Goal: Task Accomplishment & Management: Manage account settings

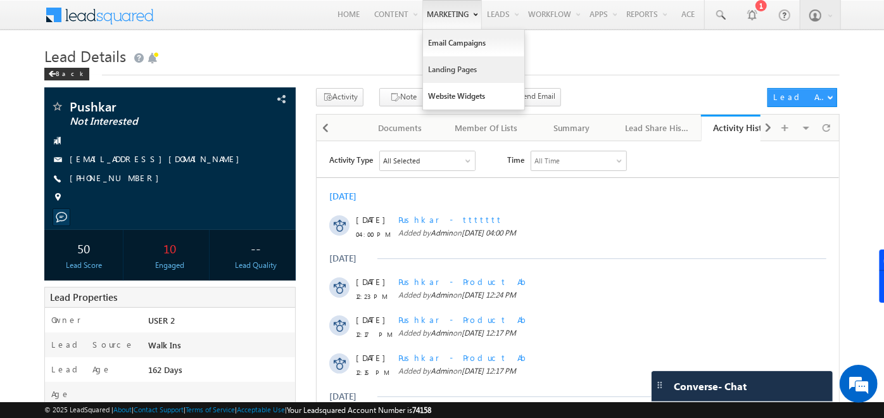
click at [446, 79] on link "Landing Pages" at bounding box center [473, 69] width 101 height 27
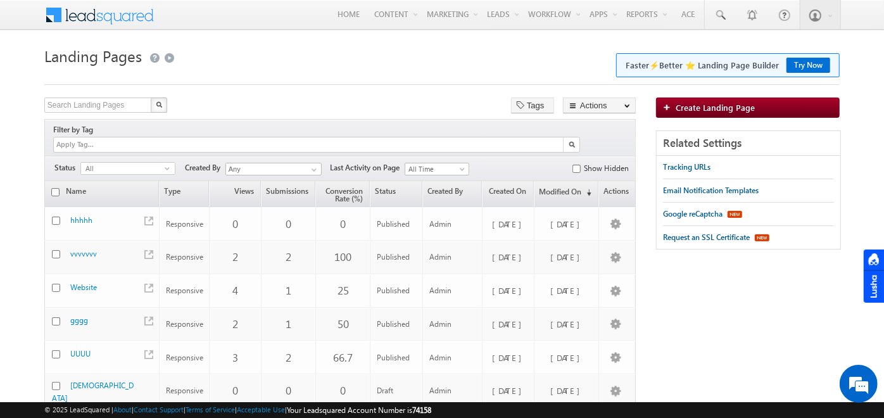
click at [799, 69] on button "Try Now" at bounding box center [809, 65] width 44 height 15
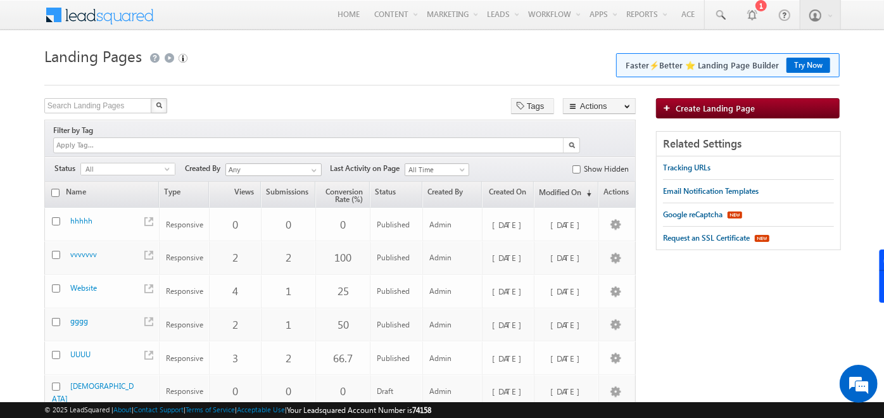
click at [805, 61] on button "Try Now" at bounding box center [809, 65] width 44 height 15
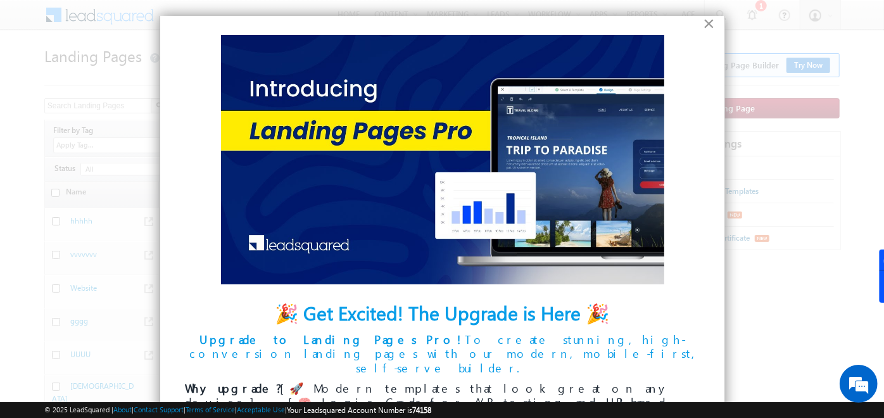
click at [703, 22] on button "×" at bounding box center [709, 23] width 12 height 20
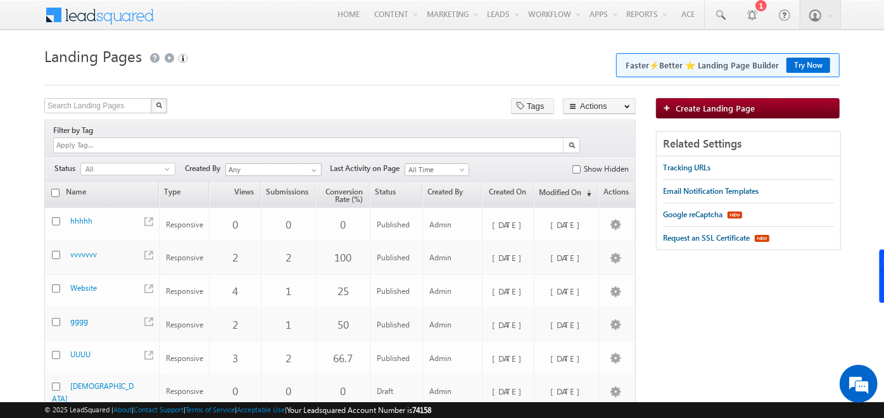
click at [93, 12] on span at bounding box center [108, 14] width 92 height 22
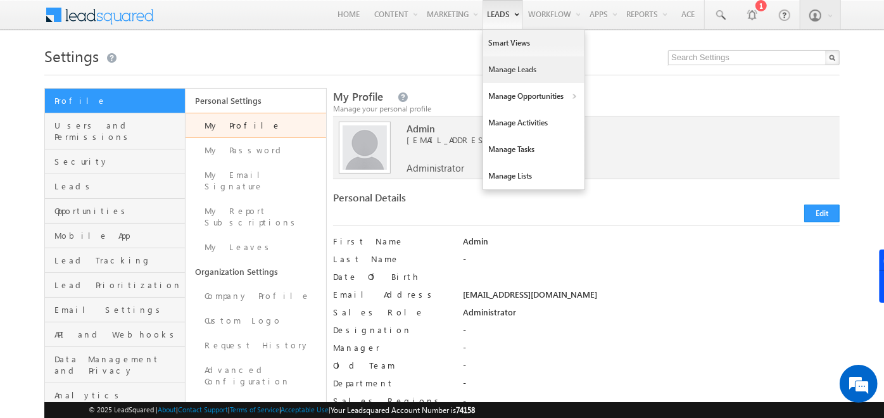
click at [497, 60] on link "Manage Leads" at bounding box center [533, 69] width 101 height 27
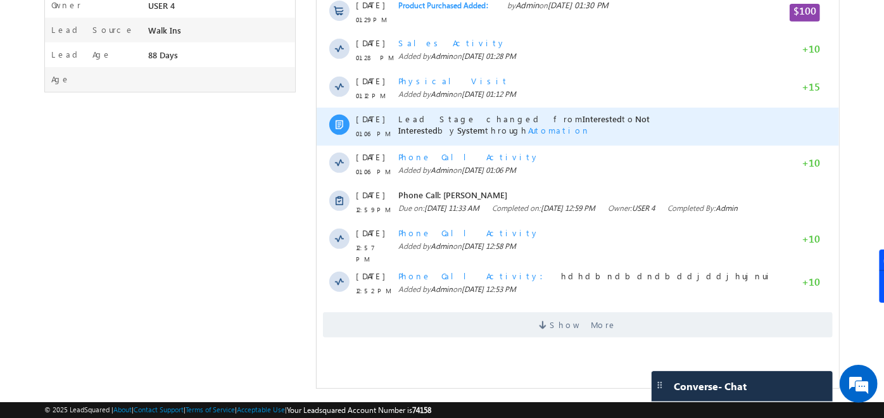
scroll to position [317, 0]
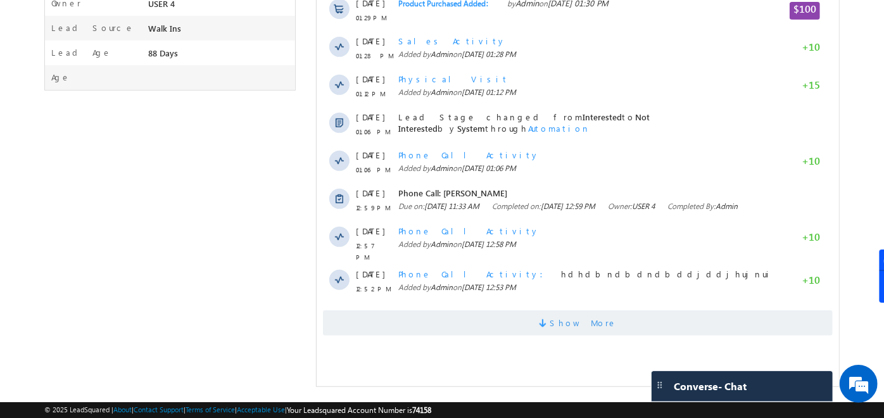
click at [527, 332] on span "Show More" at bounding box center [578, 322] width 510 height 25
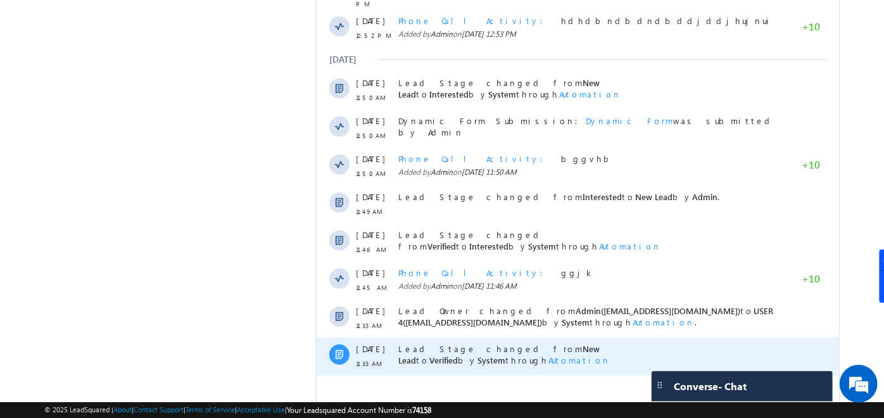
scroll to position [0, 0]
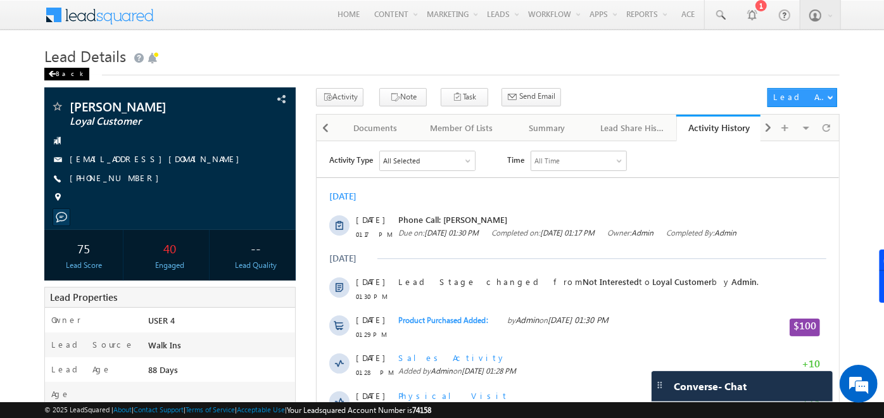
click at [62, 72] on div "Back" at bounding box center [66, 74] width 45 height 13
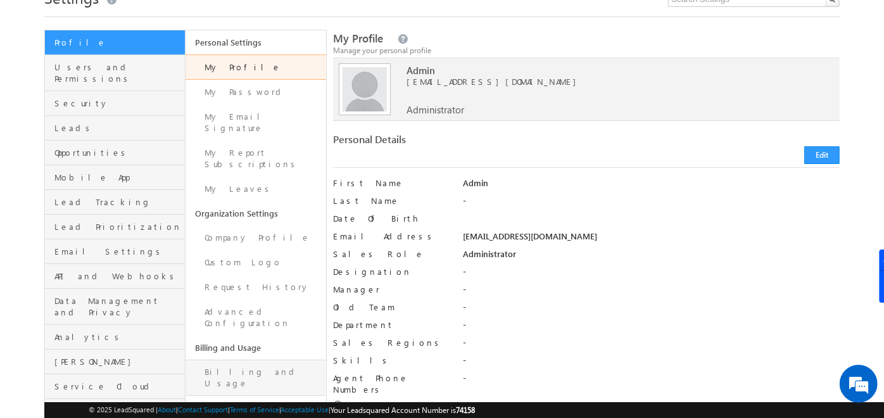
scroll to position [58, 0]
click at [130, 123] on span "Leads" at bounding box center [117, 128] width 127 height 11
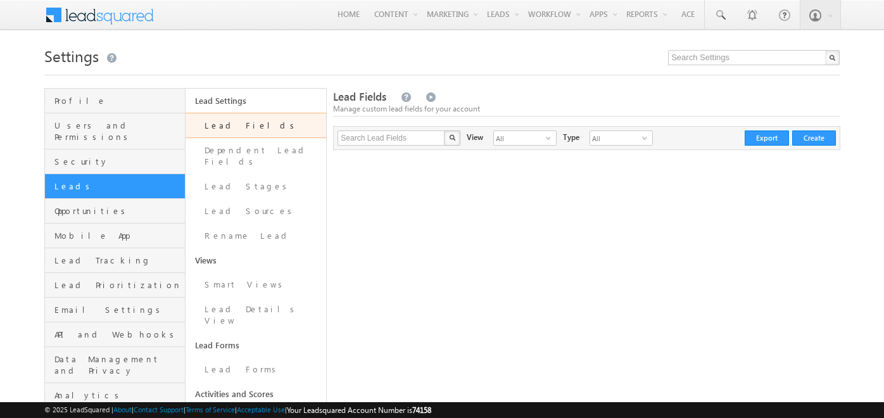
scroll to position [115, 0]
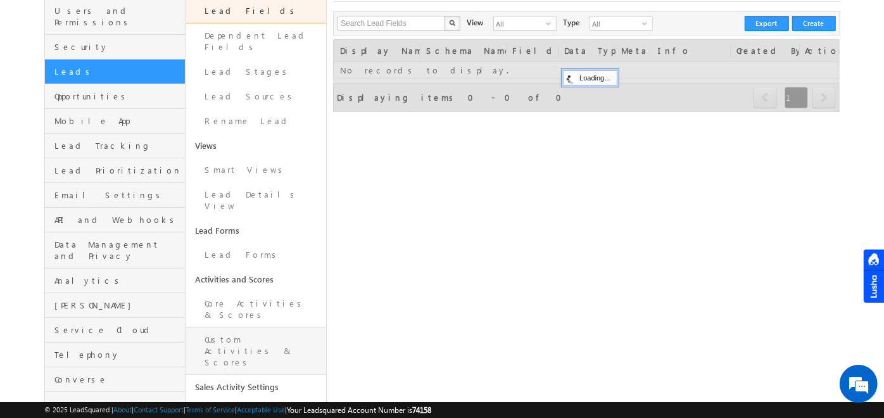
click at [241, 328] on link "Custom Activities & Scores" at bounding box center [256, 352] width 141 height 48
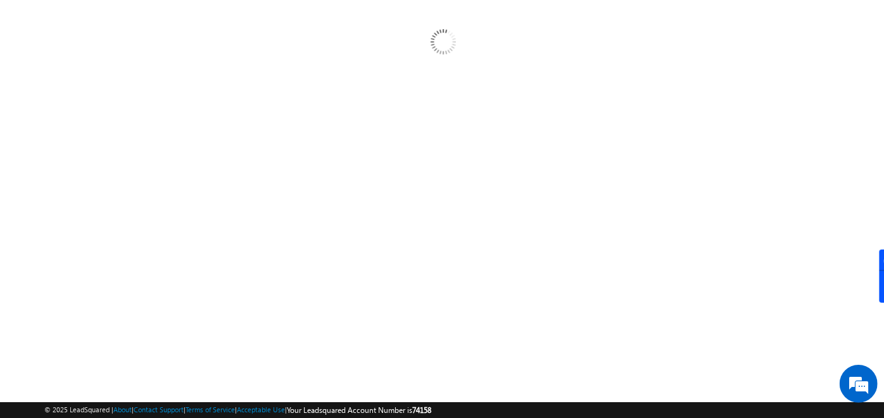
scroll to position [0, 0]
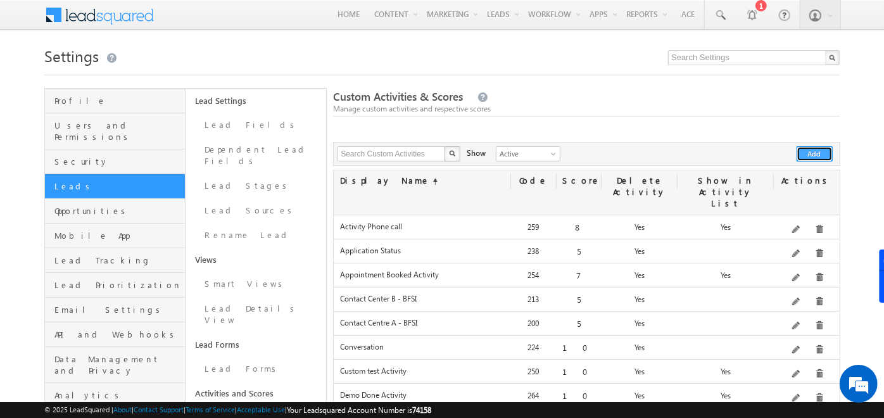
click at [812, 150] on button "Add" at bounding box center [815, 153] width 36 height 15
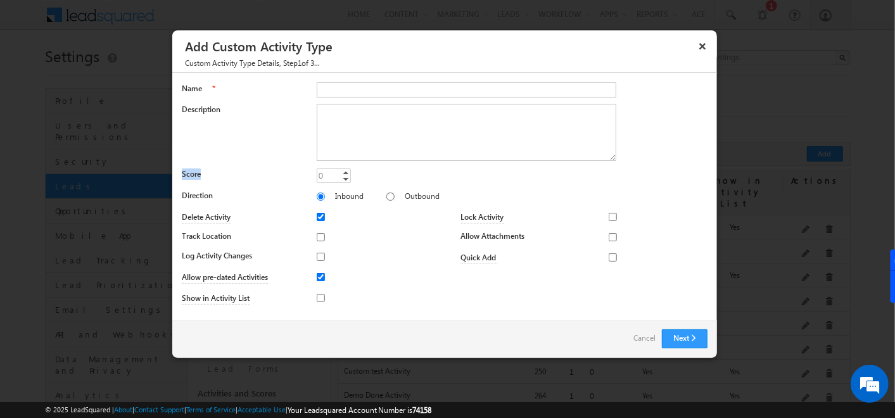
drag, startPoint x: 175, startPoint y: 172, endPoint x: 243, endPoint y: 169, distance: 67.2
click at [243, 169] on div "Name * Description Score 0 0 Increment Decrement Direction Inbound Outbound" at bounding box center [444, 196] width 545 height 246
drag, startPoint x: 243, startPoint y: 169, endPoint x: 400, endPoint y: 88, distance: 176.8
click at [400, 88] on input "Name" at bounding box center [467, 89] width 300 height 15
type input "xyz"
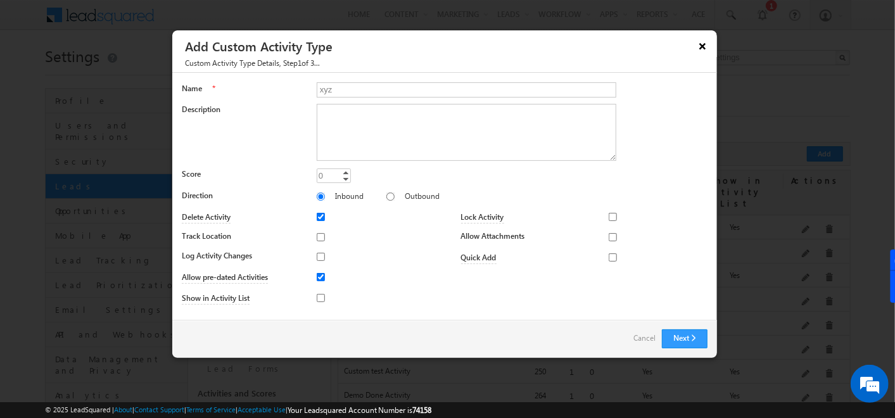
click at [705, 46] on button "×" at bounding box center [702, 46] width 20 height 22
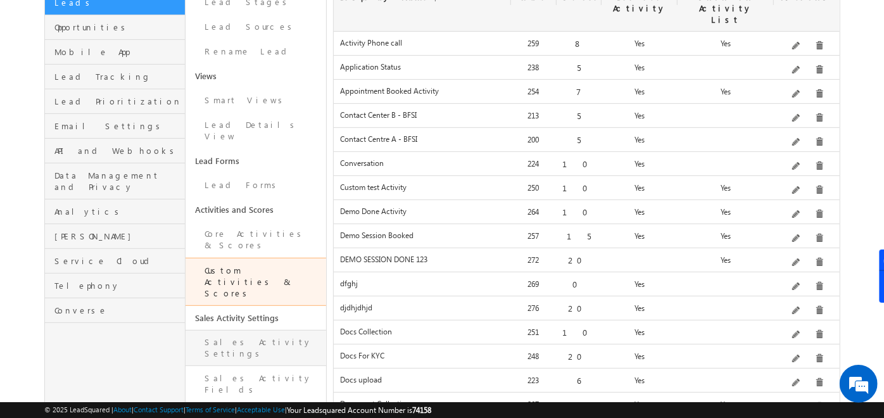
scroll to position [207, 0]
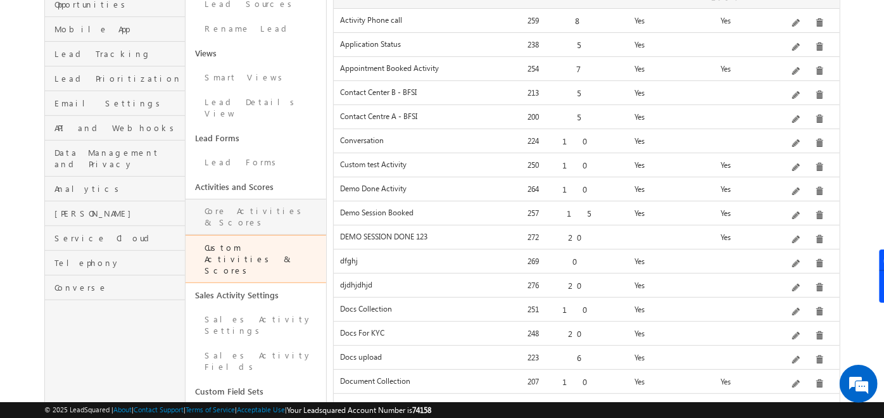
click at [255, 199] on link "Core Activities & Scores" at bounding box center [256, 217] width 141 height 36
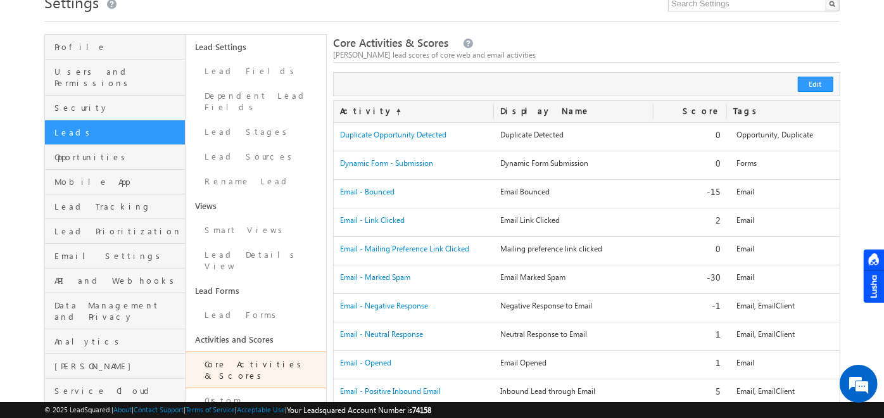
scroll to position [54, 0]
click at [817, 89] on button "Edit" at bounding box center [815, 83] width 35 height 15
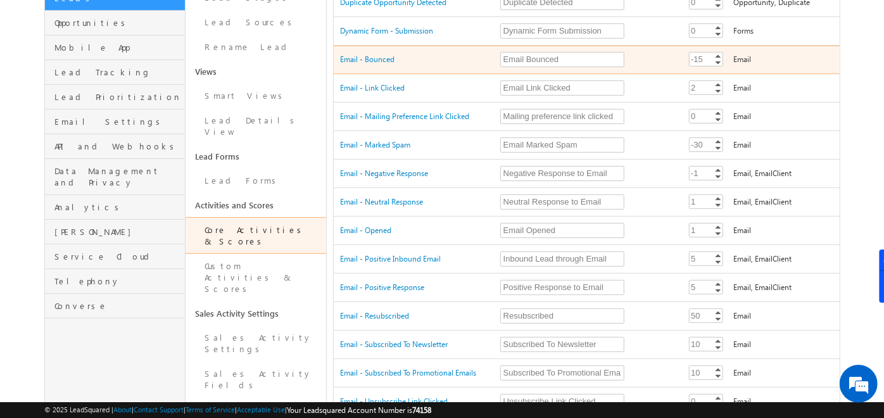
scroll to position [0, 0]
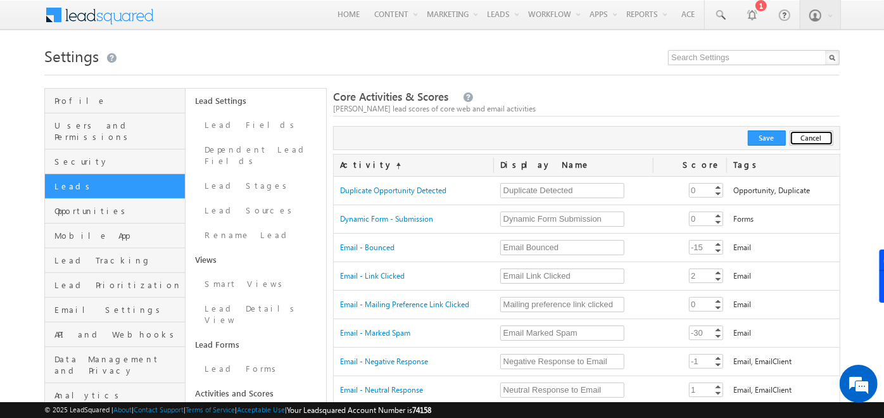
click at [810, 134] on button "Cancel" at bounding box center [812, 138] width 44 height 15
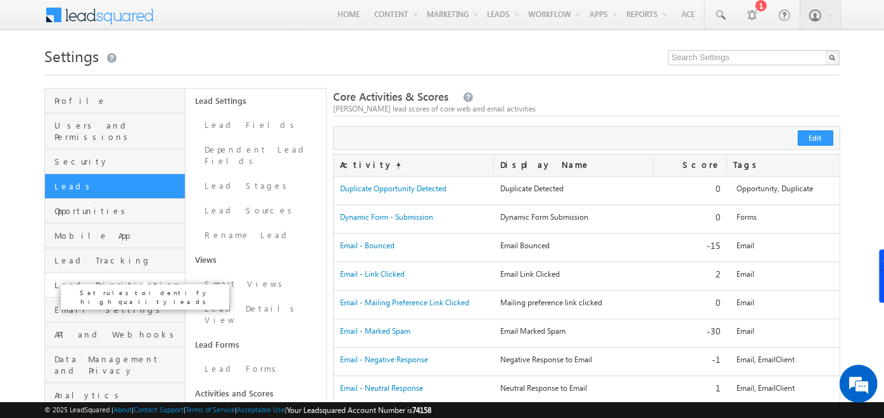
click at [74, 279] on span "Lead Prioritization" at bounding box center [117, 284] width 127 height 11
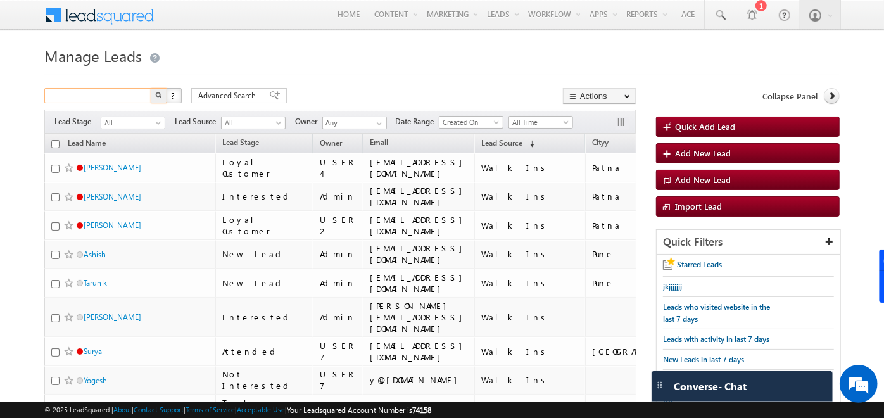
click at [82, 98] on input "text" at bounding box center [98, 95] width 108 height 15
type input "minu"
click at [151, 88] on button "button" at bounding box center [159, 95] width 16 height 15
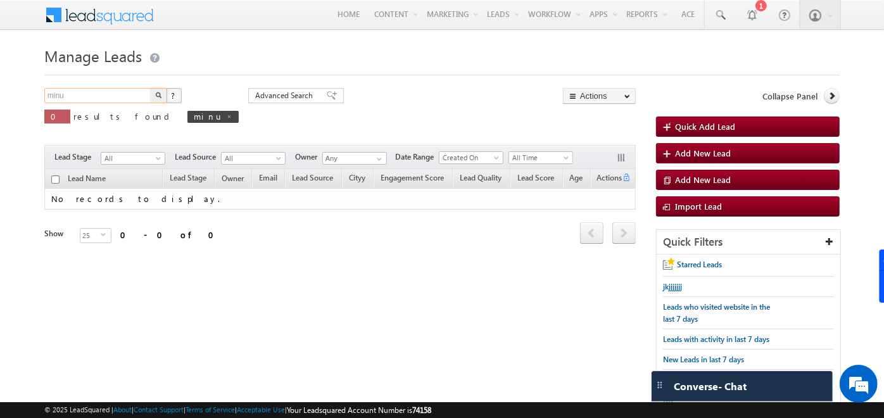
click at [92, 96] on input "minu" at bounding box center [98, 95] width 108 height 15
click at [151, 88] on button "button" at bounding box center [159, 95] width 16 height 15
click at [188, 117] on span "muni" at bounding box center [213, 117] width 51 height 12
click at [226, 119] on span at bounding box center [229, 116] width 6 height 6
type input "Search Leads"
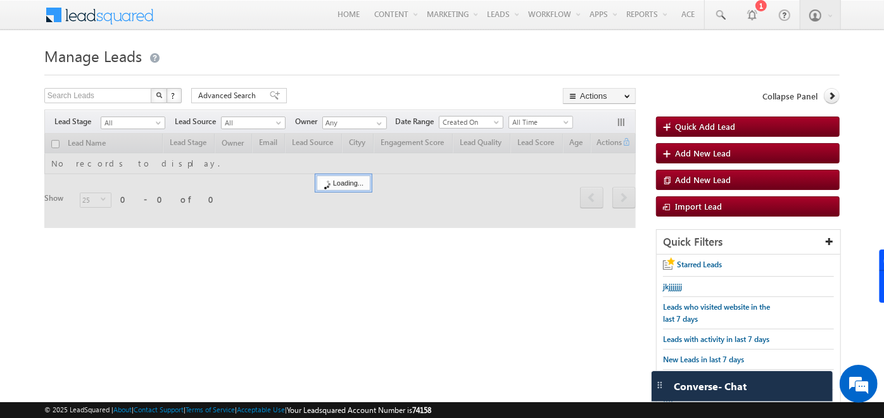
scroll to position [32, 0]
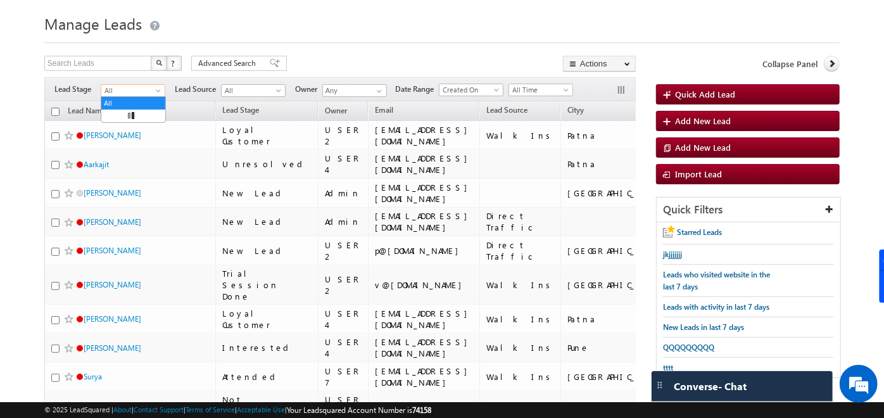
click at [158, 92] on span at bounding box center [160, 93] width 10 height 10
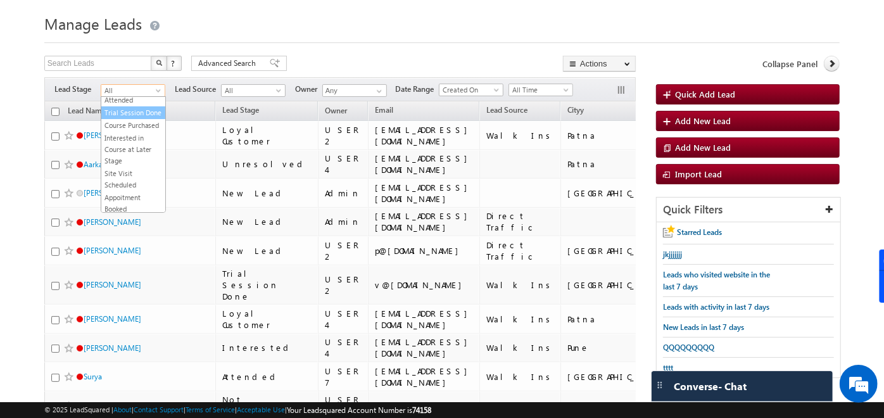
scroll to position [78, 0]
click at [128, 120] on link "New Lead" at bounding box center [133, 113] width 64 height 11
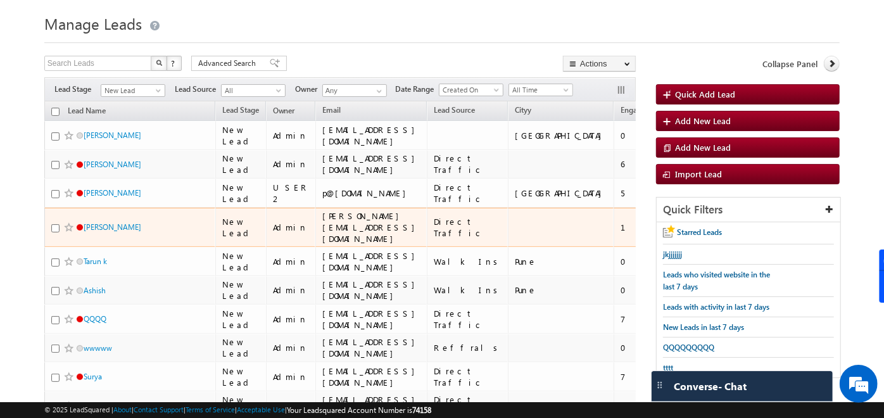
scroll to position [0, 166]
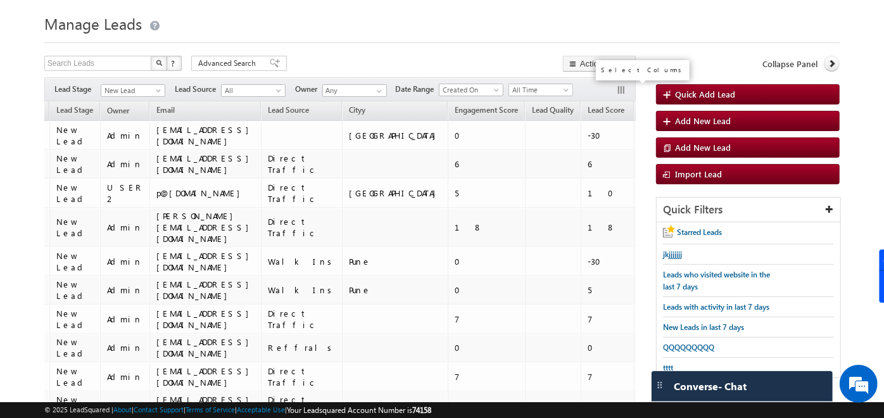
click at [620, 90] on button "button" at bounding box center [622, 91] width 13 height 13
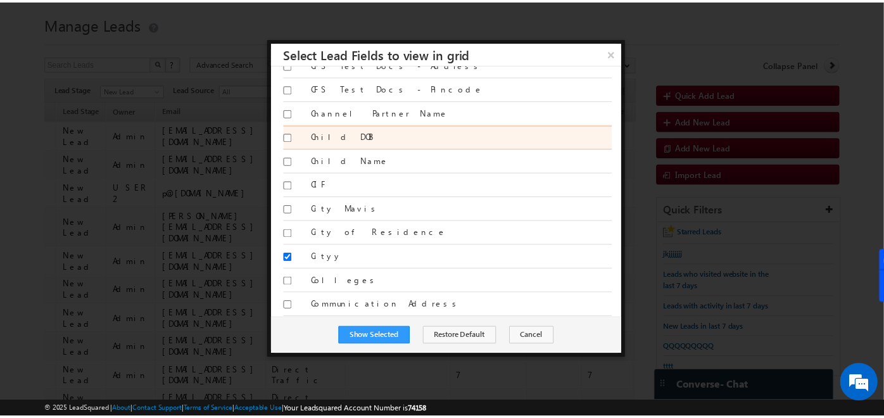
scroll to position [0, 0]
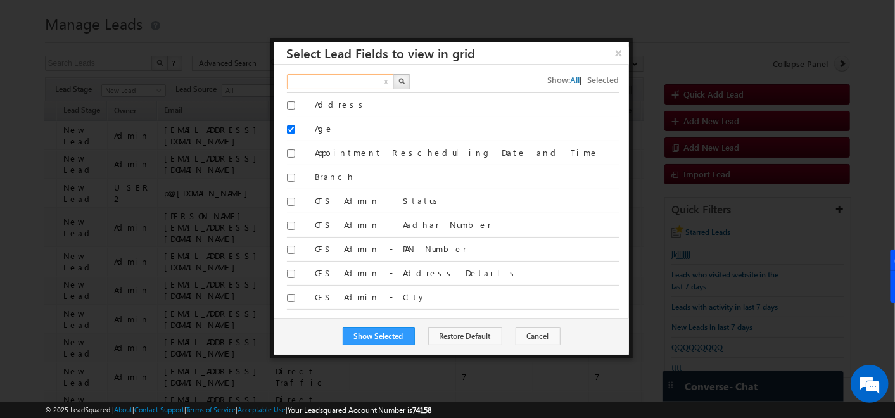
click at [338, 80] on input "text" at bounding box center [341, 81] width 108 height 15
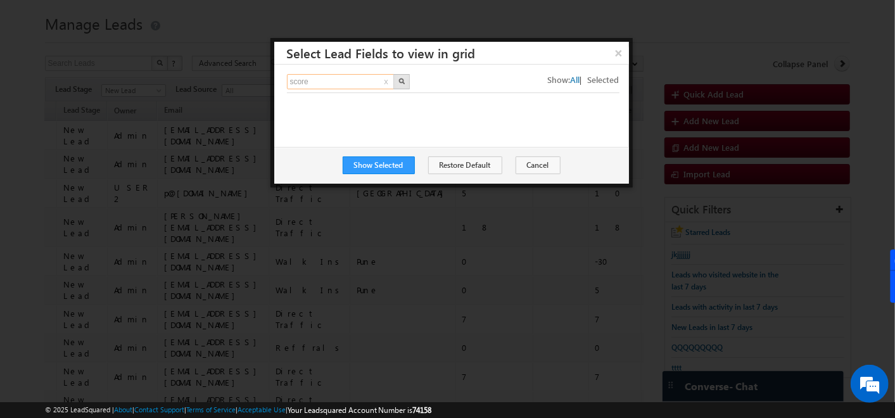
type input "score"
click at [397, 80] on button "button" at bounding box center [401, 81] width 16 height 15
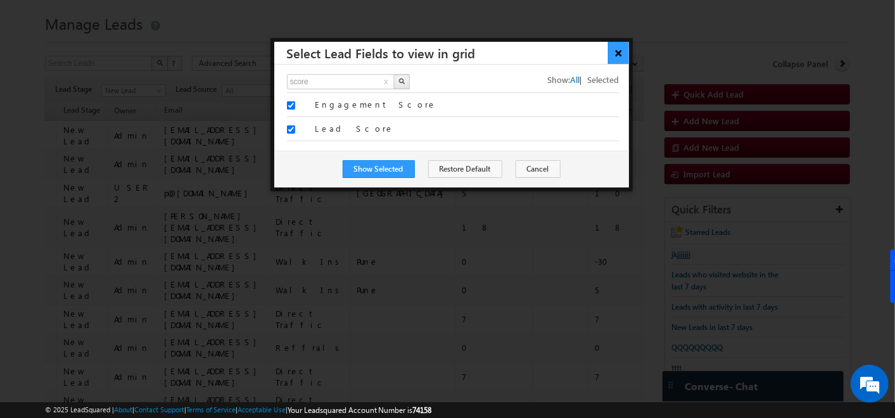
click at [609, 51] on button "×" at bounding box center [618, 53] width 21 height 22
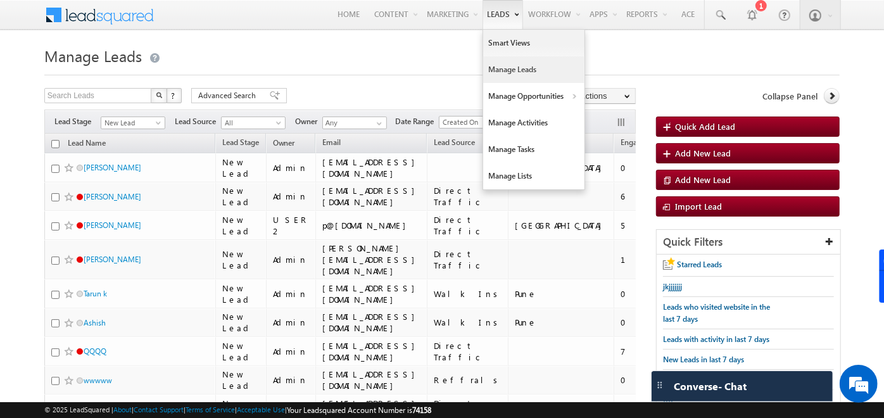
click at [514, 75] on link "Manage Leads" at bounding box center [533, 69] width 101 height 27
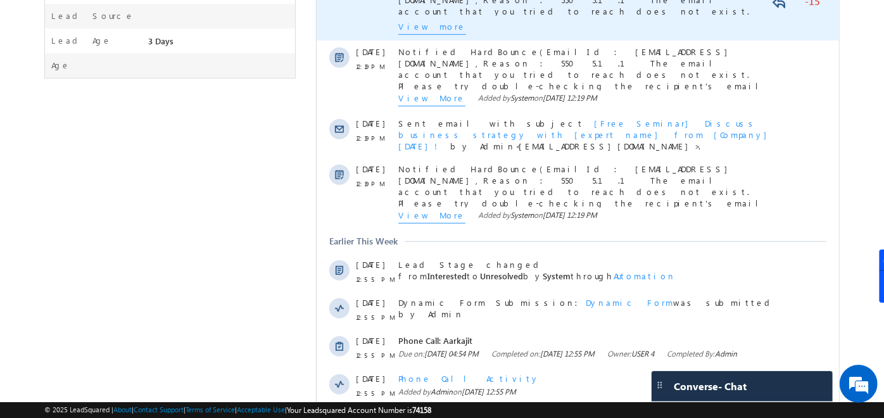
scroll to position [447, 0]
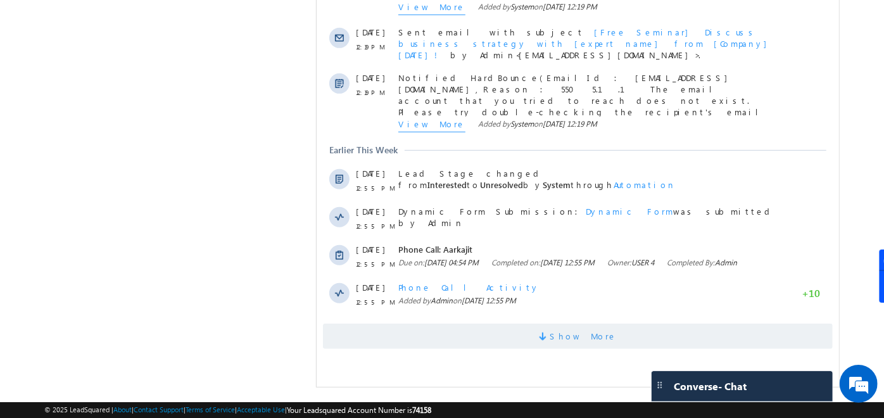
click at [590, 328] on span "Show More" at bounding box center [584, 336] width 67 height 25
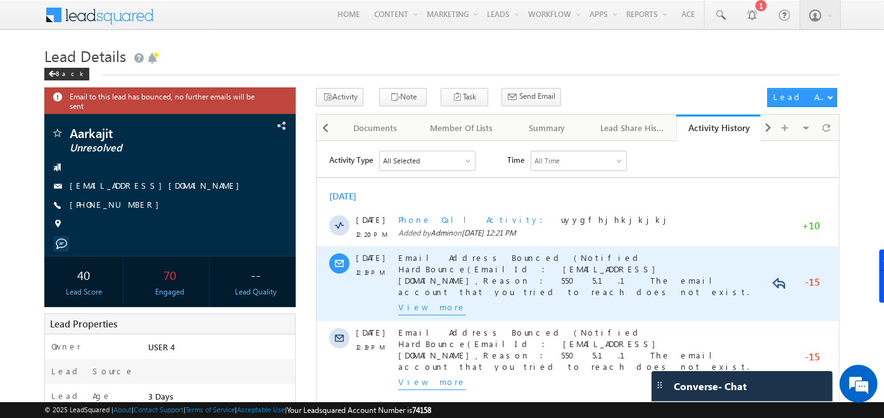
scroll to position [92, 0]
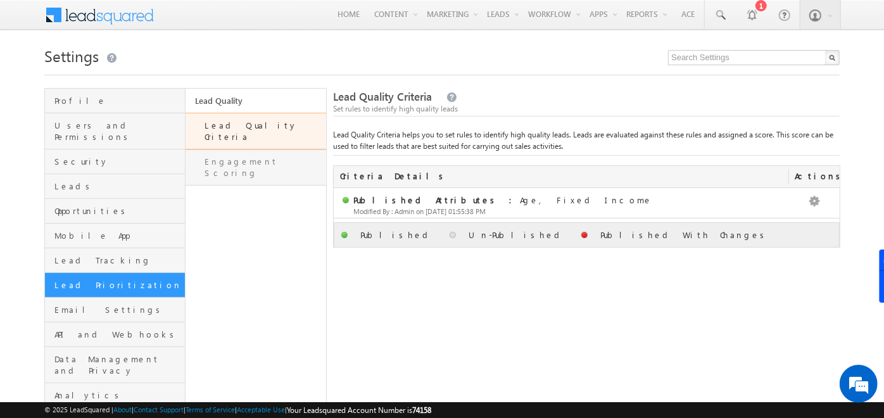
click at [256, 160] on link "Engagement Scoring" at bounding box center [256, 168] width 141 height 36
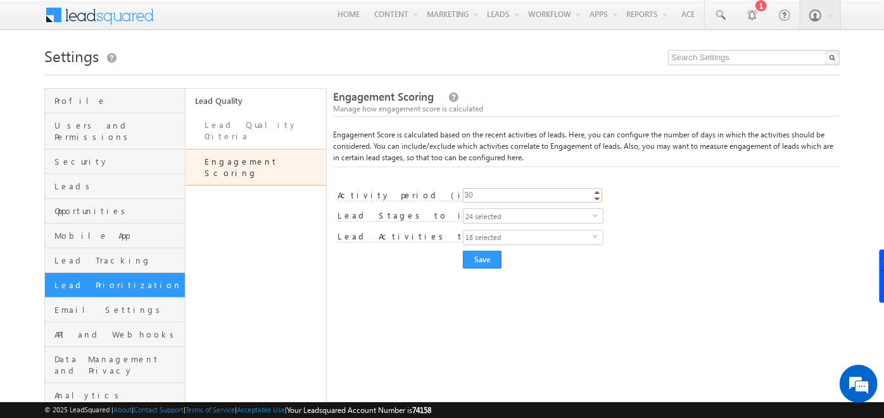
click at [482, 195] on input "30" at bounding box center [532, 195] width 139 height 15
type input "4"
type input "1"
type input "30"
click at [507, 238] on span "18 selected" at bounding box center [528, 238] width 129 height 14
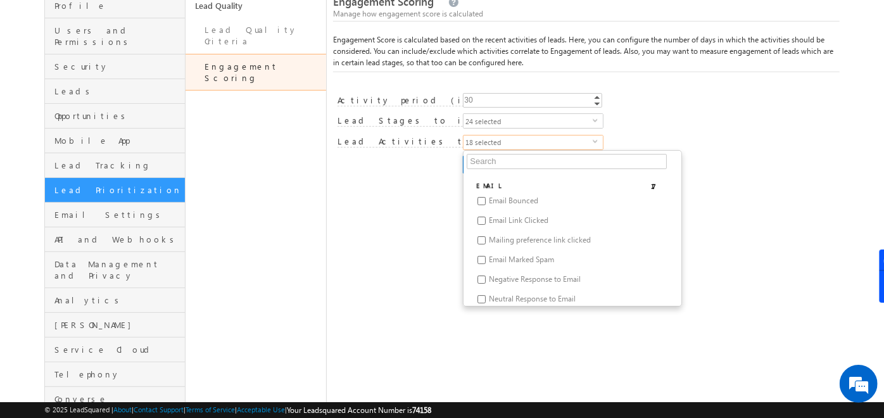
click at [553, 123] on span "24 selected" at bounding box center [528, 121] width 129 height 14
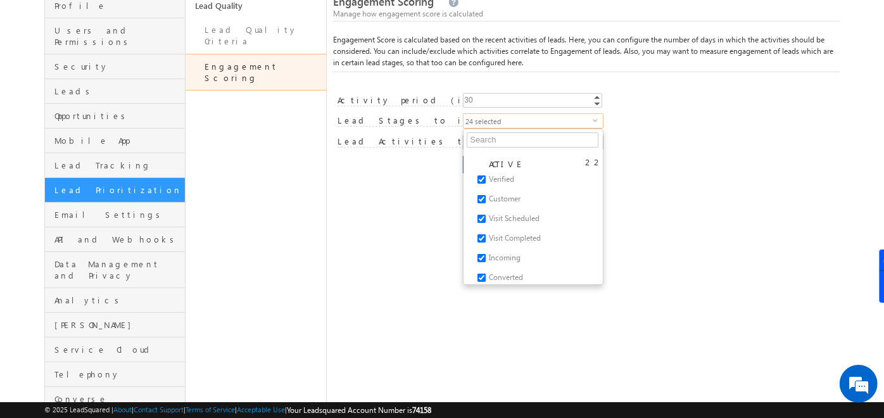
click at [696, 195] on div "Engagement Score settings saved successfully. Engagement Scoring Manage how eng…" at bounding box center [586, 202] width 507 height 419
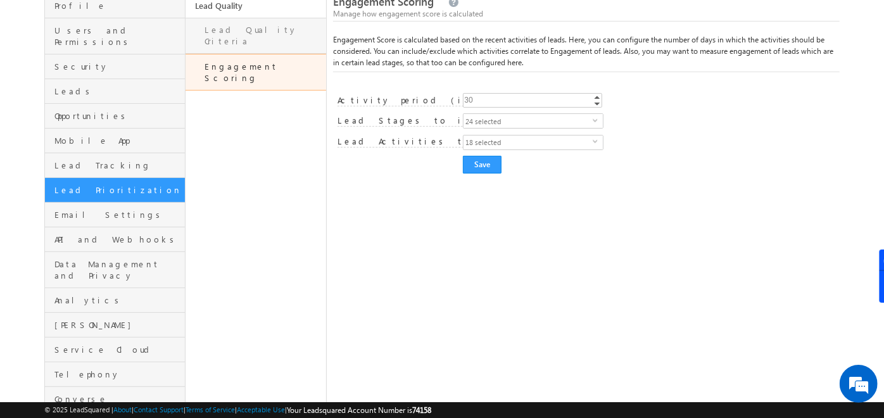
click at [277, 32] on link "Lead Quality Criteria" at bounding box center [256, 36] width 141 height 36
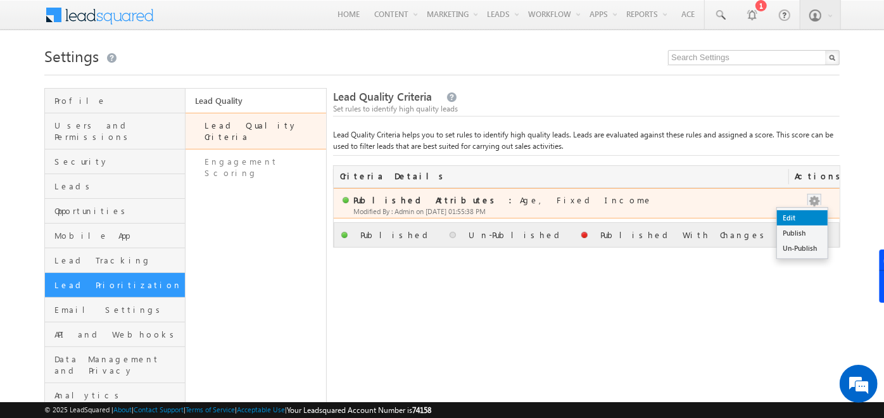
click at [798, 212] on link "Edit" at bounding box center [802, 217] width 51 height 15
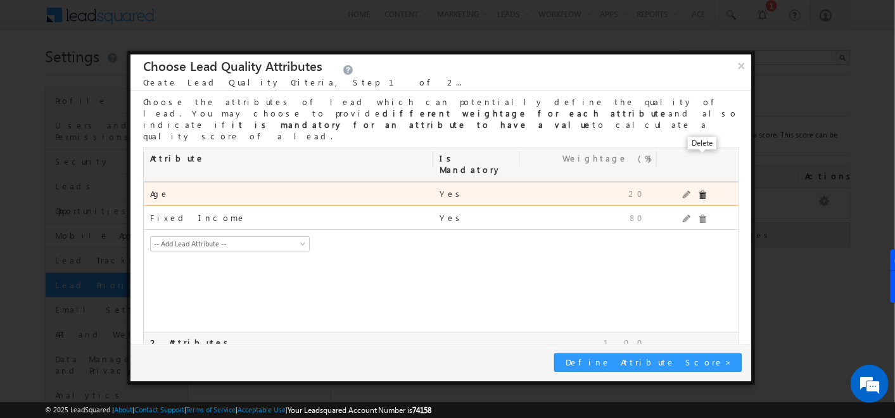
click at [704, 191] on span at bounding box center [702, 195] width 9 height 9
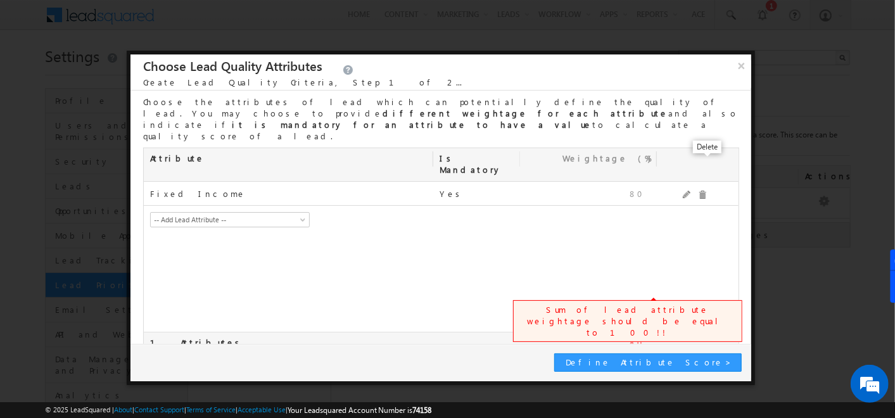
click at [704, 191] on span at bounding box center [702, 195] width 9 height 9
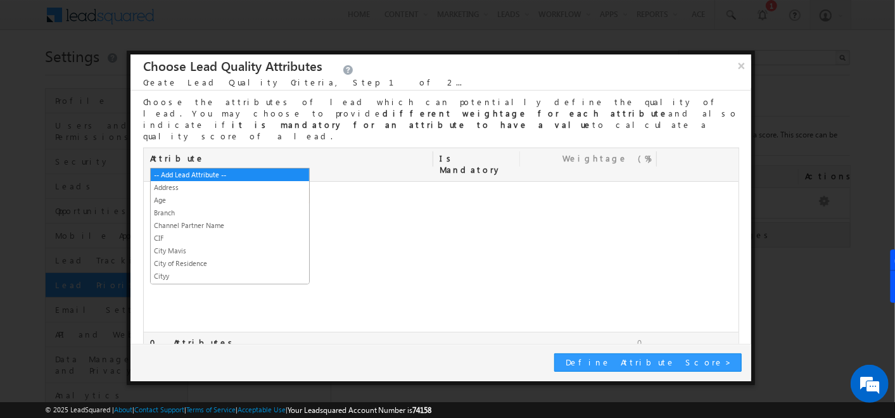
click at [282, 190] on span "-- Add Lead Attribute --" at bounding box center [221, 195] width 141 height 11
click at [210, 201] on link "Age" at bounding box center [230, 200] width 158 height 11
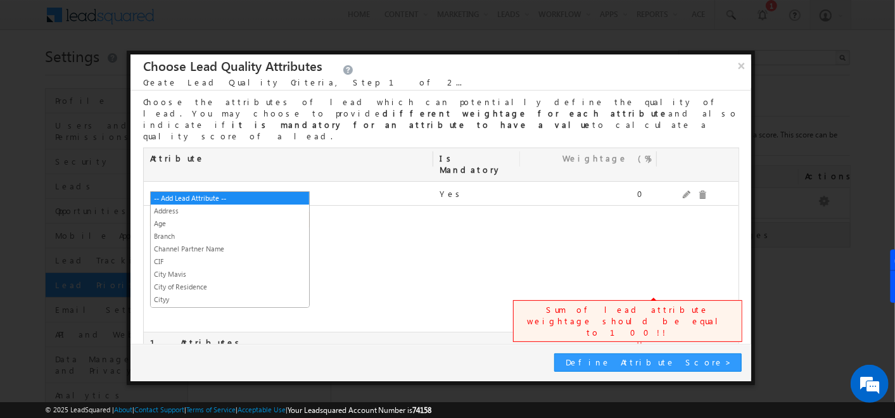
click at [253, 214] on span "-- Add Lead Attribute --" at bounding box center [221, 219] width 141 height 11
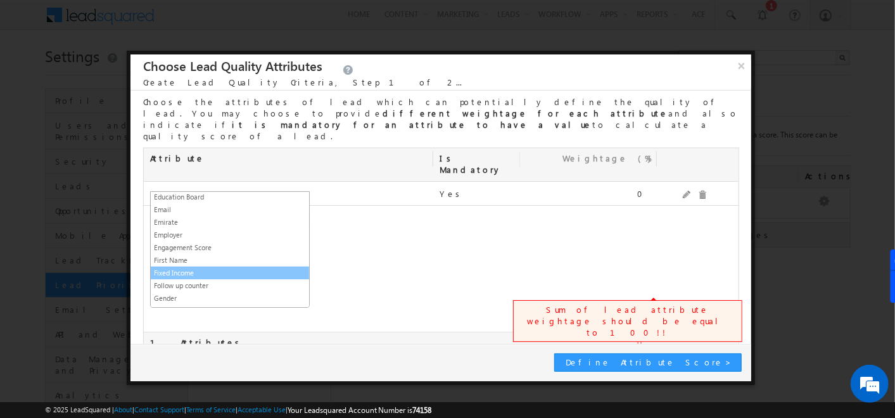
click at [170, 267] on link "Fixed Income" at bounding box center [230, 272] width 158 height 11
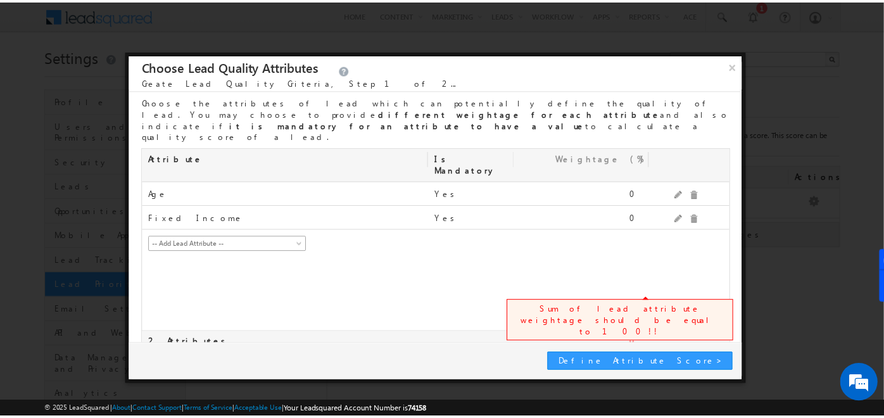
scroll to position [0, 0]
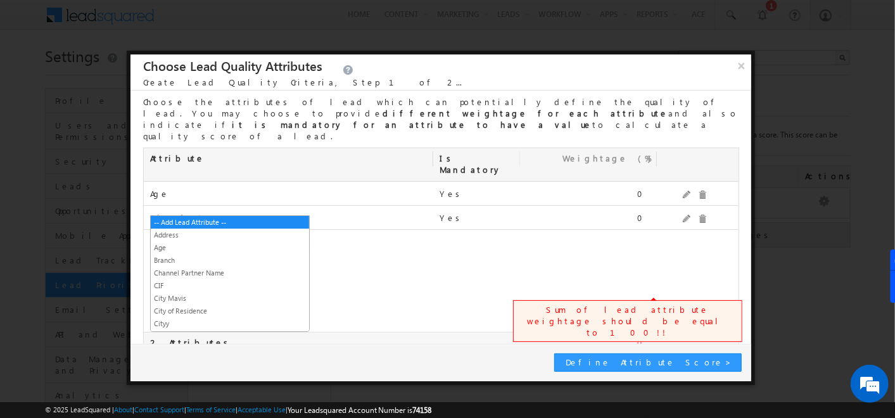
click at [216, 238] on span "-- Add Lead Attribute --" at bounding box center [221, 243] width 141 height 11
click at [165, 323] on link "Cityy" at bounding box center [230, 323] width 158 height 11
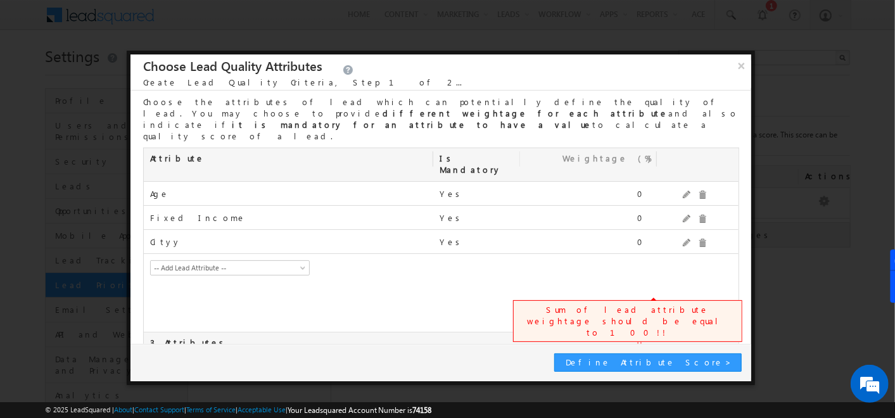
click at [146, 362] on input "checkbox" at bounding box center [147, 366] width 8 height 8
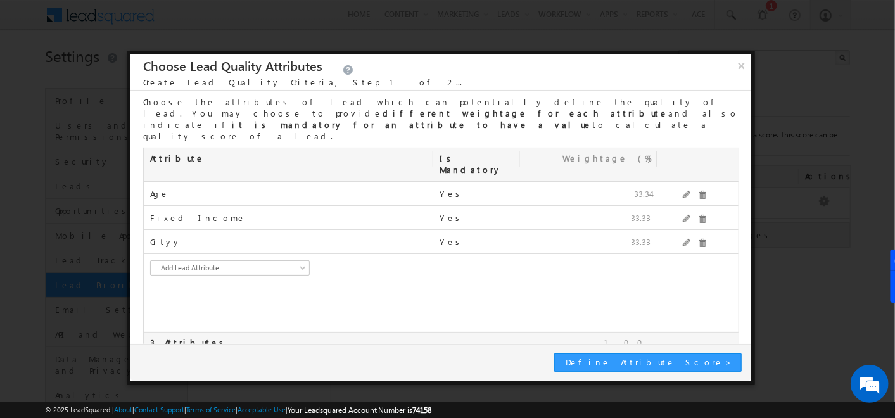
click at [144, 362] on input "checkbox" at bounding box center [147, 366] width 8 height 8
checkbox input "false"
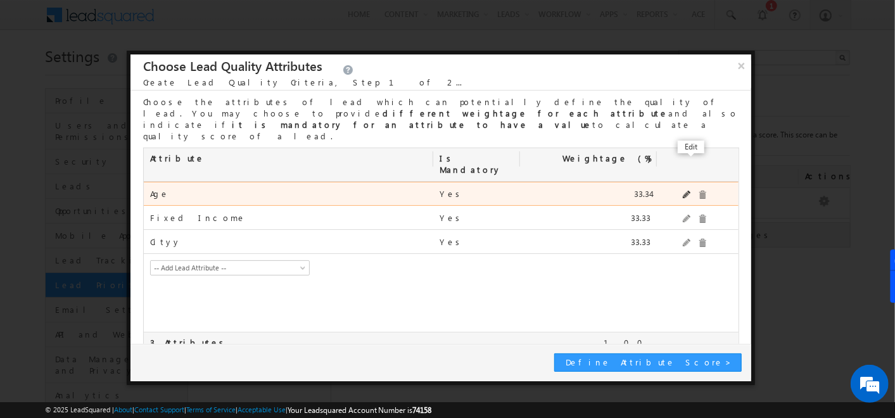
click at [689, 191] on span at bounding box center [687, 195] width 9 height 8
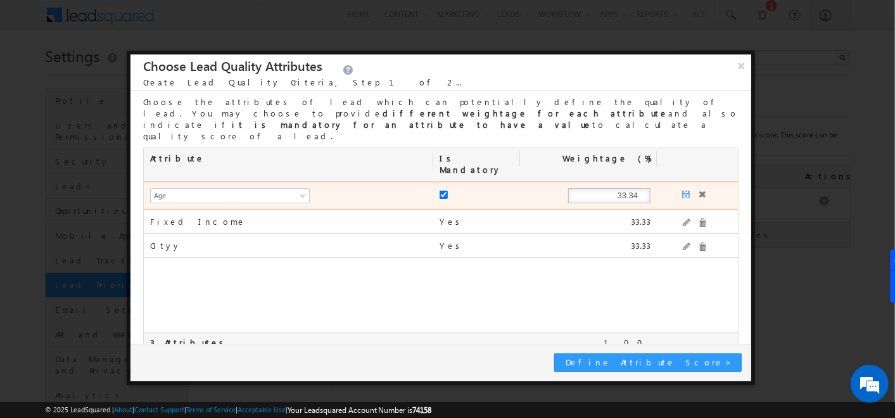
drag, startPoint x: 622, startPoint y: 162, endPoint x: 673, endPoint y: 158, distance: 50.8
click at [673, 182] on div "mx_Age -- Add Lead Attribute -- Address Age Branch Channel Partner Name CIF Cit…" at bounding box center [441, 196] width 594 height 28
type input "3"
type input "10"
click at [680, 182] on div at bounding box center [695, 193] width 76 height 23
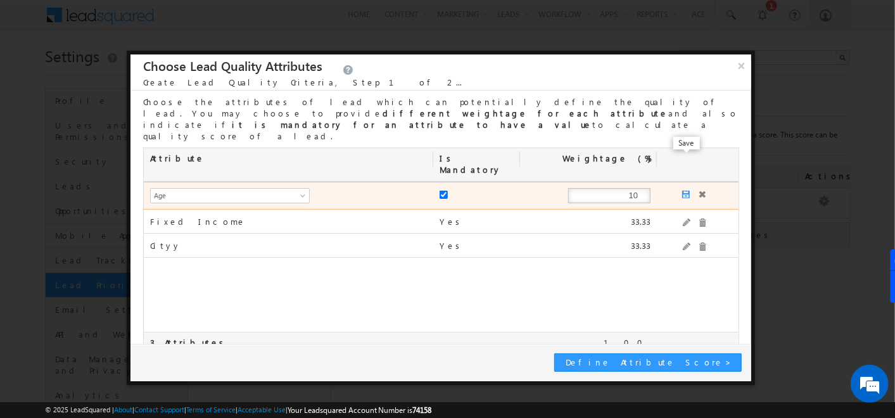
click at [682, 191] on span at bounding box center [686, 195] width 9 height 9
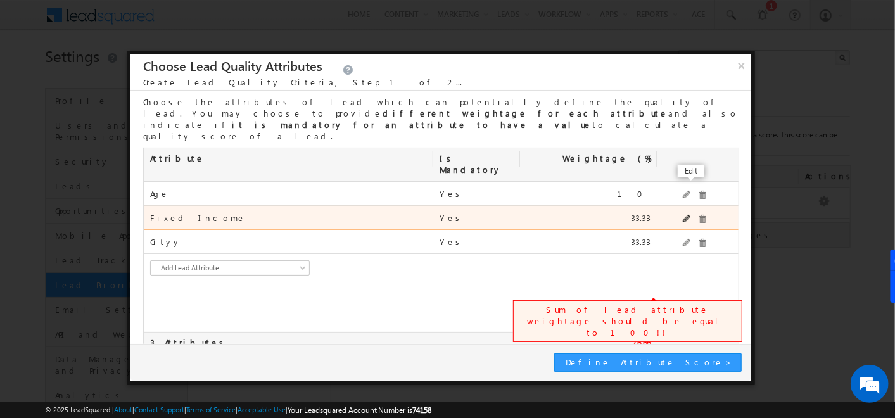
click at [689, 215] on span at bounding box center [687, 219] width 9 height 8
drag, startPoint x: 607, startPoint y: 189, endPoint x: 662, endPoint y: 190, distance: 55.1
click at [662, 206] on div "mx_Salary -- Add Lead Attribute -- Address Age Branch Channel Partner Name CIF …" at bounding box center [441, 220] width 594 height 28
type input "60"
click at [682, 215] on span at bounding box center [686, 219] width 9 height 9
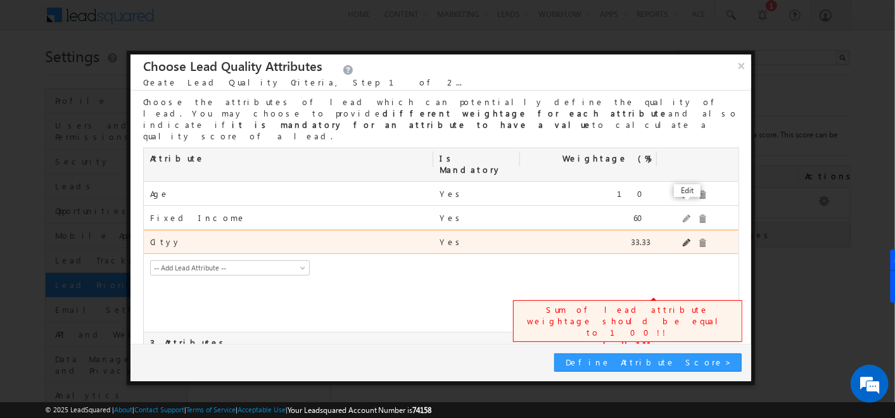
click at [686, 239] on span at bounding box center [687, 243] width 9 height 8
drag, startPoint x: 598, startPoint y: 205, endPoint x: 777, endPoint y: 196, distance: 178.9
click at [777, 196] on body "Menu Admin soumy ahosk oti7@ gmail" at bounding box center [447, 263] width 895 height 526
type input "30"
click at [684, 239] on span at bounding box center [686, 243] width 9 height 9
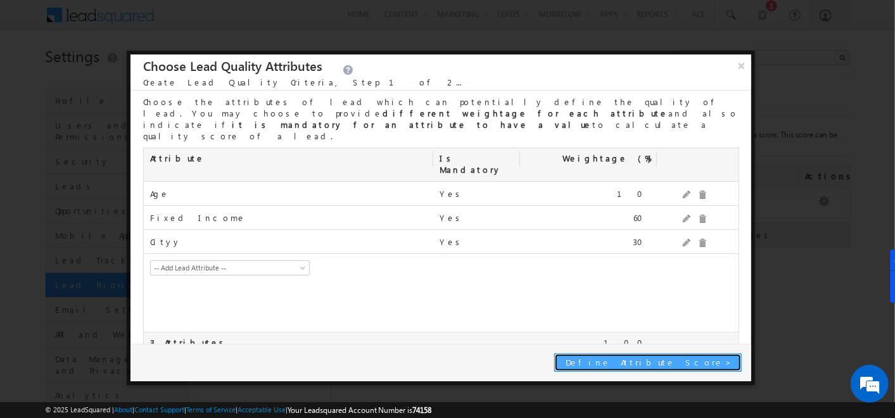
click at [670, 366] on span "Define Attribute Score" at bounding box center [646, 362] width 160 height 11
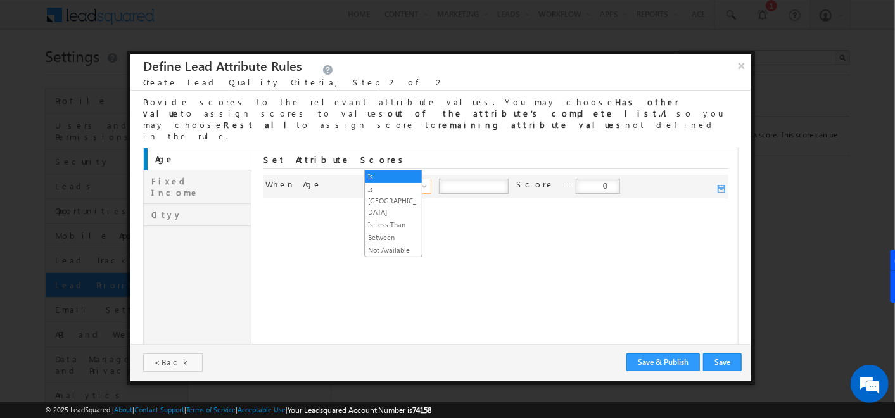
click at [402, 181] on span "Is" at bounding box center [401, 186] width 55 height 11
click at [445, 179] on input "number" at bounding box center [474, 186] width 70 height 15
type input "40"
click at [576, 179] on input "0" at bounding box center [598, 186] width 44 height 15
type input "10"
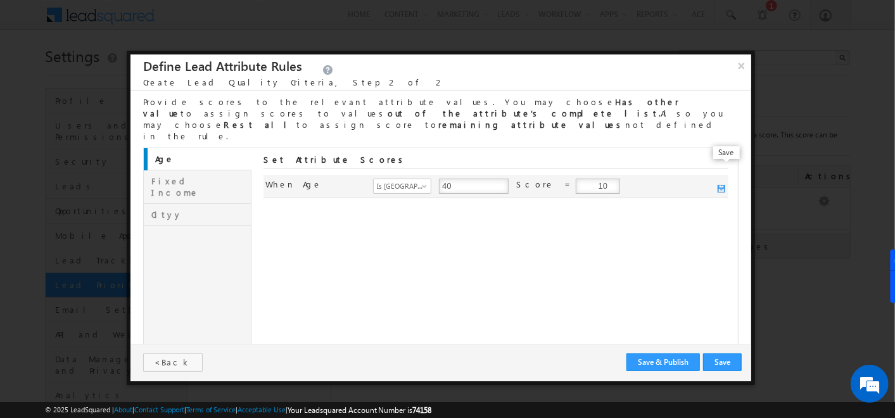
click at [726, 185] on span at bounding box center [722, 189] width 9 height 9
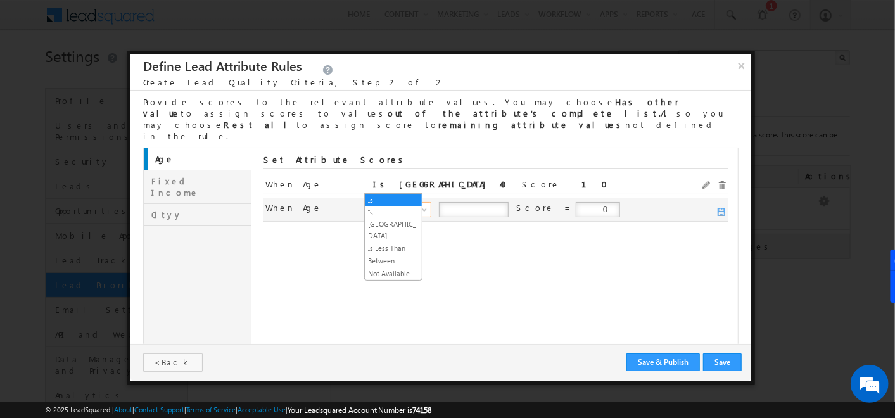
click at [388, 204] on span "Is" at bounding box center [401, 209] width 55 height 11
click at [446, 202] on input "number" at bounding box center [474, 209] width 70 height 15
type input "20"
click at [547, 202] on input "number" at bounding box center [563, 209] width 70 height 15
type input "40"
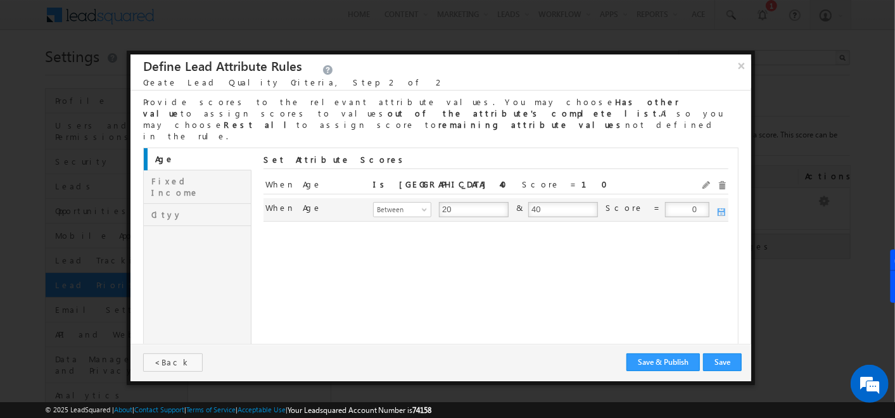
drag, startPoint x: 652, startPoint y: 186, endPoint x: 713, endPoint y: 185, distance: 61.5
click at [713, 202] on div "When mx_Age Age Is Is Greater Than Is Less Than Between Not Available Between 2…" at bounding box center [495, 202] width 461 height 0
type input "7"
click at [717, 202] on span at bounding box center [718, 209] width 16 height 15
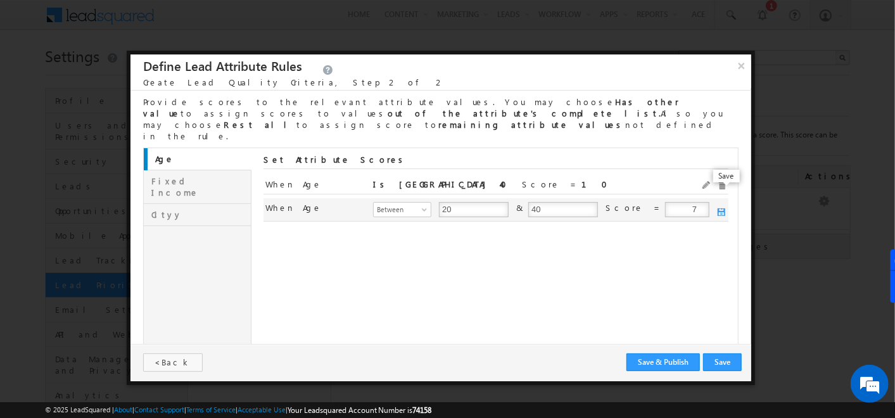
click at [724, 208] on span at bounding box center [722, 212] width 9 height 9
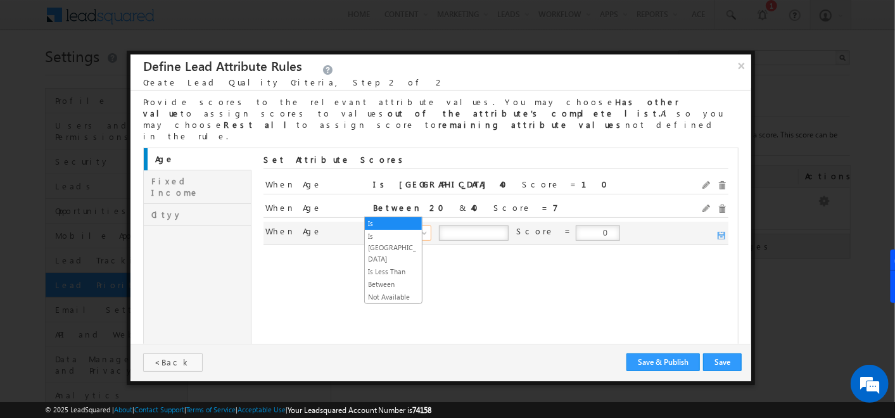
click at [381, 227] on span "Is" at bounding box center [401, 232] width 55 height 11
click at [449, 226] on input "number" at bounding box center [474, 233] width 70 height 15
type input "20"
drag, startPoint x: 564, startPoint y: 206, endPoint x: 615, endPoint y: 211, distance: 50.9
click at [615, 222] on div "When mx_Age Age Is Is Greater Than Is Less Than Between Not Available Is Less T…" at bounding box center [496, 233] width 465 height 23
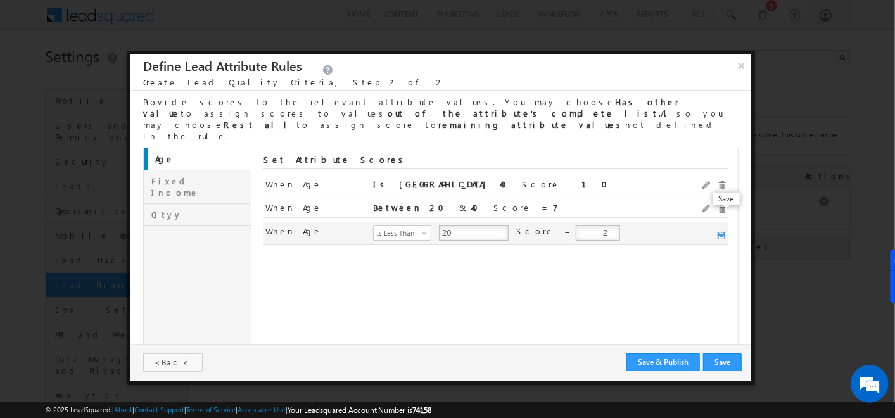
type input "2"
click at [718, 232] on span at bounding box center [722, 236] width 9 height 9
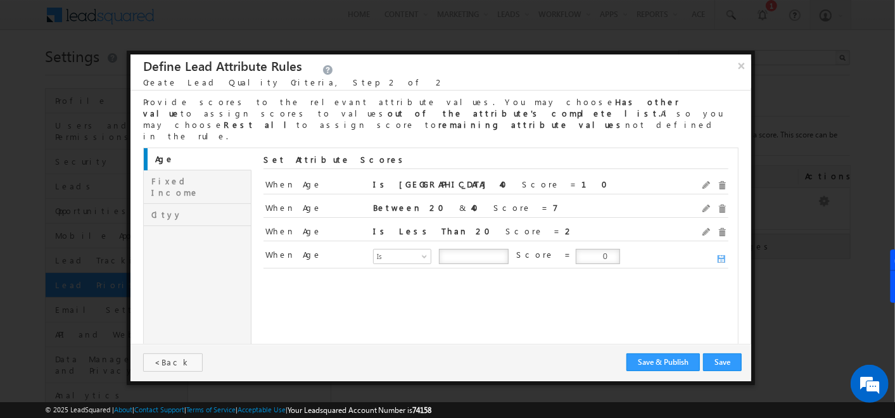
click at [191, 170] on link "Fixed Income" at bounding box center [198, 187] width 108 height 34
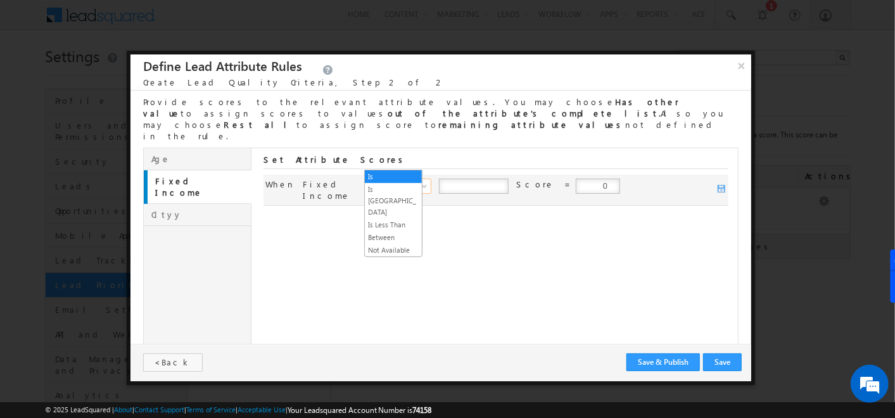
click at [397, 181] on span "Is" at bounding box center [401, 186] width 55 height 11
click at [443, 179] on input "number" at bounding box center [474, 186] width 70 height 15
type input "10000"
click at [576, 179] on input "0" at bounding box center [598, 186] width 44 height 15
type input "10"
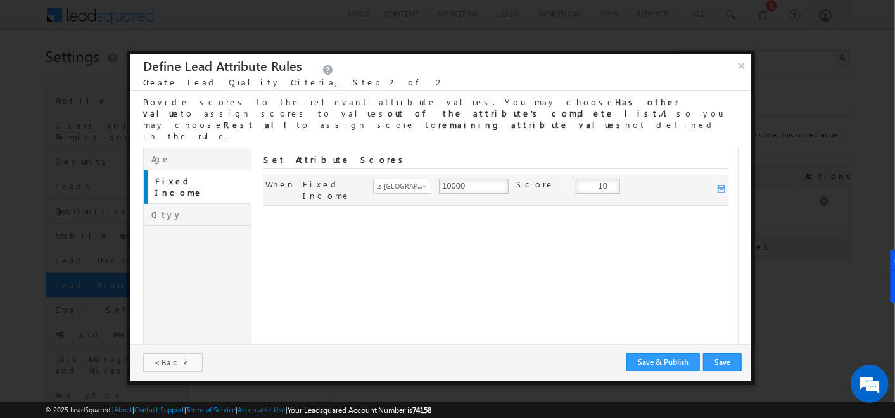
click at [717, 179] on span at bounding box center [718, 186] width 16 height 15
click at [720, 185] on span at bounding box center [722, 189] width 9 height 9
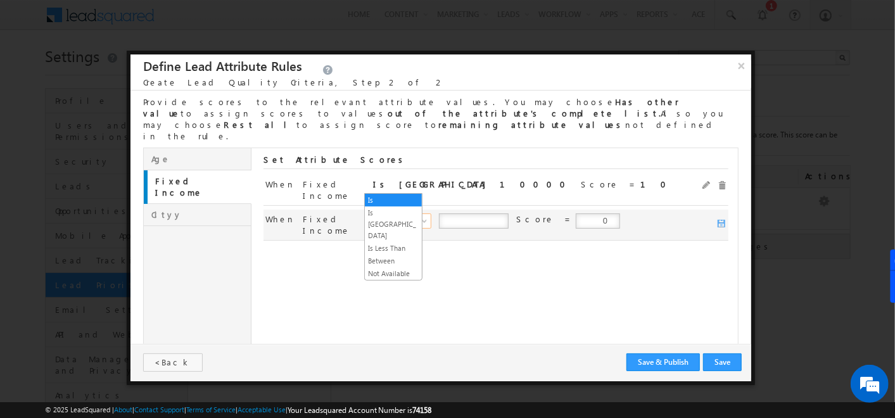
click at [398, 215] on span "Is" at bounding box center [401, 220] width 55 height 11
click at [465, 214] on input "number" at bounding box center [474, 221] width 70 height 15
type input "10000"
drag, startPoint x: 568, startPoint y: 180, endPoint x: 592, endPoint y: 184, distance: 23.7
click at [592, 210] on div "When mx_Salary Fixed Income Is Is Greater Than Is Less Than Between Not Availab…" at bounding box center [496, 225] width 465 height 31
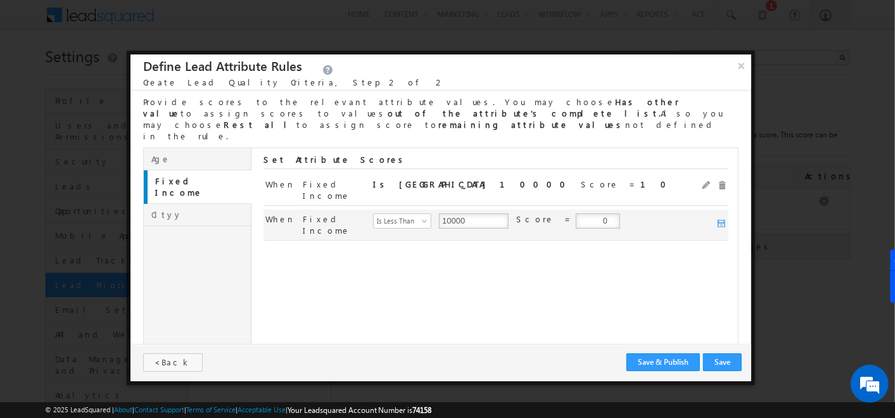
type input "3"
type input "2"
click at [718, 220] on span at bounding box center [722, 224] width 9 height 9
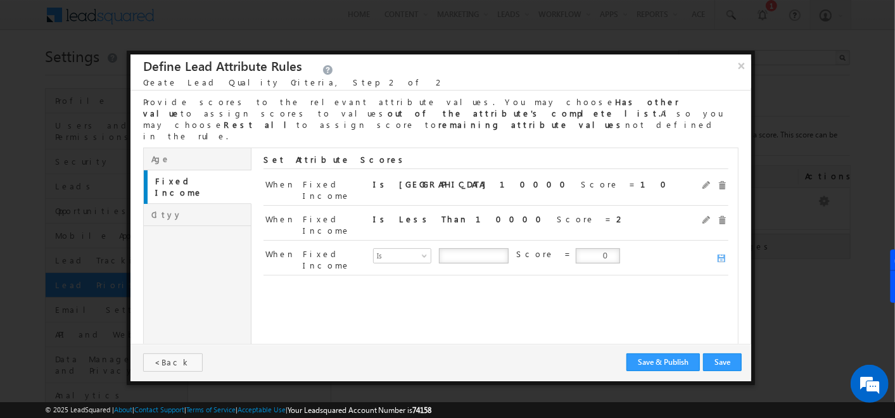
click at [162, 204] on link "Cityy" at bounding box center [198, 215] width 108 height 22
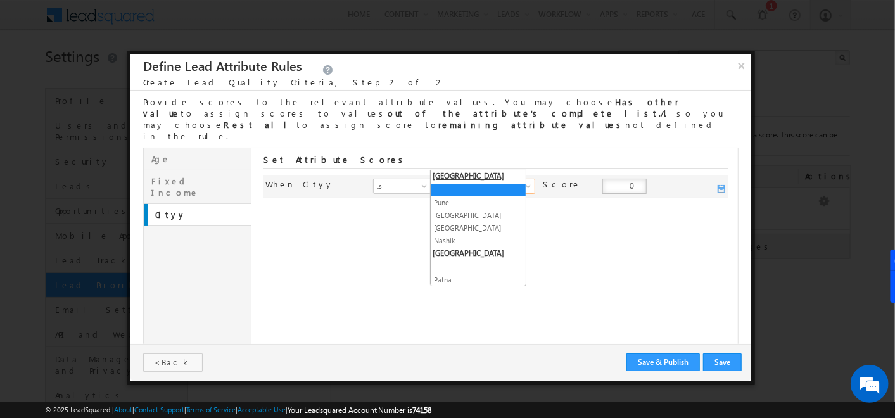
click at [461, 181] on span at bounding box center [483, 186] width 87 height 11
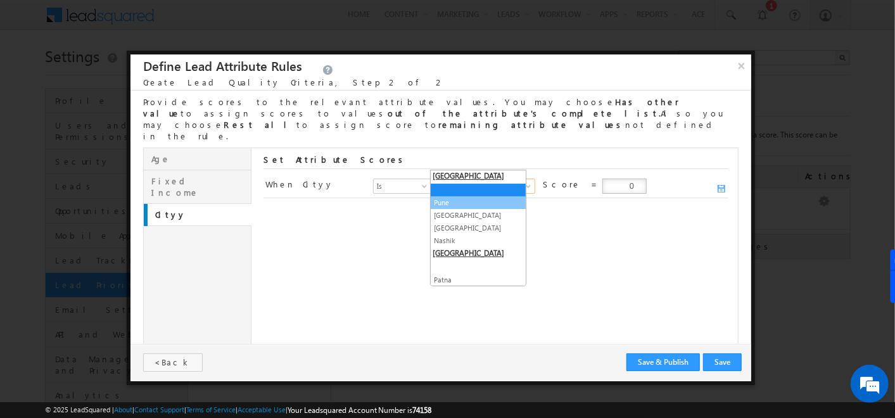
click at [462, 199] on link "Pune" at bounding box center [478, 202] width 95 height 11
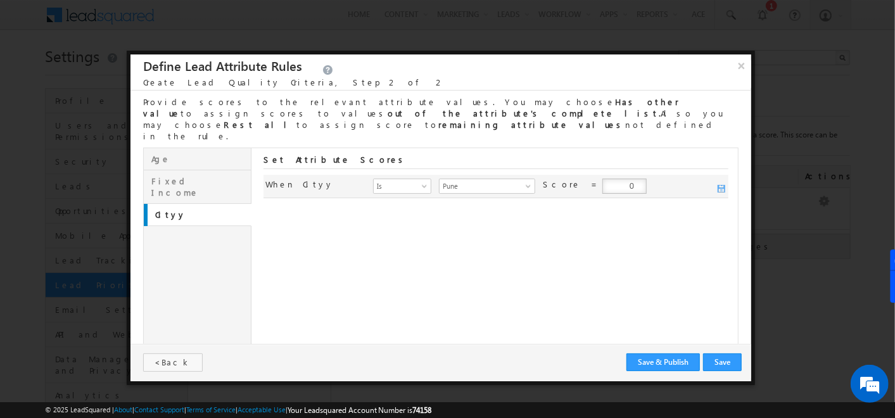
click at [603, 179] on input "0" at bounding box center [625, 186] width 44 height 15
type input "10"
click at [725, 185] on span at bounding box center [722, 189] width 9 height 9
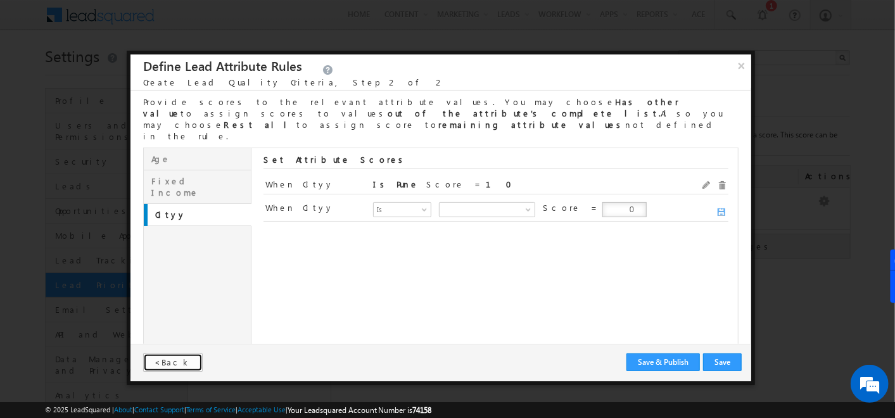
click at [167, 362] on span "Back" at bounding box center [176, 362] width 32 height 11
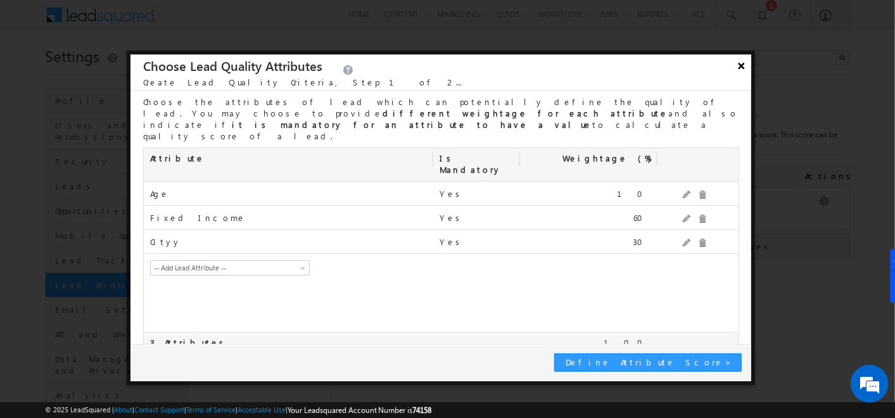
click at [739, 72] on button "×" at bounding box center [742, 65] width 20 height 22
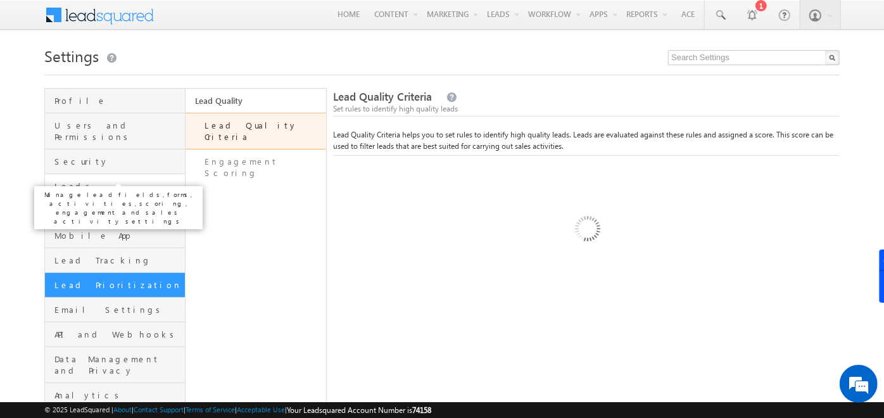
click at [67, 181] on span "Leads" at bounding box center [117, 186] width 127 height 11
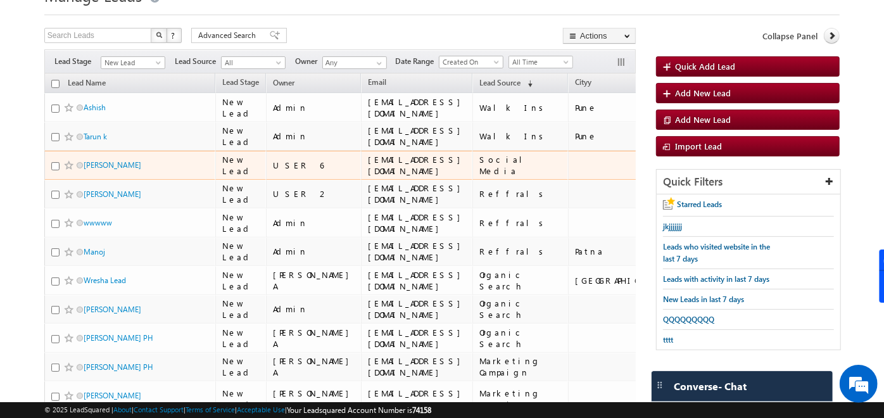
scroll to position [45, 0]
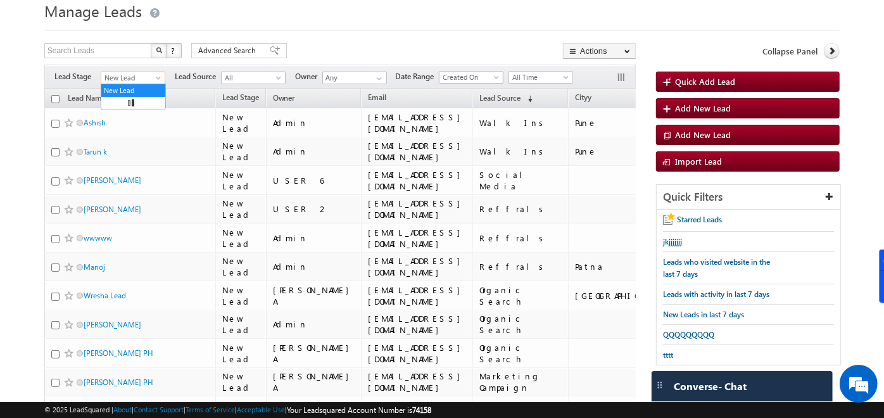
click at [157, 76] on span at bounding box center [160, 80] width 10 height 10
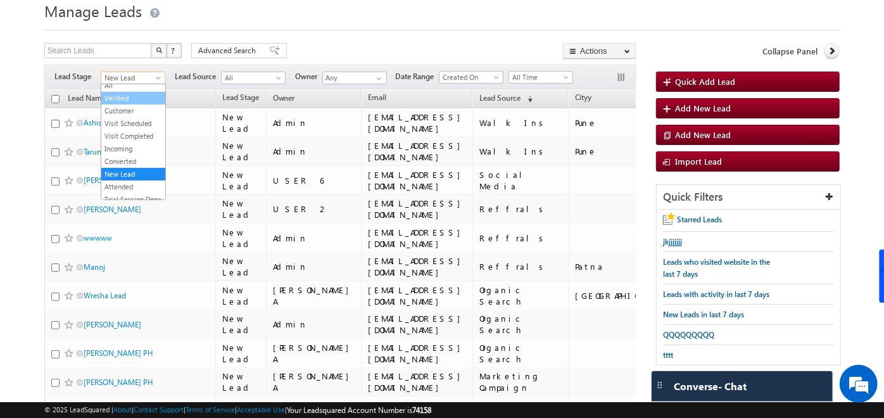
scroll to position [0, 0]
click at [130, 89] on link "All" at bounding box center [133, 90] width 64 height 11
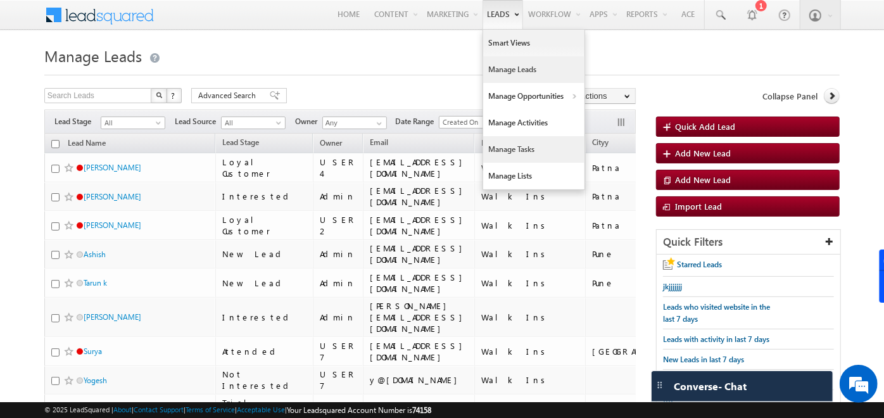
click at [504, 147] on link "Manage Tasks" at bounding box center [533, 149] width 101 height 27
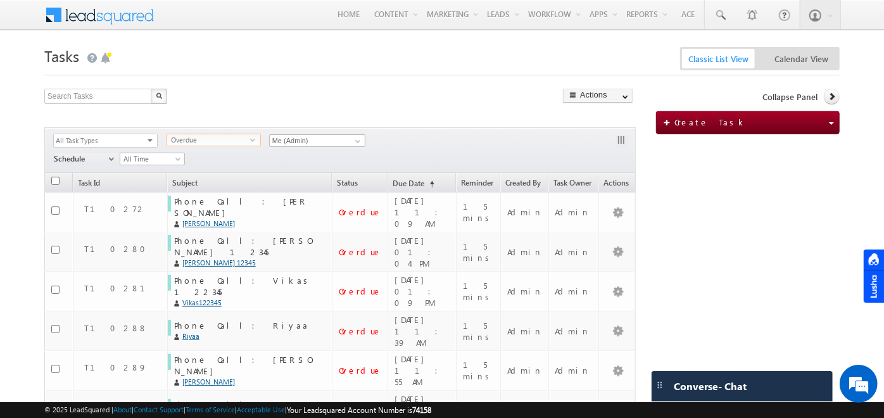
click at [244, 137] on span "Overdue" at bounding box center [209, 139] width 84 height 11
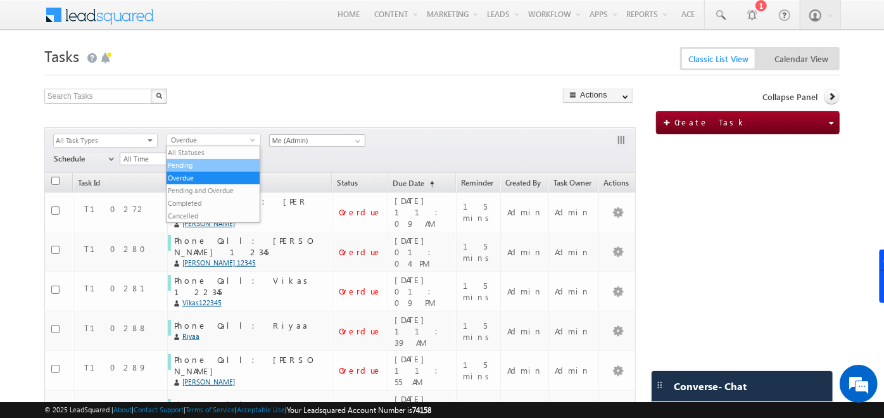
click at [202, 169] on li "Pending" at bounding box center [214, 165] width 94 height 13
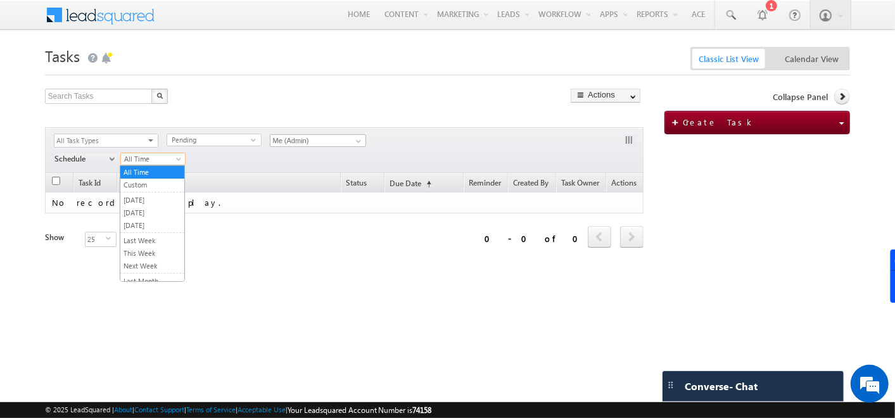
click at [170, 161] on span "All Time" at bounding box center [151, 158] width 61 height 11
click at [148, 212] on link "[DATE]" at bounding box center [152, 212] width 64 height 11
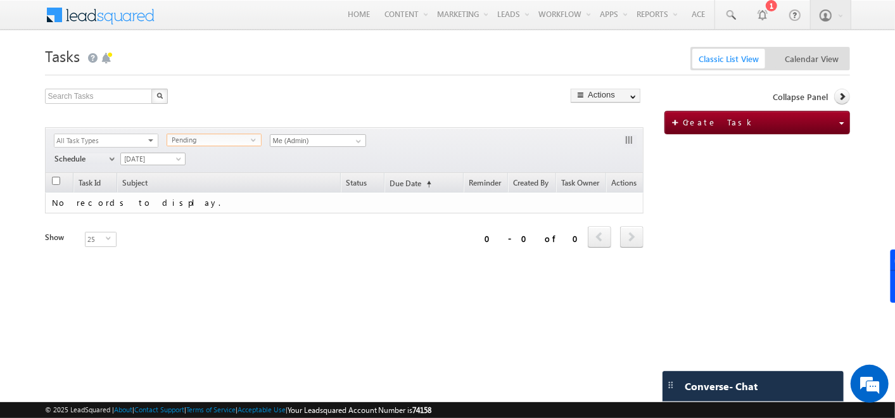
click at [254, 141] on span "select" at bounding box center [256, 140] width 10 height 6
click at [188, 178] on li "Overdue" at bounding box center [214, 178] width 94 height 13
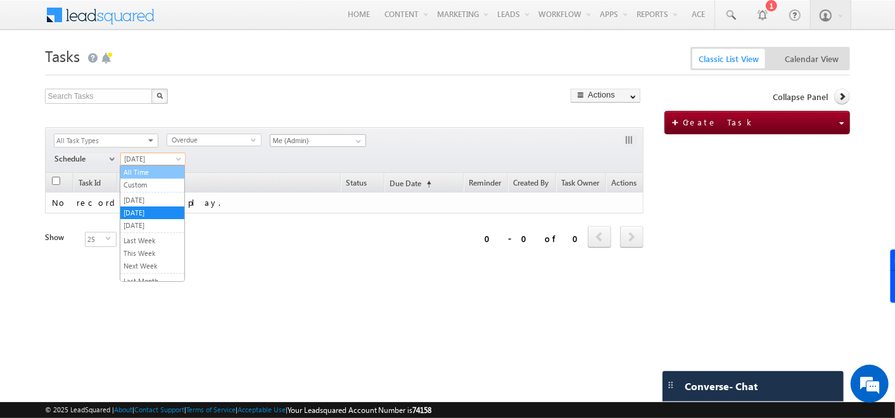
click at [144, 165] on body "Menu Admin [PERSON_NAME] ahosk oti7@ gmail .com" at bounding box center [447, 179] width 895 height 359
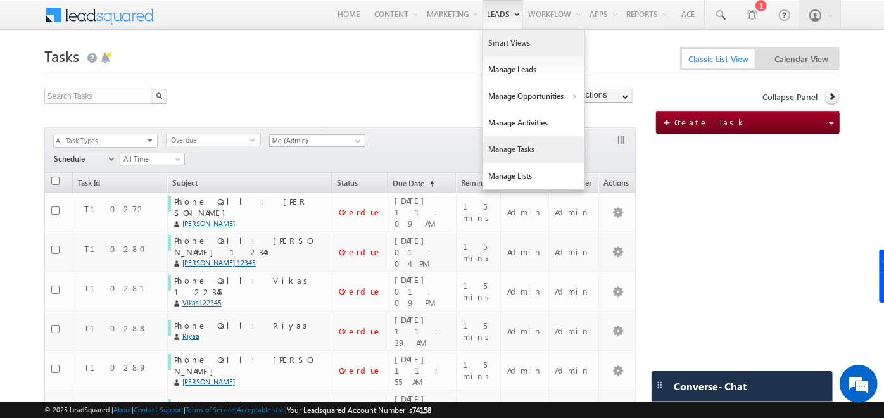
click at [505, 39] on link "Smart Views" at bounding box center [533, 43] width 101 height 27
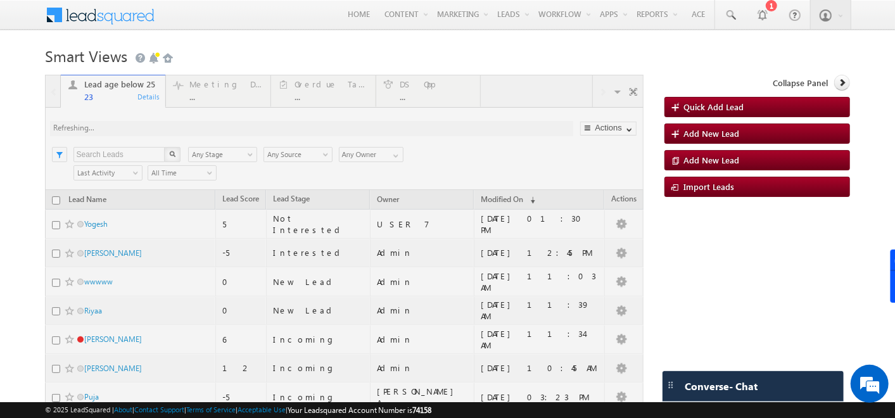
click at [357, 54] on h1 "Smart Views Getting Started" at bounding box center [448, 54] width 806 height 25
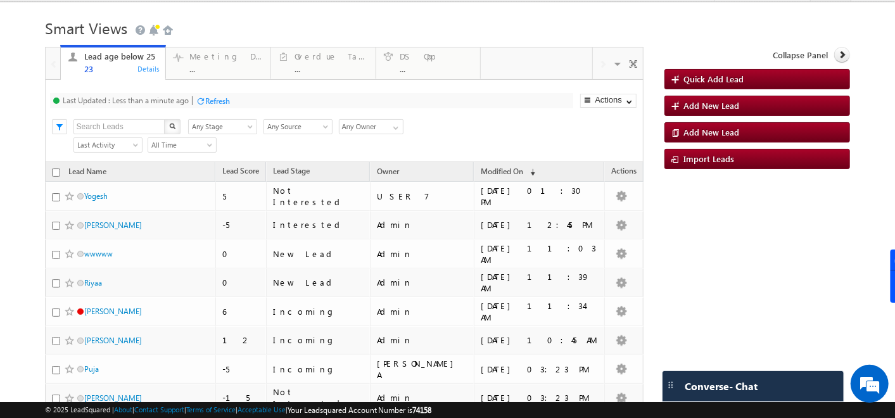
scroll to position [29, 0]
click at [347, 61] on div "Overdue Tasks ..." at bounding box center [332, 60] width 74 height 25
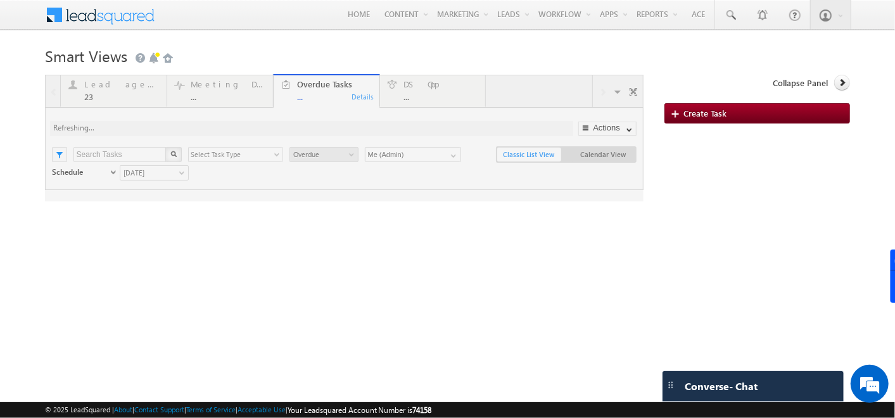
scroll to position [0, 0]
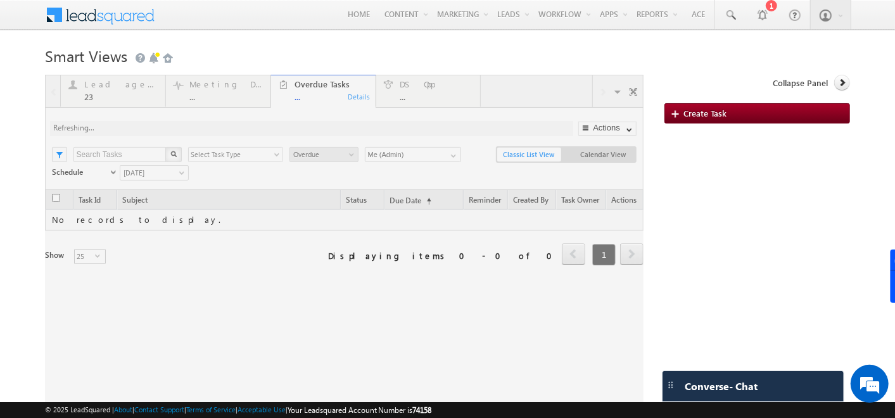
click at [409, 174] on div at bounding box center [344, 253] width 599 height 356
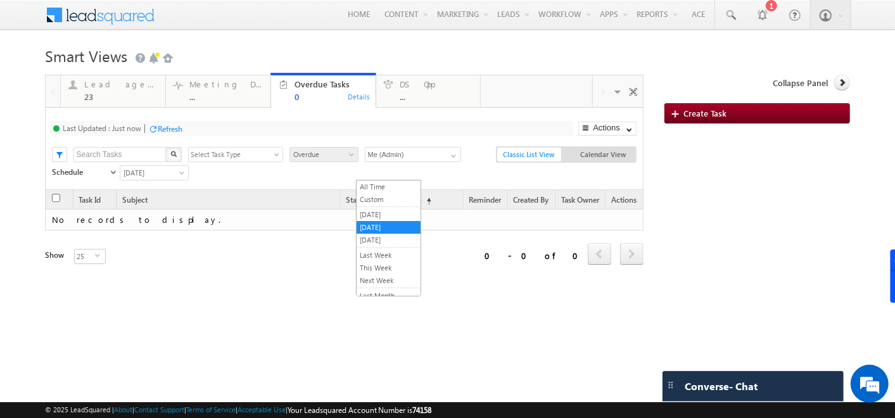
click at [184, 176] on span "Today" at bounding box center [152, 172] width 64 height 11
click at [372, 184] on link "All Time" at bounding box center [389, 186] width 64 height 11
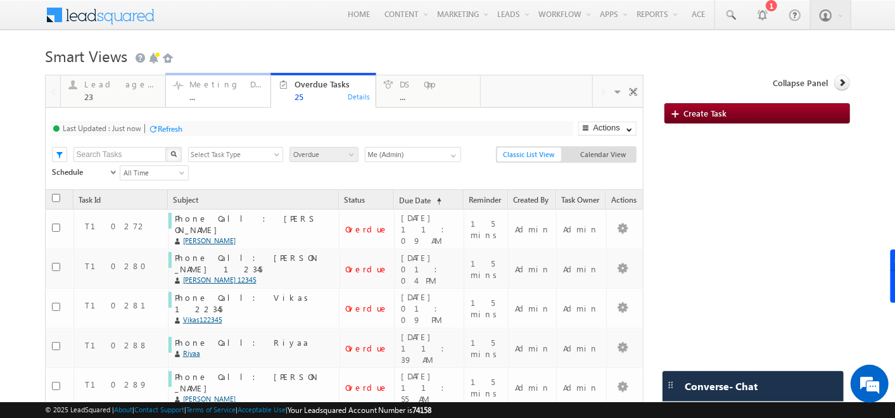
click at [217, 98] on div "..." at bounding box center [226, 97] width 74 height 10
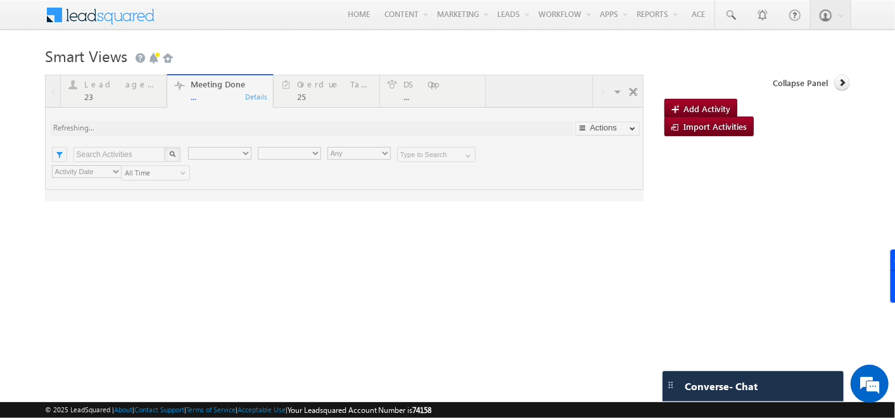
type input "Any Owner"
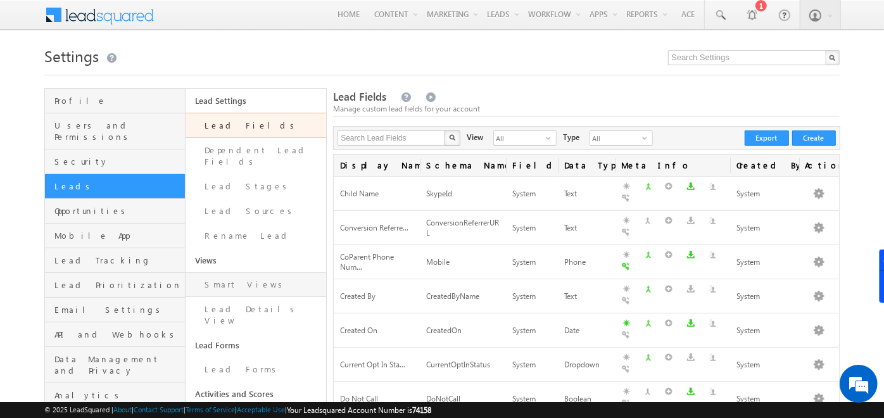
click at [231, 272] on link "Smart Views" at bounding box center [256, 284] width 141 height 25
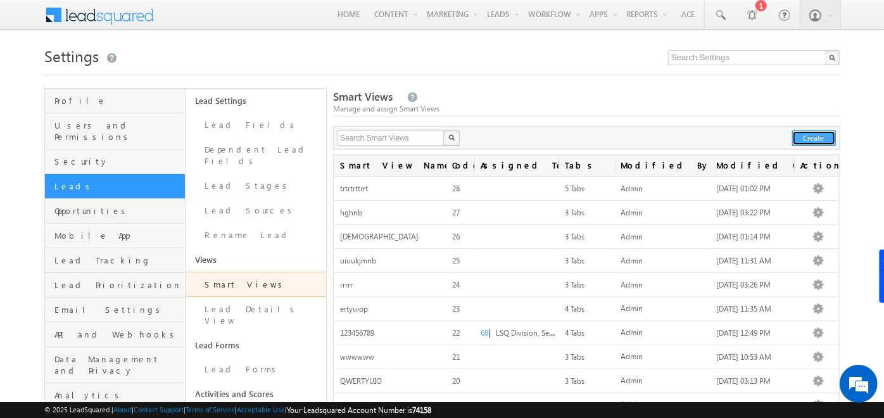
click at [814, 138] on button "Create" at bounding box center [815, 138] width 44 height 15
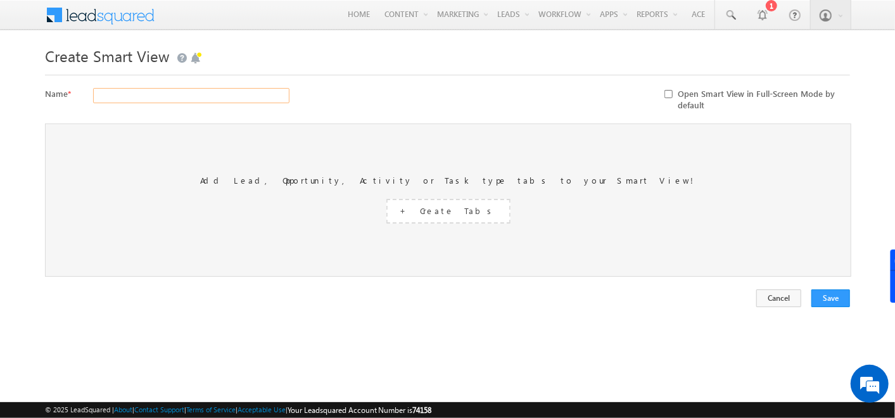
click at [159, 94] on input "text" at bounding box center [191, 95] width 196 height 15
type input "tyyyuiuikj"
click at [451, 215] on span "+ Create Tabs" at bounding box center [448, 210] width 96 height 11
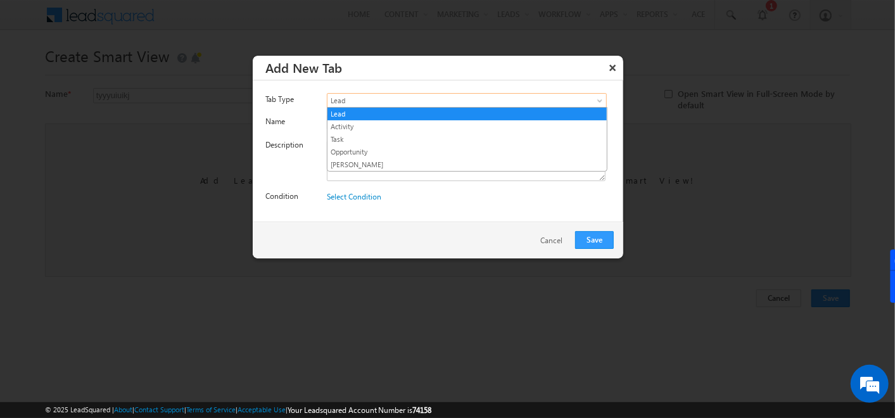
click at [594, 94] on link "Lead" at bounding box center [467, 100] width 280 height 15
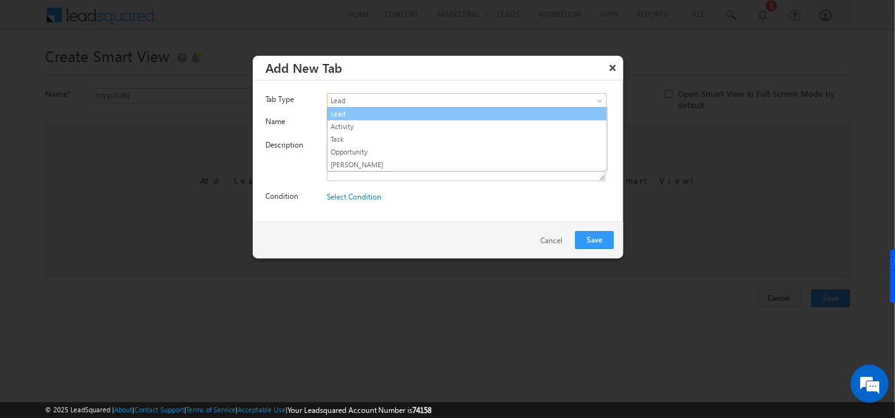
click at [345, 115] on link "Lead" at bounding box center [467, 113] width 279 height 11
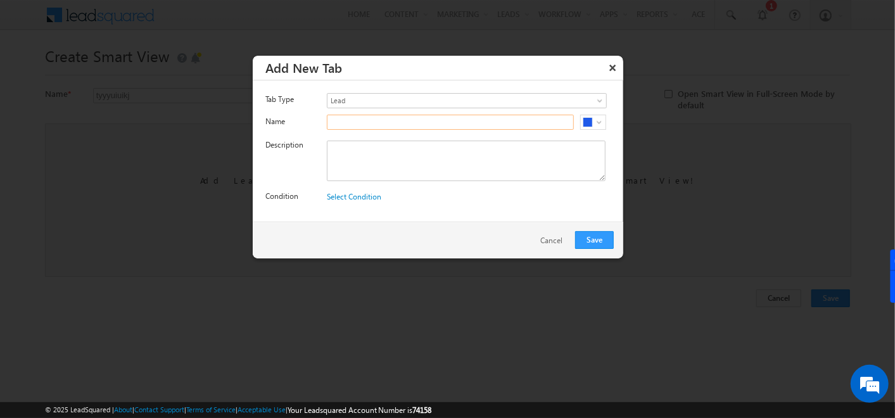
click at [345, 119] on input "text" at bounding box center [450, 122] width 247 height 15
type input "New Leads"
click at [366, 161] on textarea at bounding box center [466, 161] width 279 height 41
paste textarea "New Leads"
type textarea "New Leads"
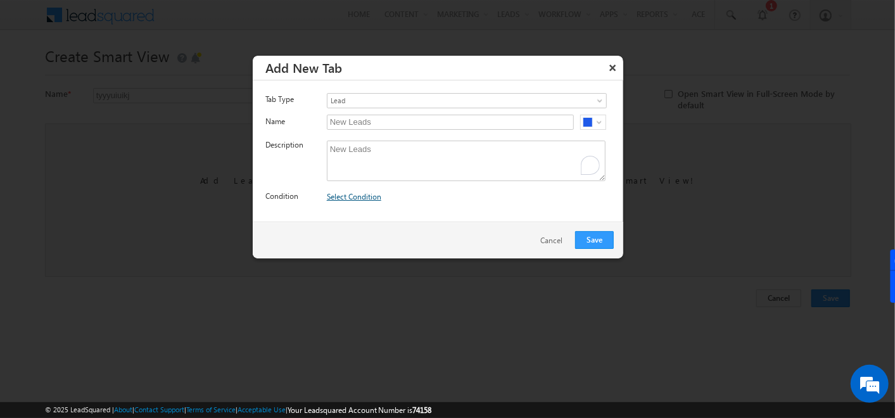
click at [362, 197] on link "Select Condition" at bounding box center [354, 197] width 54 height 10
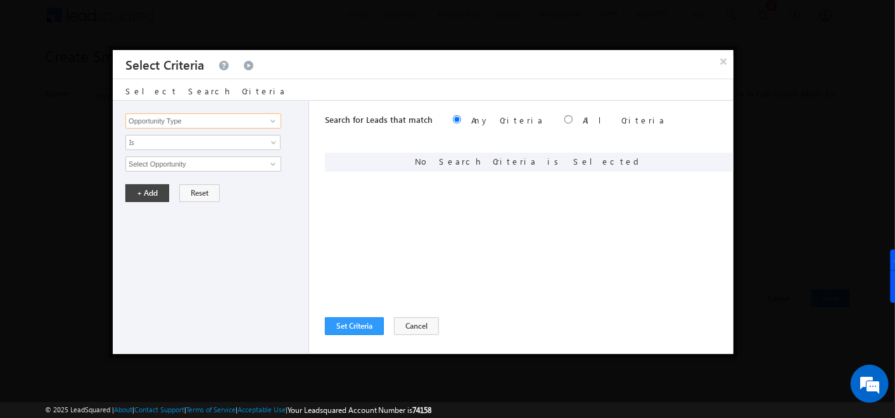
click at [208, 124] on input "Opportunity Type" at bounding box center [203, 120] width 156 height 15
click at [139, 146] on link "Lead Stage" at bounding box center [203, 146] width 156 height 15
type input "Lead Stage"
click at [155, 158] on span "None Selected" at bounding box center [198, 164] width 144 height 14
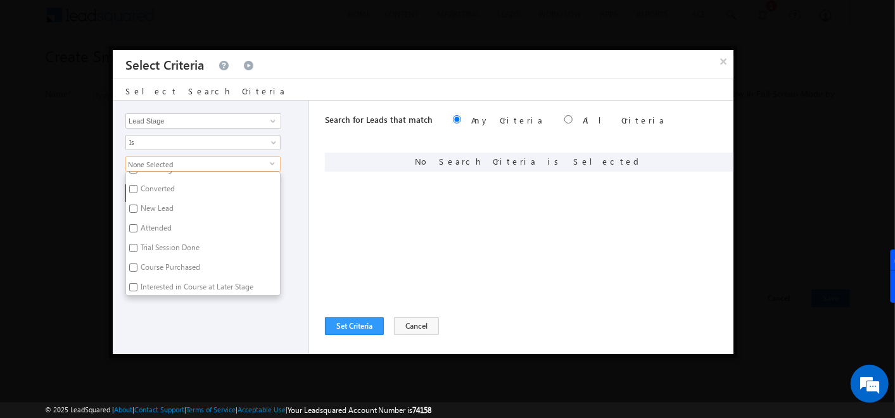
scroll to position [114, 0]
click at [139, 204] on label "New Lead" at bounding box center [156, 207] width 60 height 20
click at [137, 204] on input "New Lead" at bounding box center [133, 205] width 8 height 8
checkbox input "true"
click at [322, 212] on div "Opportunity Type Lead Activity Task Sales Group Prospect Id Address Age Appoint…" at bounding box center [423, 227] width 621 height 253
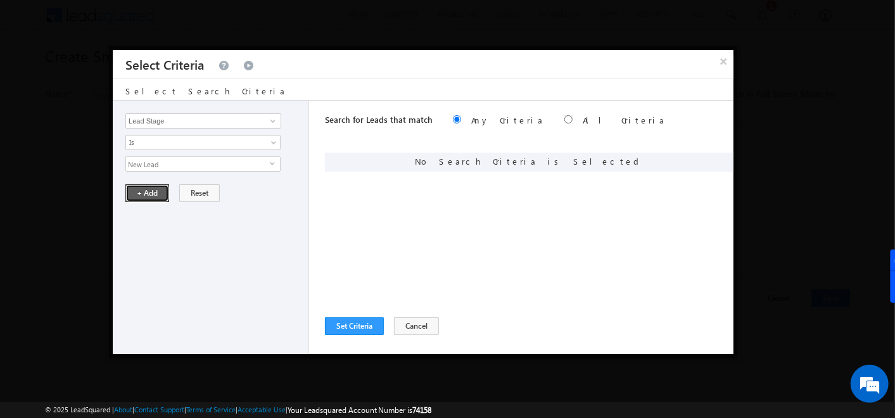
click at [156, 191] on button "+ Add" at bounding box center [147, 193] width 44 height 18
click at [343, 321] on button "Set Criteria" at bounding box center [354, 326] width 59 height 18
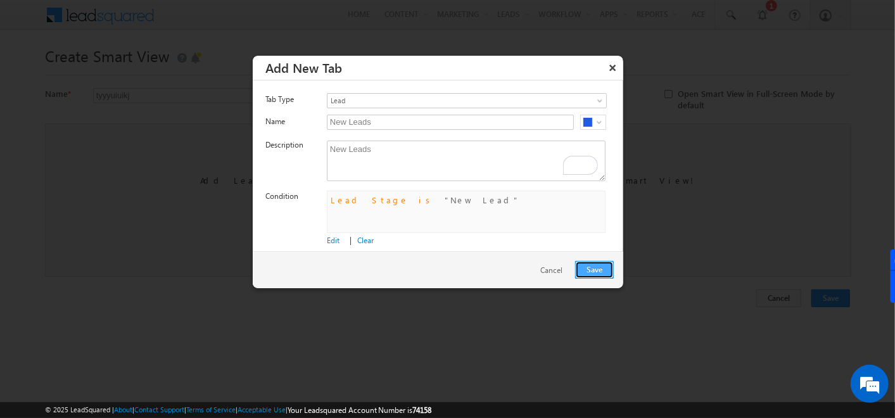
click at [604, 272] on button "Save" at bounding box center [594, 270] width 39 height 18
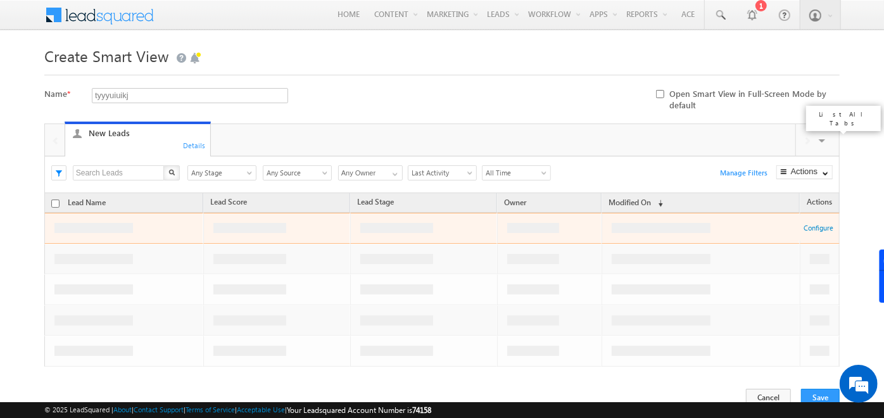
click at [824, 141] on span at bounding box center [823, 142] width 13 height 27
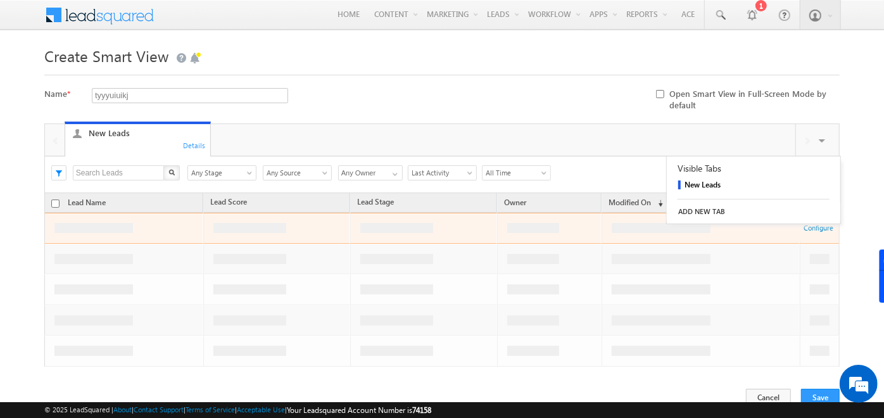
click at [713, 208] on link "ADD NEW TAB" at bounding box center [754, 212] width 174 height 18
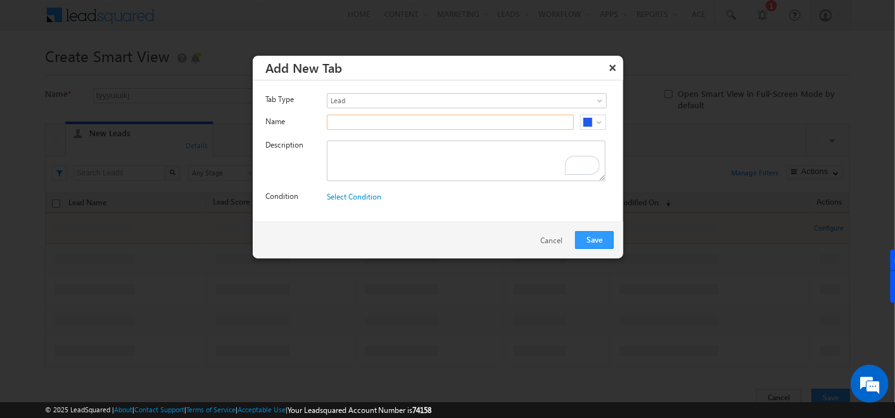
click at [381, 117] on input "text" at bounding box center [450, 122] width 247 height 15
type input "Interested stage leads of age"
click at [383, 154] on textarea "To enrich screen reader interactions, please activate Accessibility in Grammarl…" at bounding box center [466, 161] width 279 height 41
paste textarea "Interested stage leads of age"
type textarea "Interested stage leads of age"
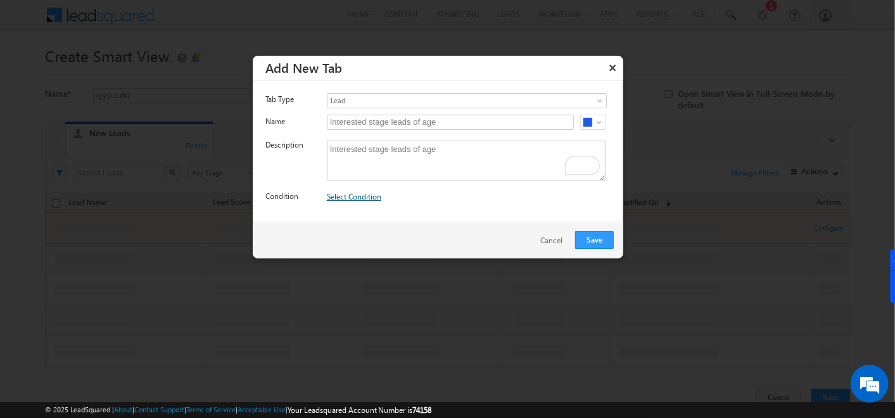
click at [354, 194] on link "Select Condition" at bounding box center [354, 197] width 54 height 10
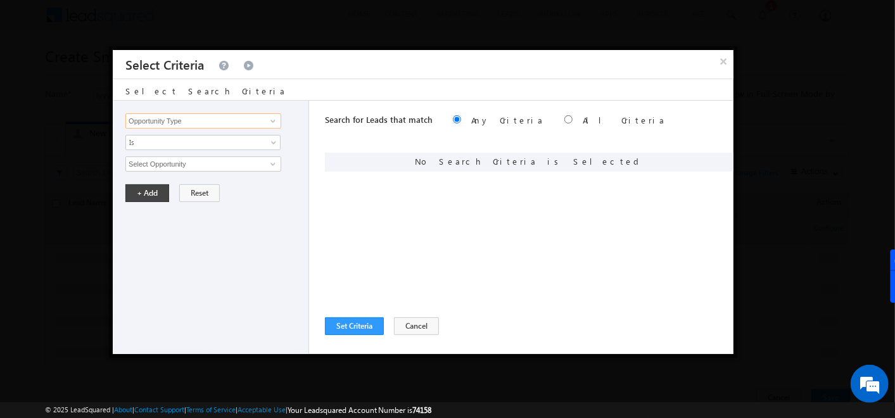
click at [224, 118] on input "Opportunity Type" at bounding box center [203, 120] width 156 height 15
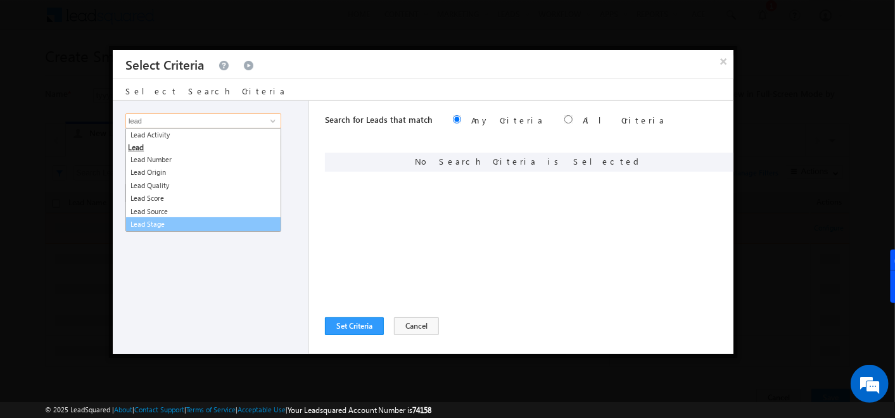
click at [165, 218] on link "Lead Stage" at bounding box center [203, 224] width 156 height 15
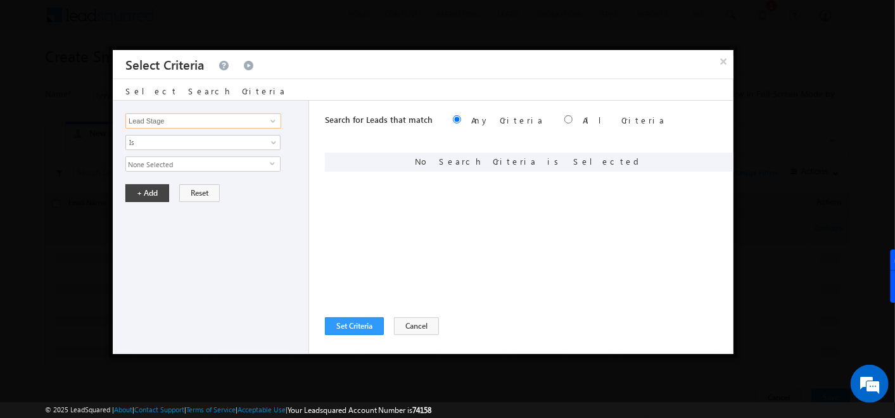
type input "Lead Stage"
click at [197, 168] on span "None Selected" at bounding box center [198, 164] width 144 height 14
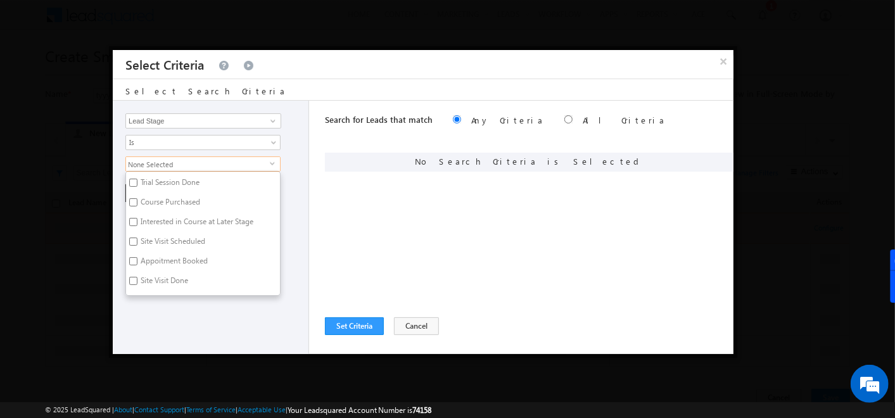
scroll to position [230, 0]
click at [132, 244] on input "Interested" at bounding box center [133, 246] width 8 height 8
checkbox input "true"
click at [375, 217] on div "Search for Leads that match Any Criteria All Criteria Note that the current tri…" at bounding box center [529, 227] width 409 height 253
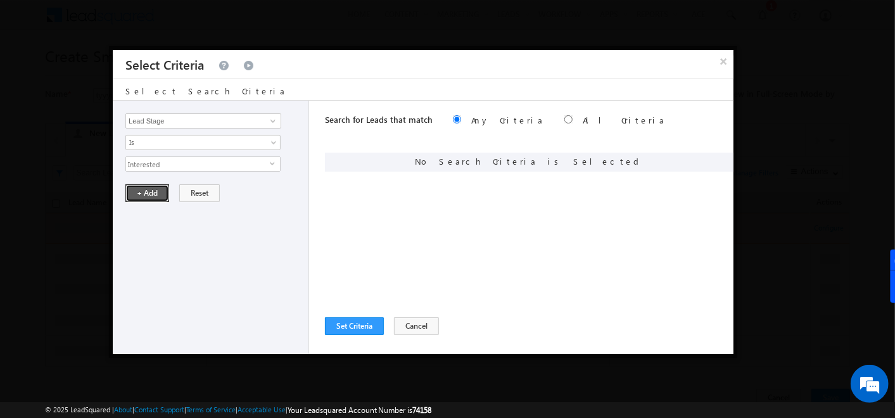
click at [142, 195] on button "+ Add" at bounding box center [147, 193] width 44 height 18
click at [185, 121] on input "Opportunity Type" at bounding box center [203, 120] width 156 height 15
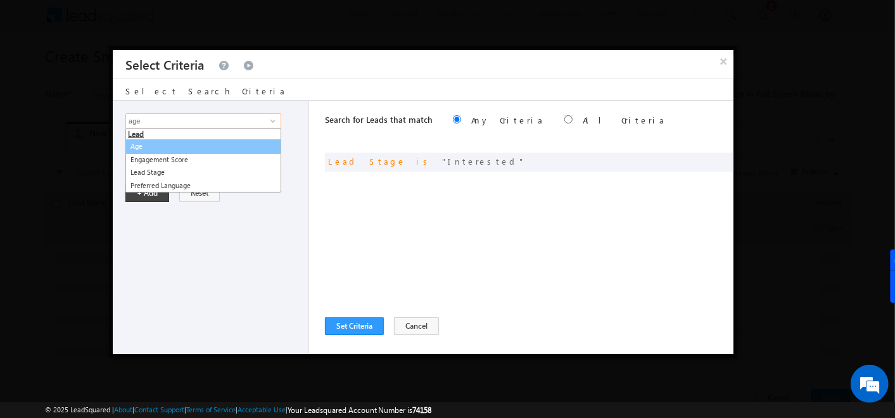
click at [134, 148] on link "Age" at bounding box center [203, 146] width 156 height 15
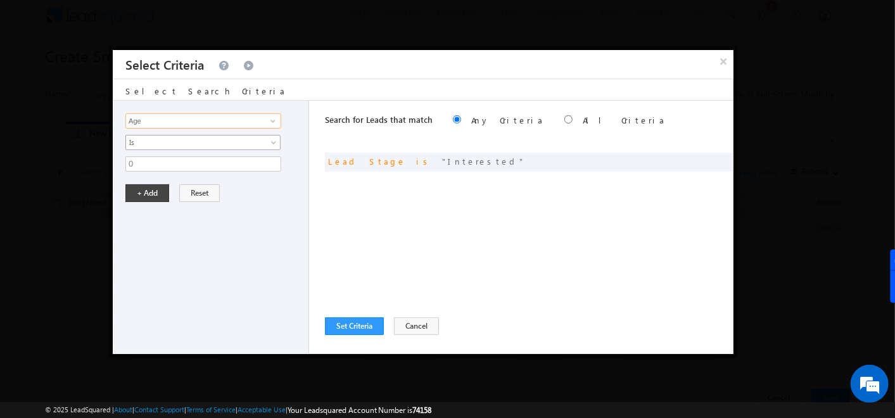
type input "Age"
click at [143, 148] on link "Is" at bounding box center [202, 142] width 155 height 15
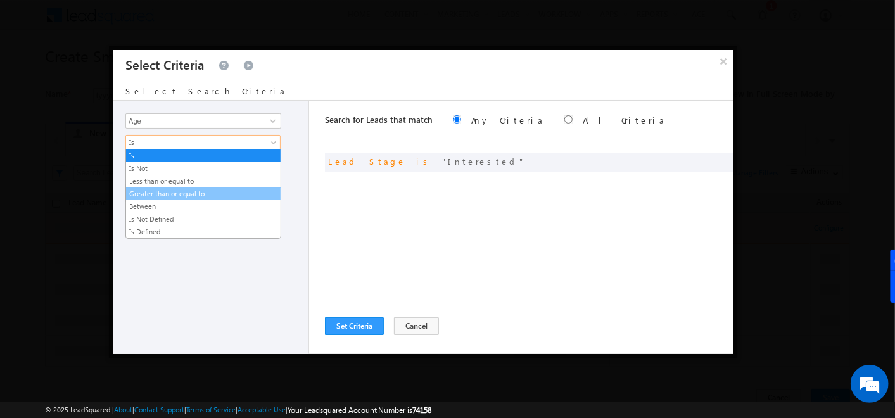
click at [150, 196] on link "Greater than or equal to" at bounding box center [203, 193] width 155 height 11
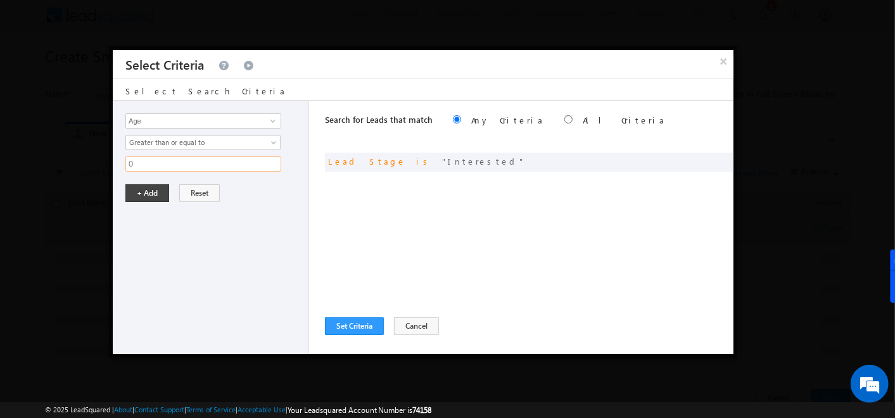
click at [143, 164] on input "0" at bounding box center [203, 163] width 156 height 15
type input "20"
click at [149, 194] on button "+ Add" at bounding box center [147, 193] width 44 height 18
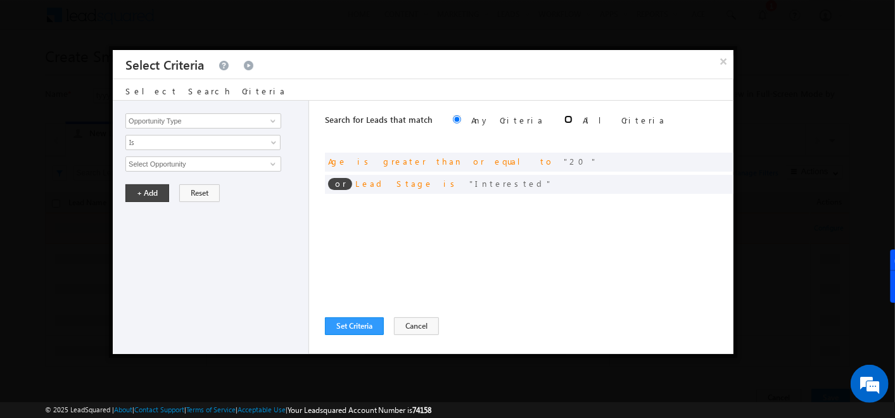
click at [564, 119] on input "radio" at bounding box center [568, 119] width 8 height 8
radio input "true"
click at [356, 319] on button "Set Criteria" at bounding box center [354, 326] width 59 height 18
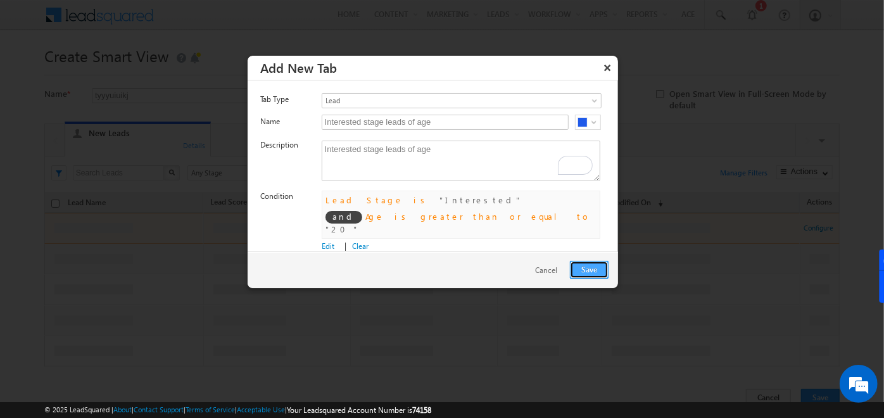
click at [590, 267] on button "Save" at bounding box center [589, 270] width 39 height 18
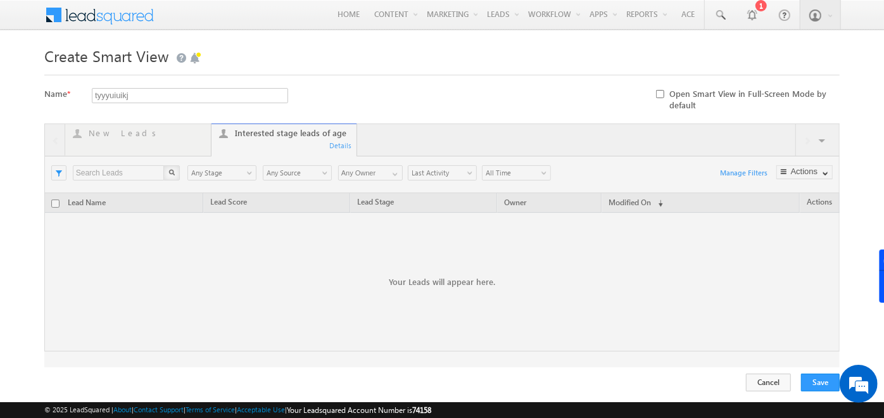
click at [833, 176] on div at bounding box center [442, 246] width 796 height 244
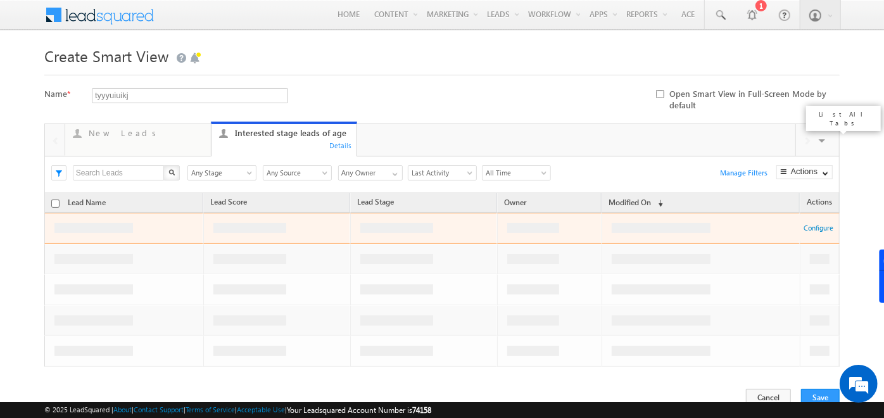
click at [822, 140] on span at bounding box center [823, 142] width 13 height 27
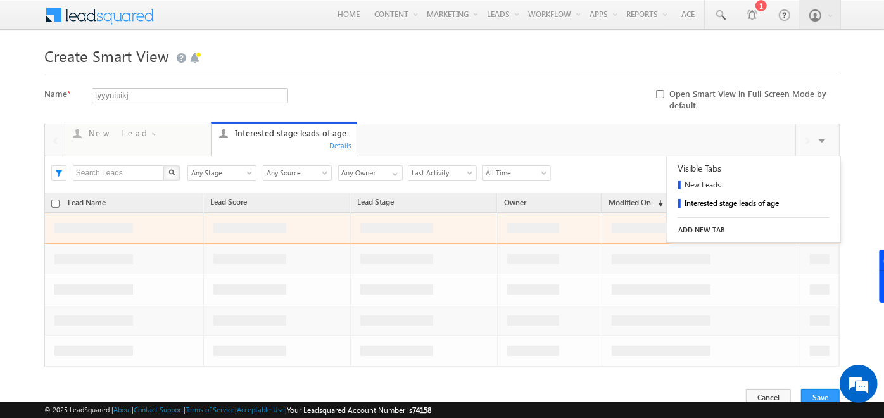
click at [703, 226] on link "ADD NEW TAB" at bounding box center [754, 230] width 174 height 18
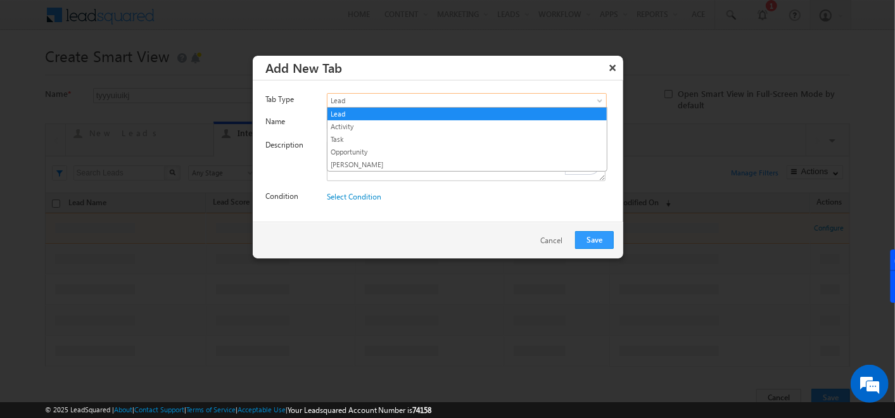
click at [462, 103] on span "Lead" at bounding box center [449, 100] width 243 height 11
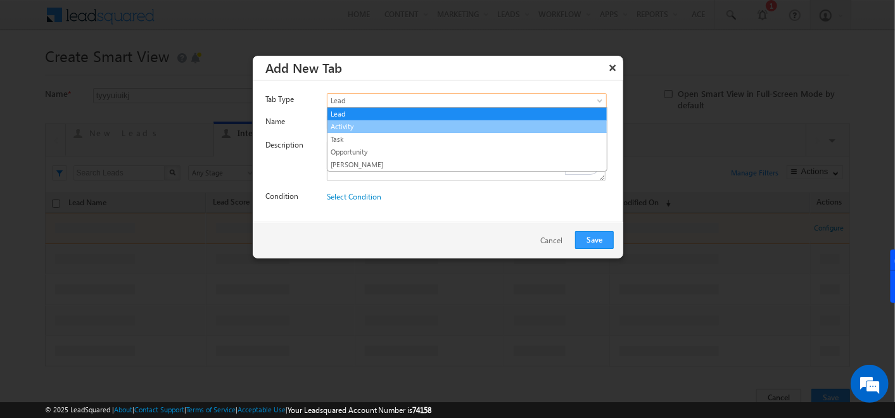
click at [360, 130] on link "Activity" at bounding box center [467, 126] width 279 height 11
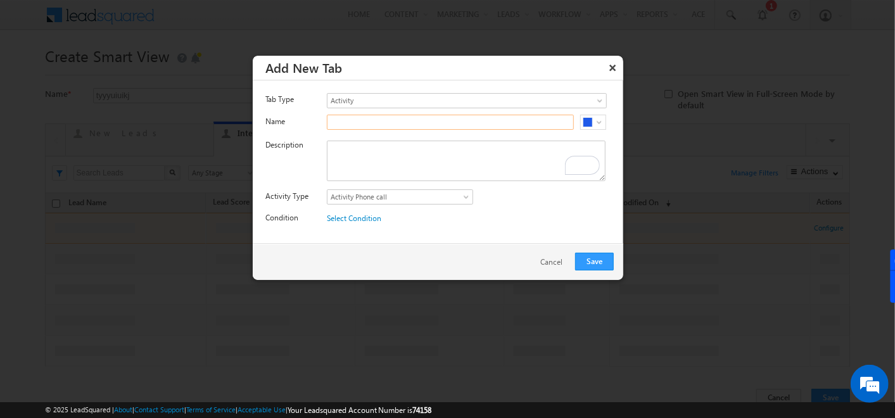
click at [365, 119] on input "text" at bounding box center [450, 122] width 247 height 15
type input "F2F Meeting done"
click at [367, 149] on textarea "To enrich screen reader interactions, please activate Accessibility in Grammarl…" at bounding box center [466, 161] width 279 height 41
paste textarea "F2F Meeting done"
type textarea "F2F Meeting done"
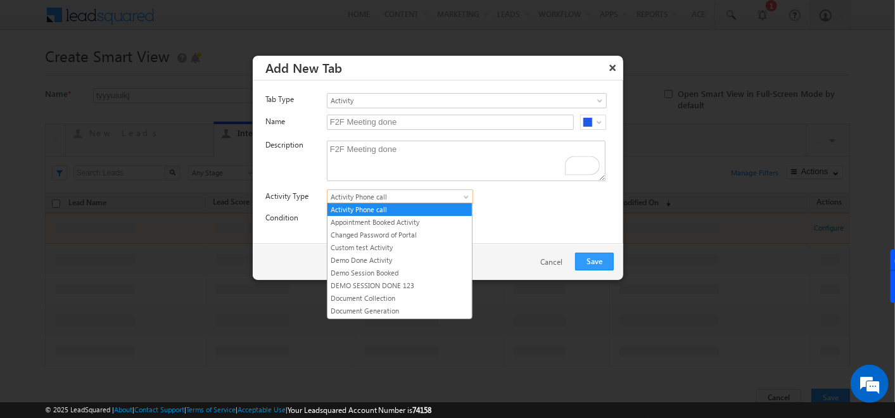
click at [418, 198] on span "Activity Phone call" at bounding box center [393, 196] width 130 height 11
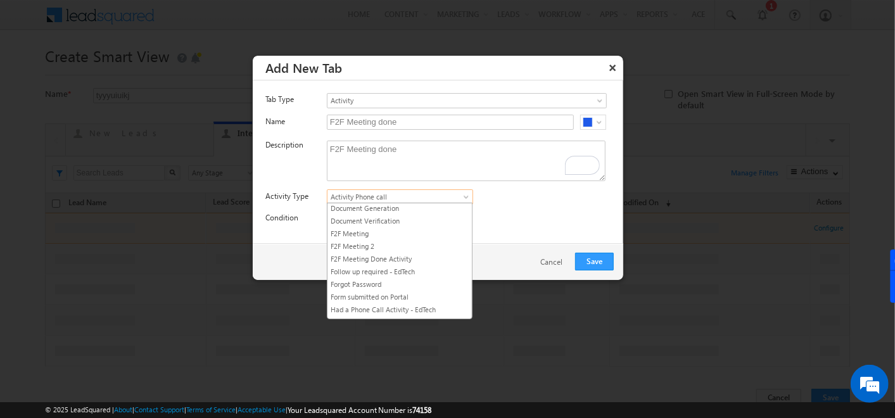
scroll to position [103, 0]
click at [353, 232] on link "F2F Meeting" at bounding box center [400, 232] width 144 height 11
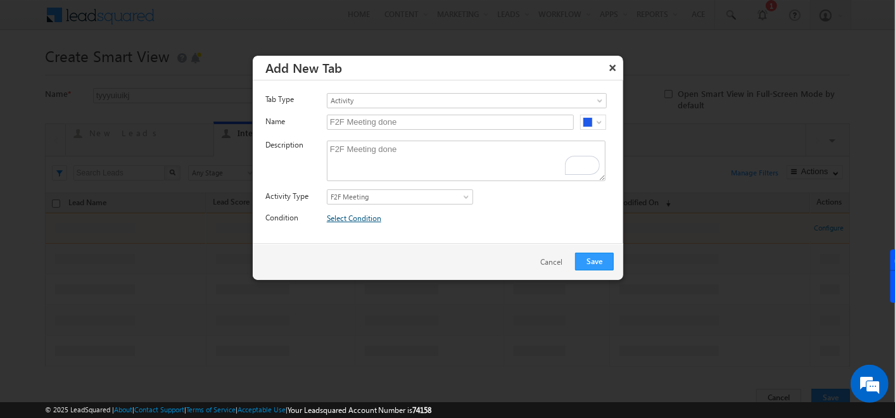
click at [359, 215] on link "Select Condition" at bounding box center [354, 219] width 54 height 10
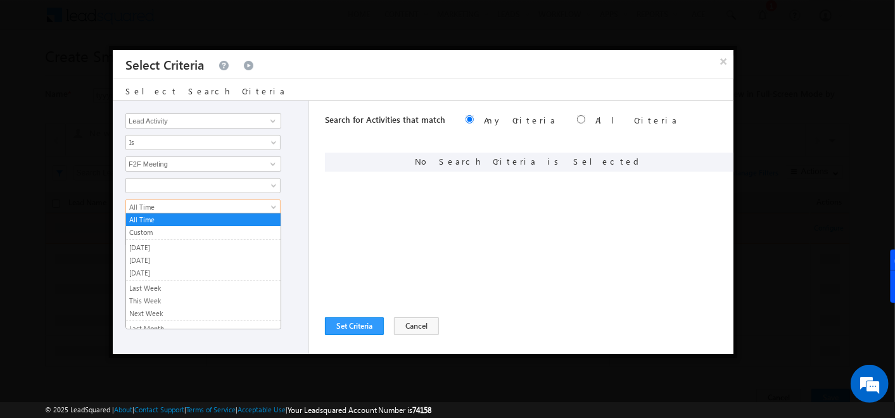
click at [182, 200] on link "All Time" at bounding box center [202, 207] width 155 height 15
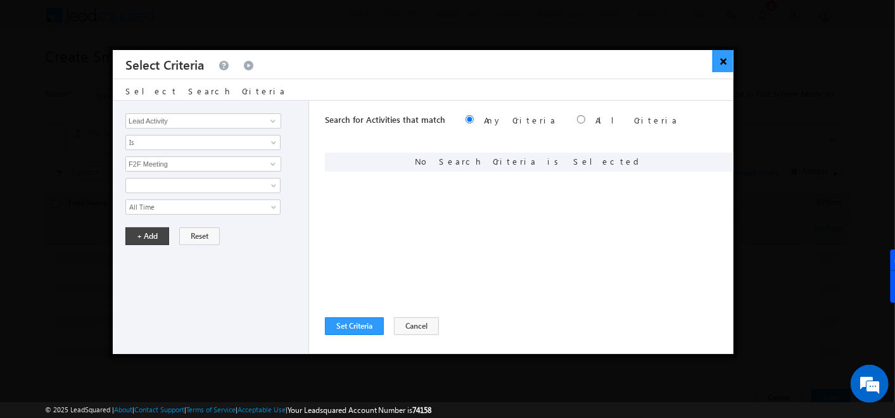
click at [721, 54] on button "×" at bounding box center [723, 61] width 21 height 22
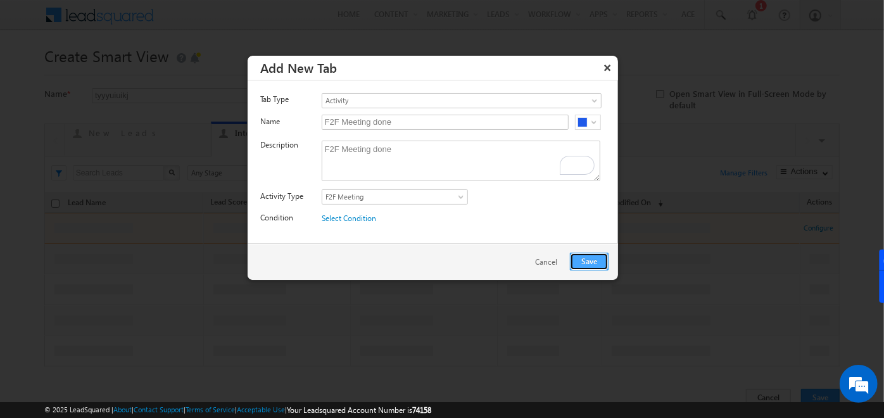
click at [592, 258] on button "Save" at bounding box center [589, 262] width 39 height 18
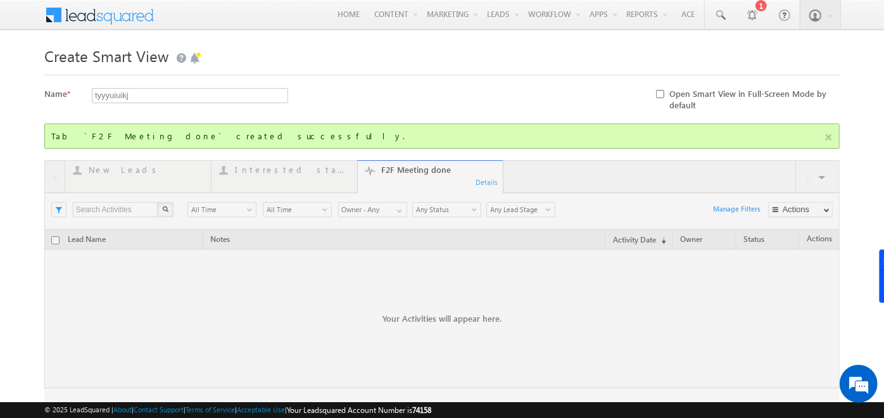
click at [821, 177] on div at bounding box center [442, 299] width 796 height 279
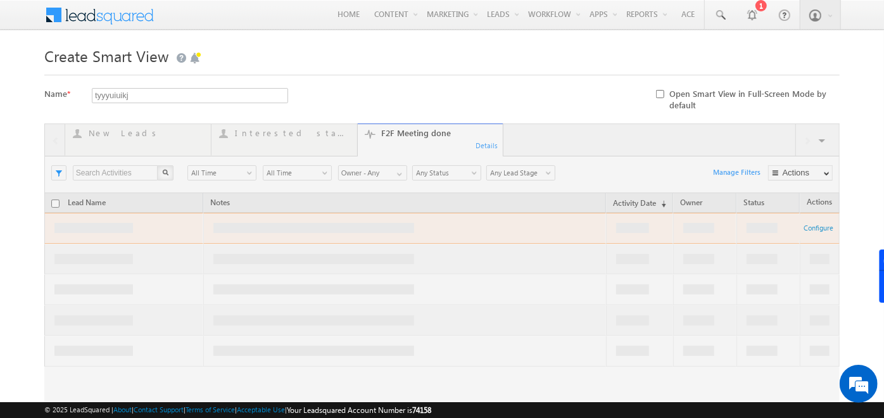
click at [825, 132] on div at bounding box center [442, 263] width 796 height 279
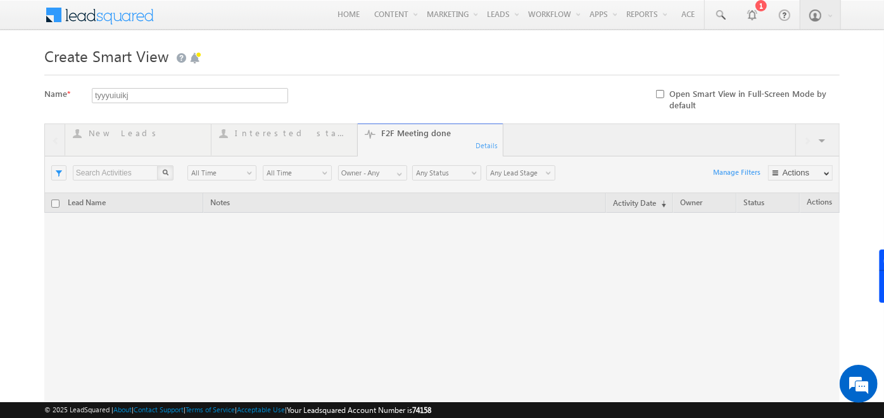
click at [820, 137] on div at bounding box center [442, 263] width 796 height 279
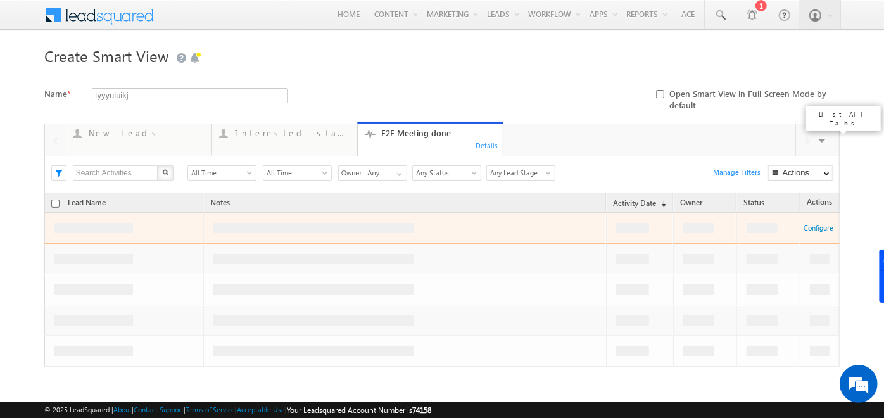
click at [822, 141] on span at bounding box center [823, 142] width 13 height 27
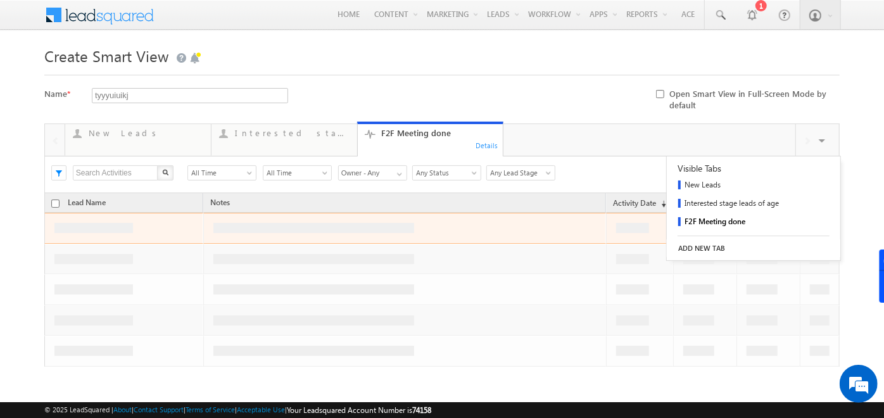
click at [697, 243] on link "ADD NEW TAB" at bounding box center [754, 248] width 174 height 18
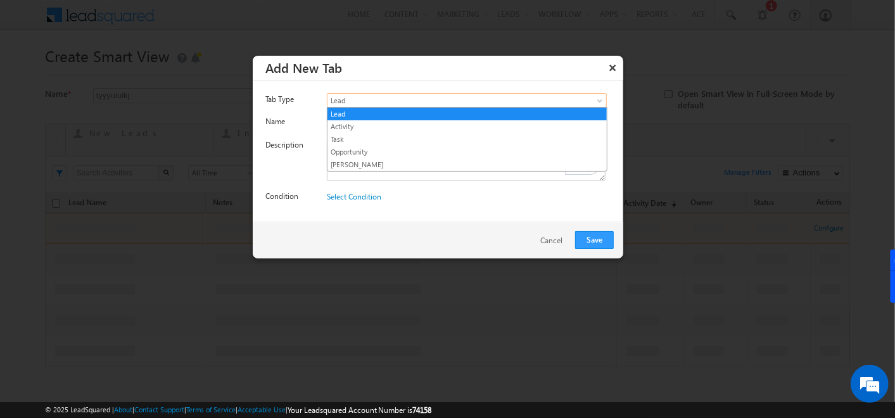
click at [461, 104] on span "Lead" at bounding box center [449, 100] width 243 height 11
click at [365, 134] on link "Task" at bounding box center [467, 139] width 279 height 11
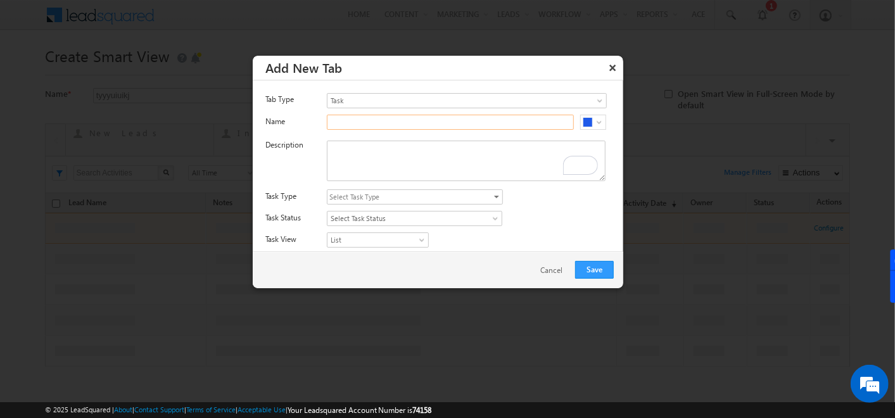
click at [360, 120] on input "text" at bounding box center [450, 122] width 247 height 15
type input "Pending tasks for today"
click at [362, 152] on textarea "To enrich screen reader interactions, please activate Accessibility in Grammarl…" at bounding box center [466, 161] width 279 height 41
paste textarea "Pending tasks for today"
type textarea "Pending tasks for today"
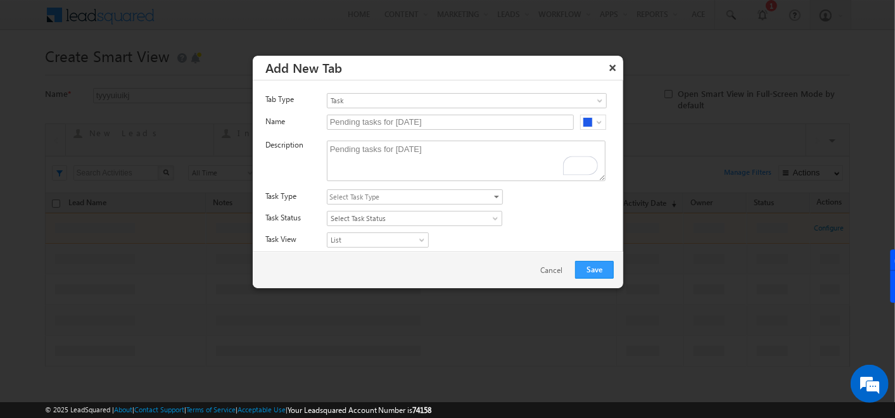
click at [396, 191] on span "Select Task Type" at bounding box center [410, 197] width 165 height 14
click at [333, 233] on input "All Task Types" at bounding box center [337, 233] width 8 height 8
checkbox input "true"
click at [546, 204] on div "All Task Types All Appointments Meeting F2F Meeting Send Brochure Schedule Site…" at bounding box center [475, 198] width 297 height 18
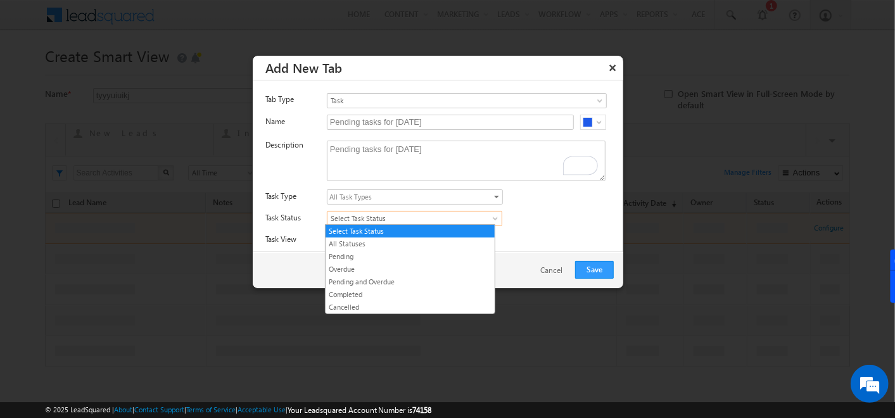
click at [376, 216] on span "Select Task Status" at bounding box center [405, 218] width 155 height 11
click at [347, 254] on link "Pending" at bounding box center [410, 256] width 169 height 11
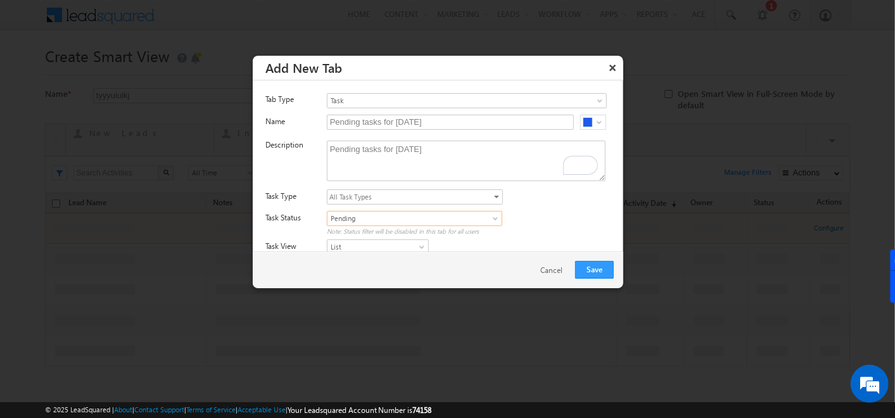
scroll to position [41, 0]
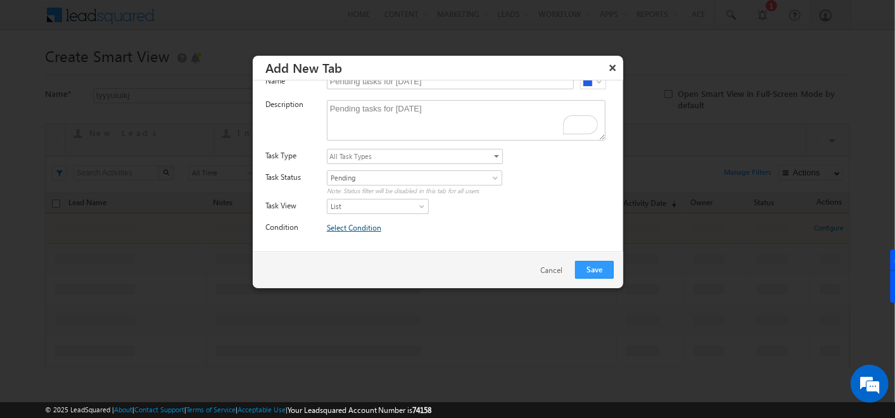
click at [354, 228] on link "Select Condition" at bounding box center [354, 228] width 54 height 10
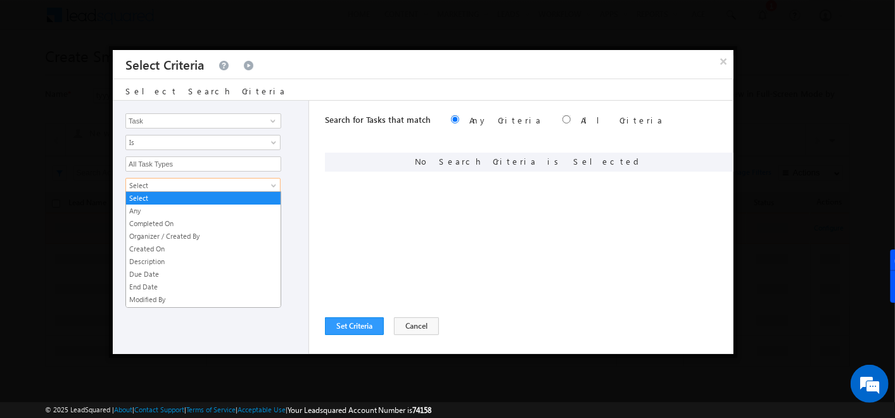
click at [208, 184] on span "Select" at bounding box center [194, 185] width 137 height 11
click at [162, 288] on link "End Date" at bounding box center [203, 286] width 155 height 11
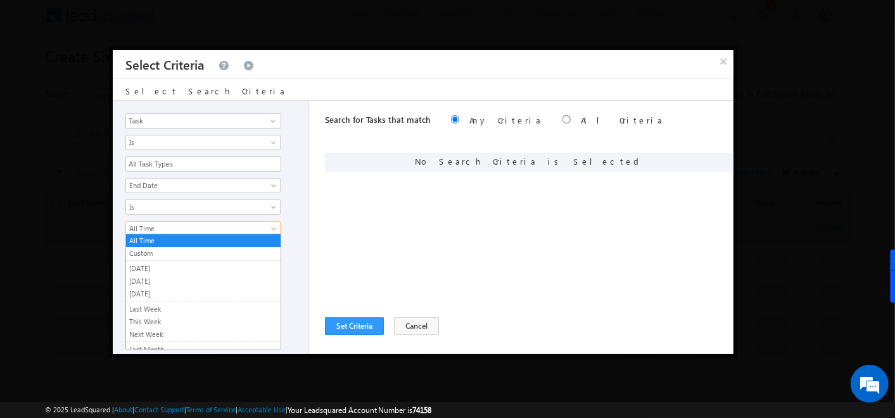
click at [177, 226] on span "All Time" at bounding box center [194, 228] width 137 height 11
click at [153, 277] on link "Today" at bounding box center [203, 281] width 155 height 11
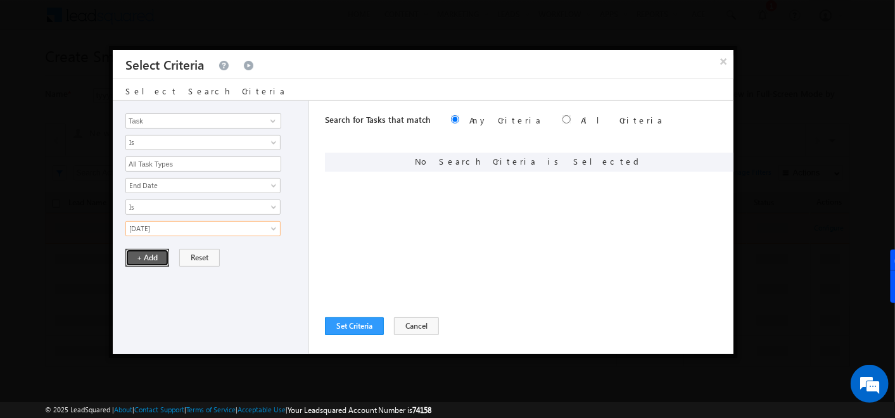
click at [151, 257] on button "+ Add" at bounding box center [147, 258] width 44 height 18
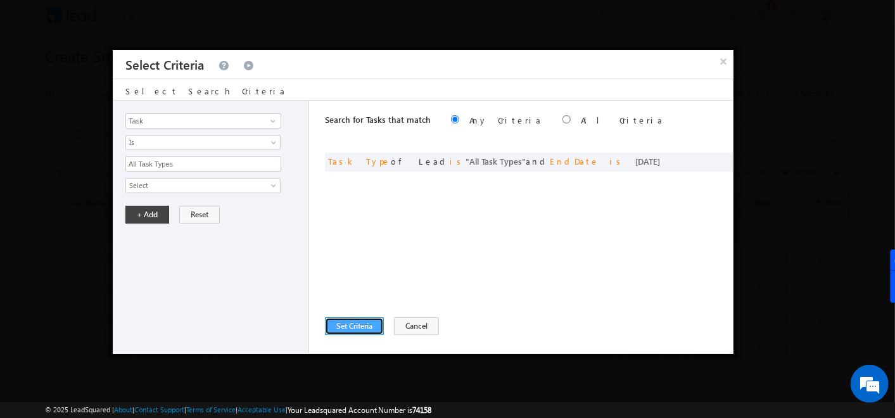
click at [366, 326] on button "Set Criteria" at bounding box center [354, 326] width 59 height 18
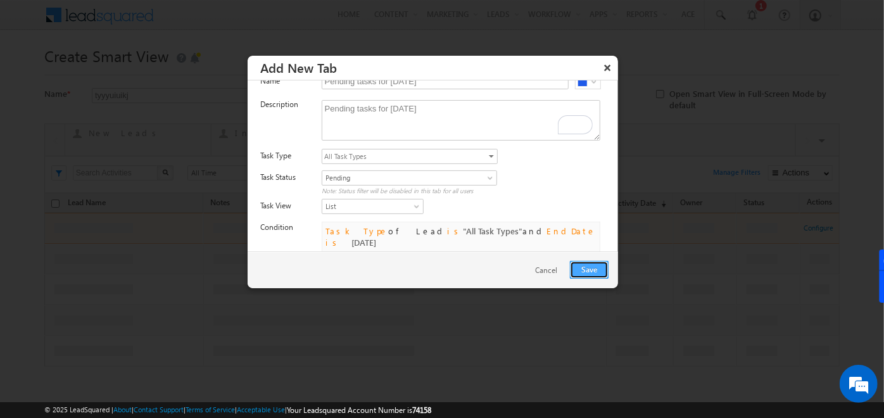
click at [598, 261] on button "Save" at bounding box center [589, 270] width 39 height 18
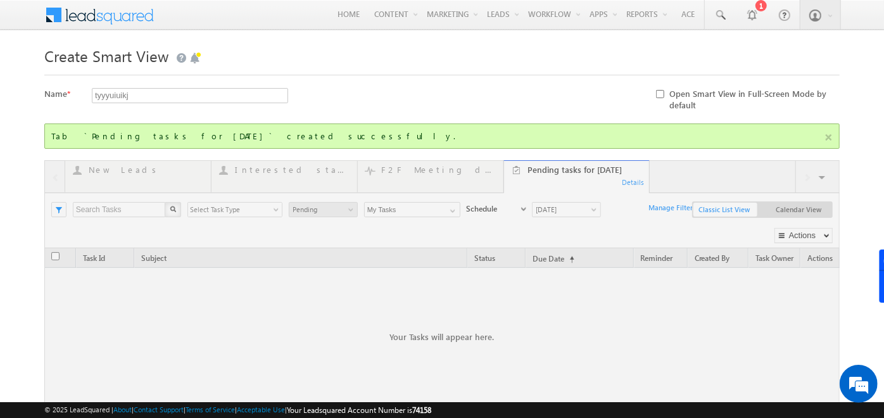
click at [822, 179] on div at bounding box center [442, 324] width 796 height 329
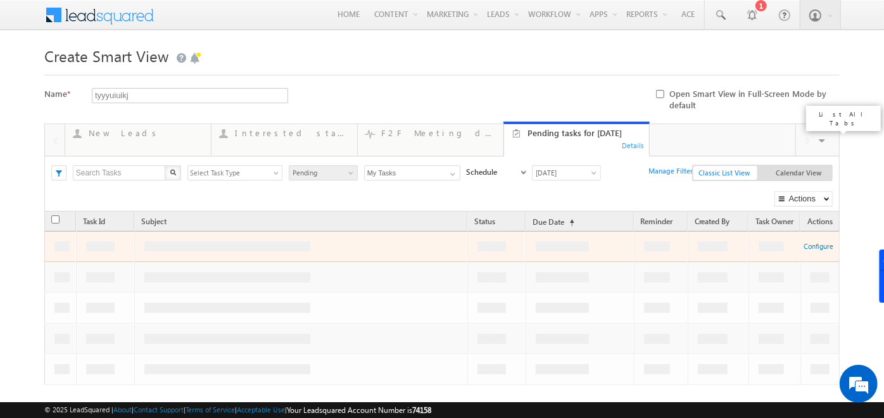
click at [822, 137] on span at bounding box center [823, 142] width 13 height 27
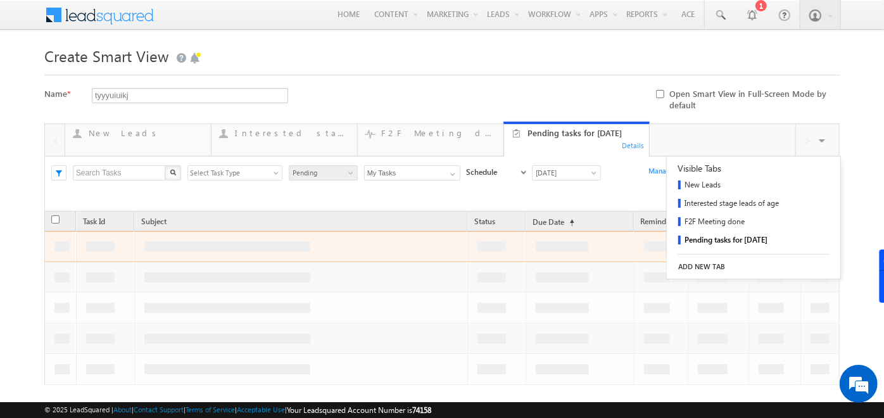
click at [702, 264] on link "ADD NEW TAB" at bounding box center [754, 267] width 174 height 18
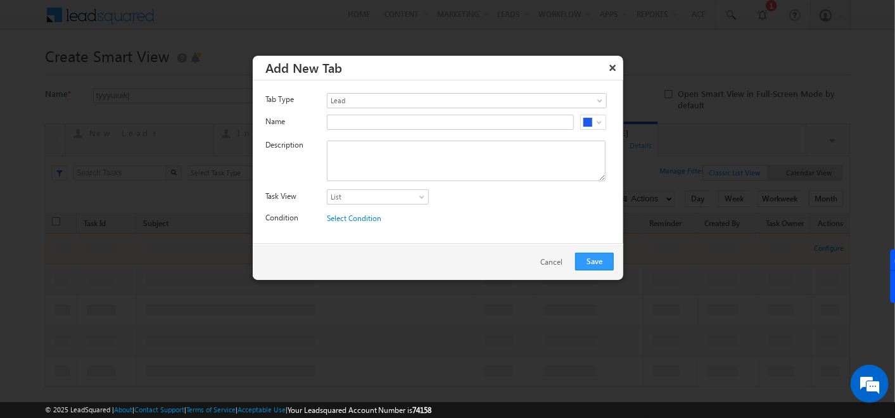
scroll to position [0, 0]
click at [397, 96] on span "Lead" at bounding box center [449, 100] width 243 height 11
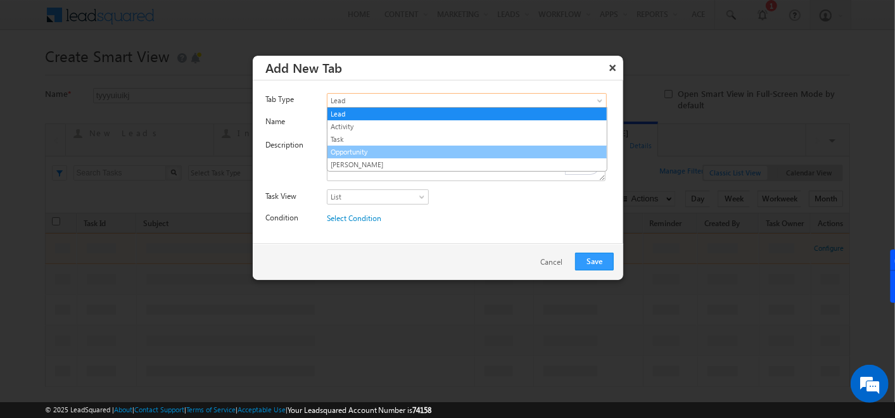
click at [363, 151] on link "Opportunity" at bounding box center [467, 151] width 279 height 11
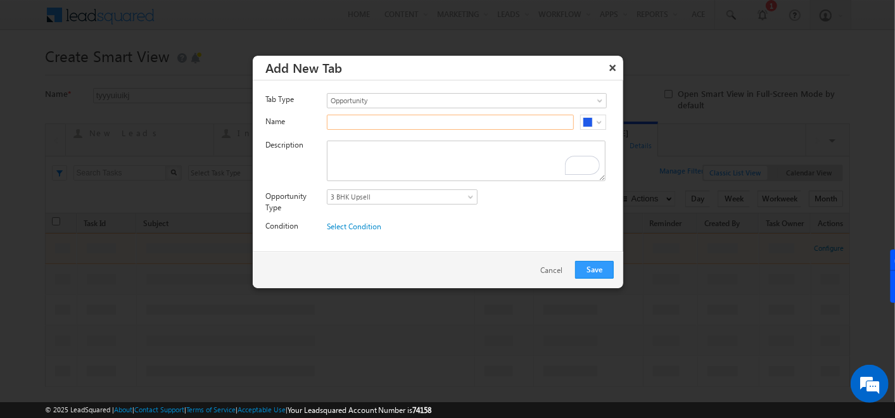
click at [385, 124] on input "text" at bounding box center [450, 122] width 247 height 15
type input "DS Opp"
click at [342, 152] on textarea "To enrich screen reader interactions, please activate Accessibility in Grammarl…" at bounding box center [466, 161] width 279 height 41
paste textarea "DS Opp"
type textarea "DS Opp"
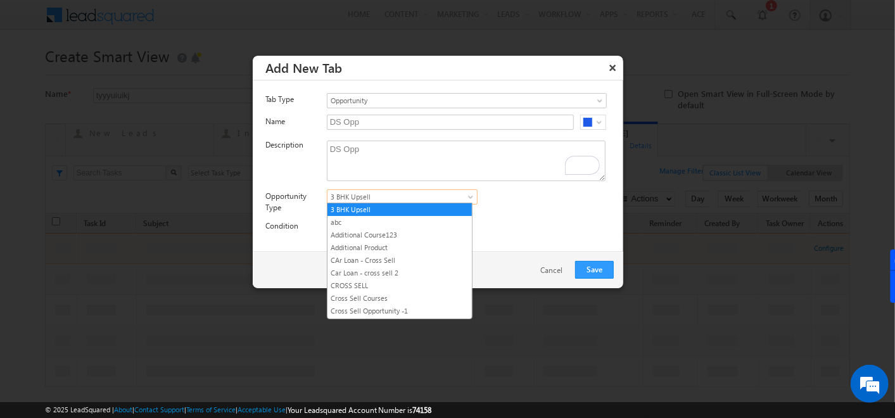
click at [378, 193] on span "3 BHK Upsell" at bounding box center [395, 196] width 134 height 11
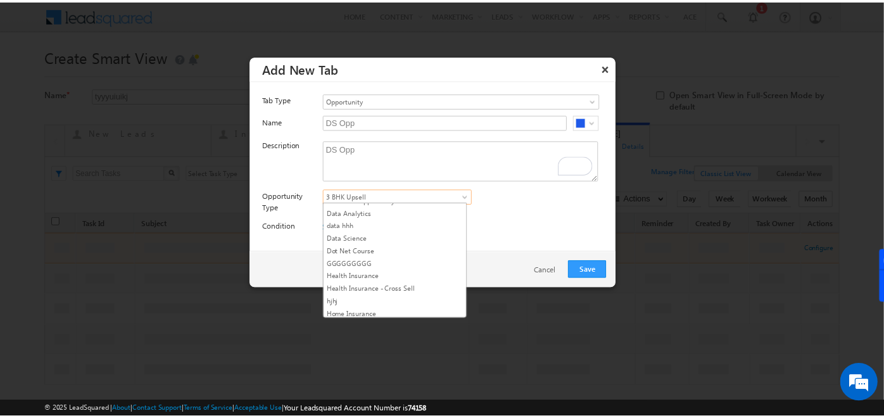
scroll to position [111, 0]
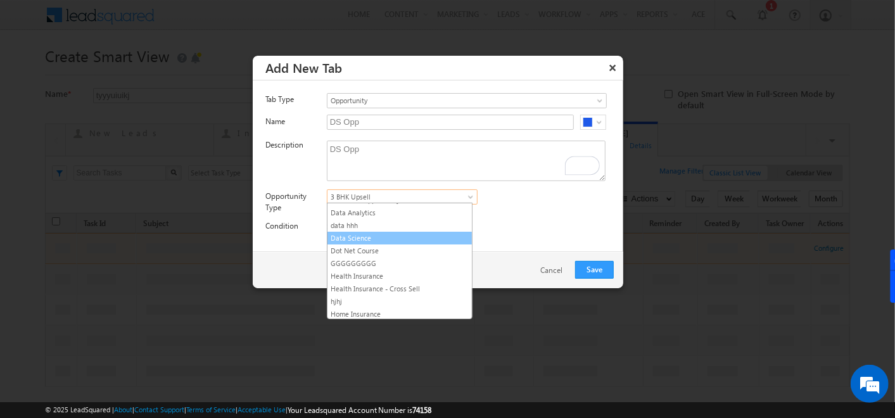
click at [373, 237] on link "Data Science" at bounding box center [400, 238] width 144 height 11
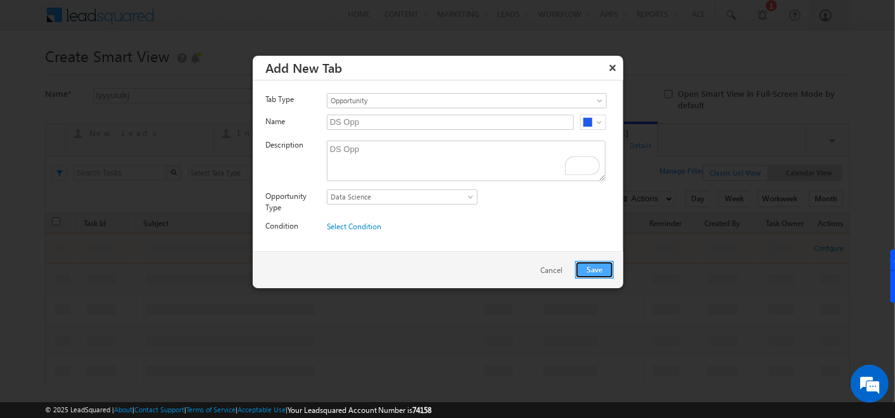
click at [589, 272] on button "Save" at bounding box center [594, 270] width 39 height 18
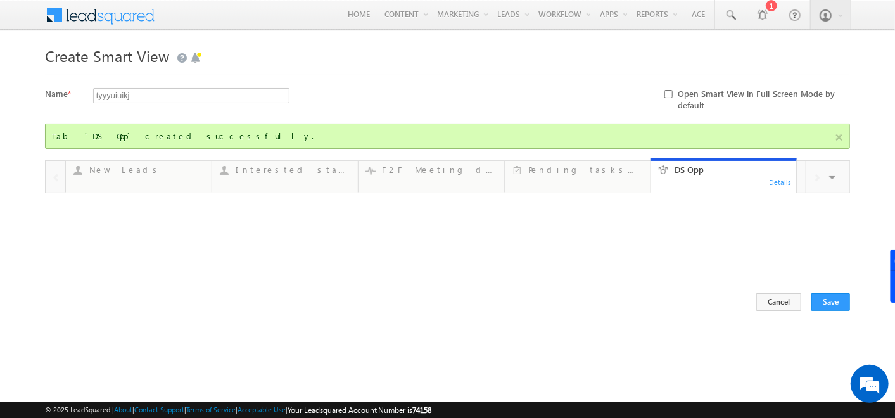
type input "Current User"
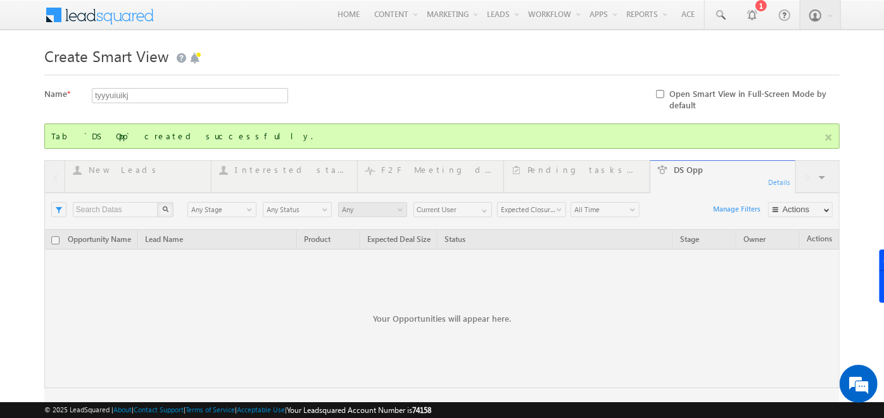
click at [822, 177] on div at bounding box center [442, 299] width 796 height 279
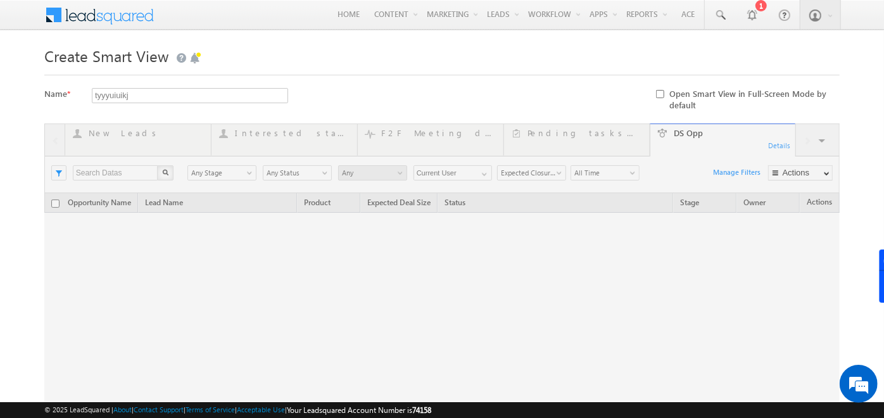
click at [820, 139] on div at bounding box center [442, 263] width 796 height 279
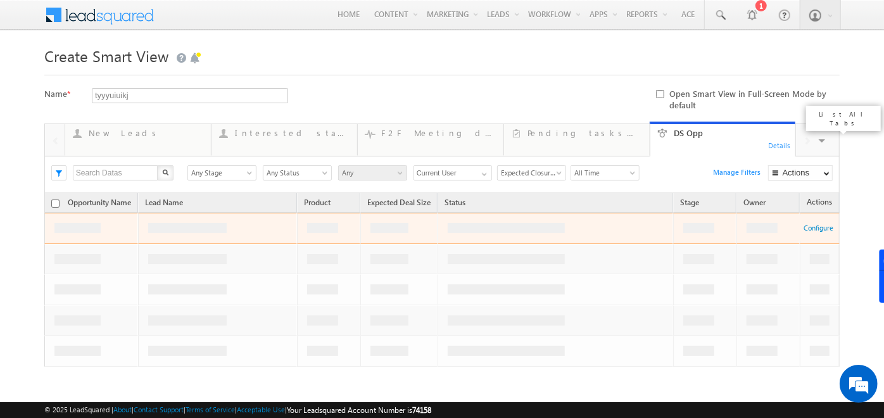
click at [822, 140] on span at bounding box center [823, 142] width 13 height 27
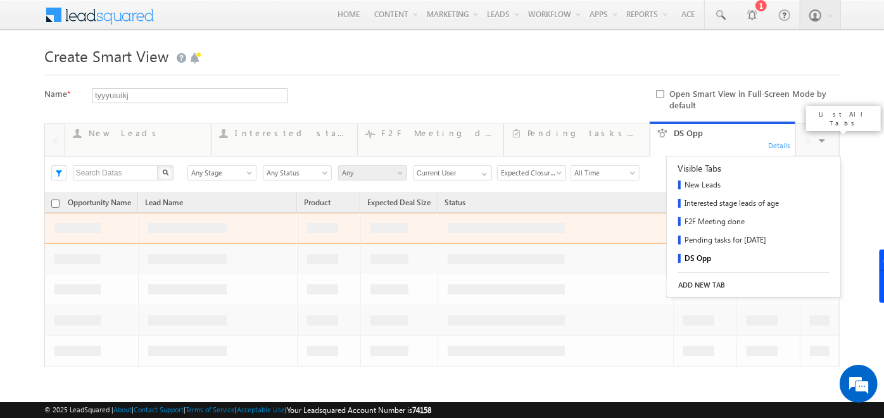
click at [711, 280] on link "ADD NEW TAB" at bounding box center [754, 285] width 174 height 18
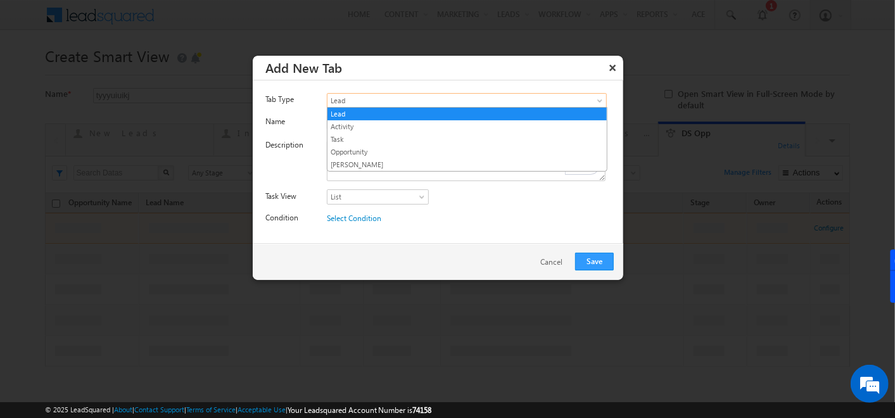
click at [601, 99] on span at bounding box center [601, 103] width 10 height 10
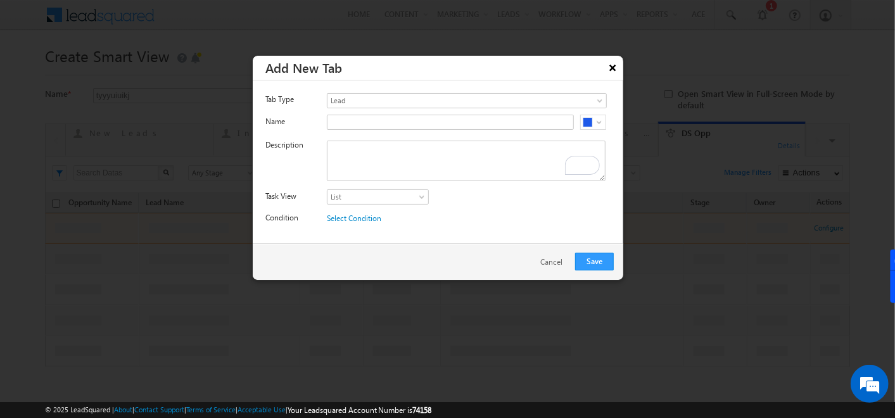
click at [615, 66] on button "×" at bounding box center [613, 67] width 20 height 22
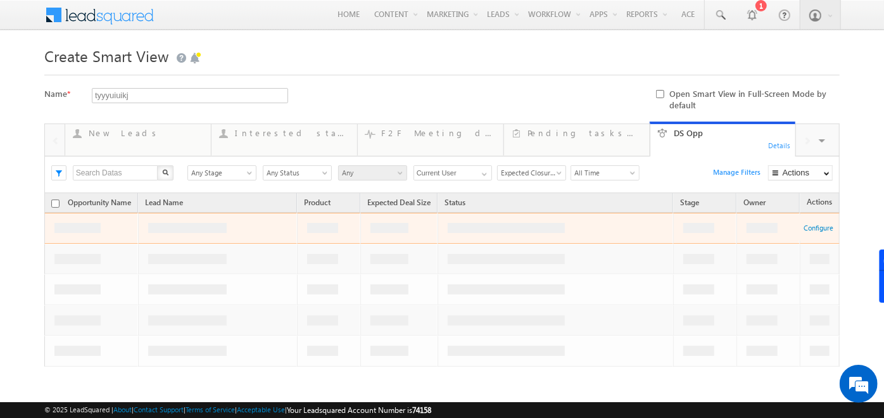
scroll to position [60, 0]
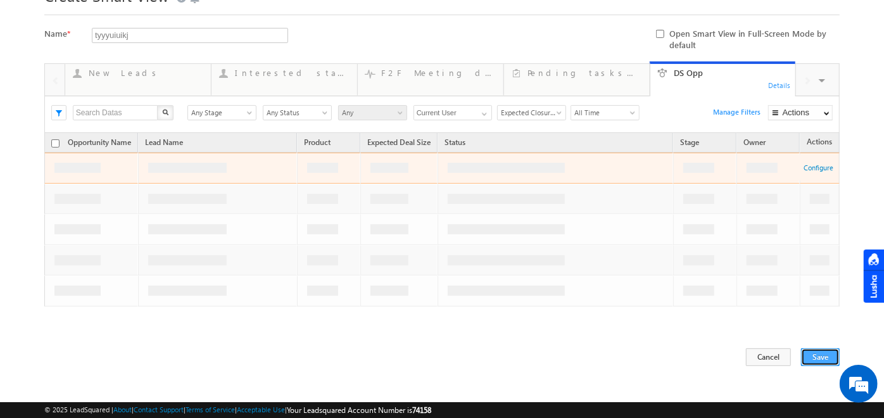
click at [818, 351] on button "Save" at bounding box center [820, 357] width 39 height 18
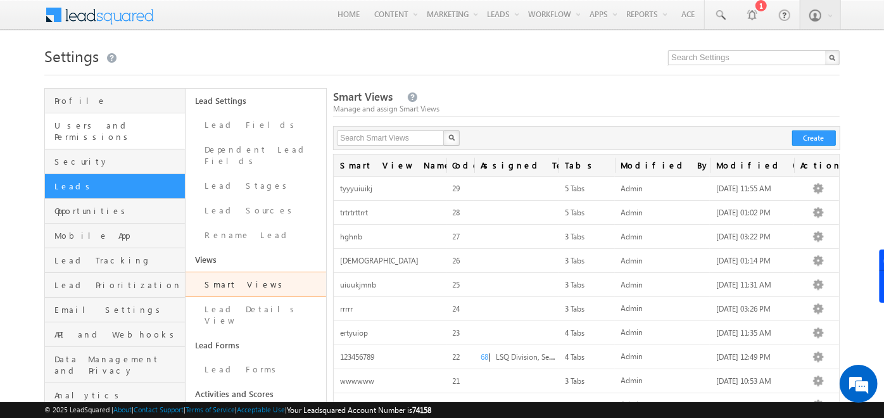
click at [136, 131] on link "Users and Permissions" at bounding box center [115, 131] width 140 height 36
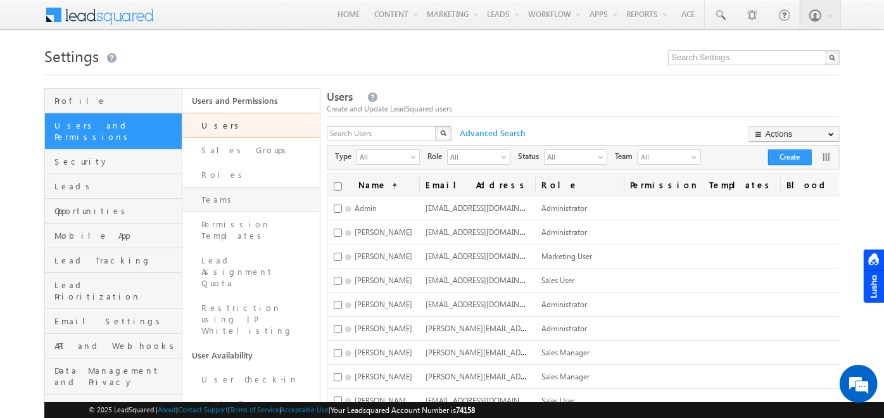
click at [225, 209] on link "Teams" at bounding box center [250, 200] width 137 height 25
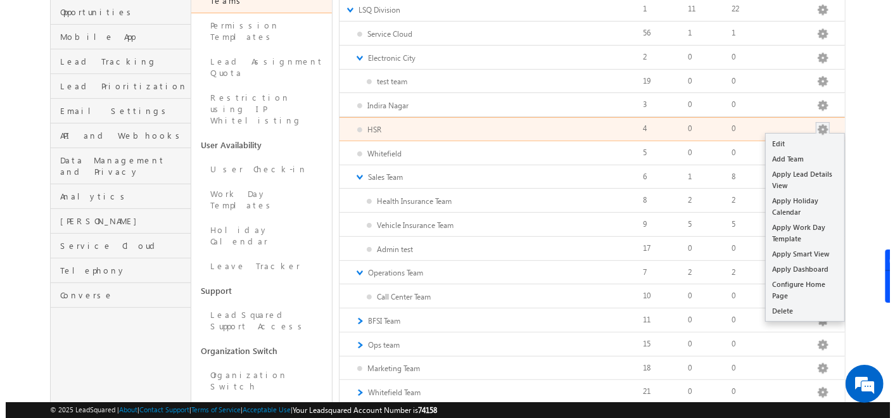
scroll to position [200, 0]
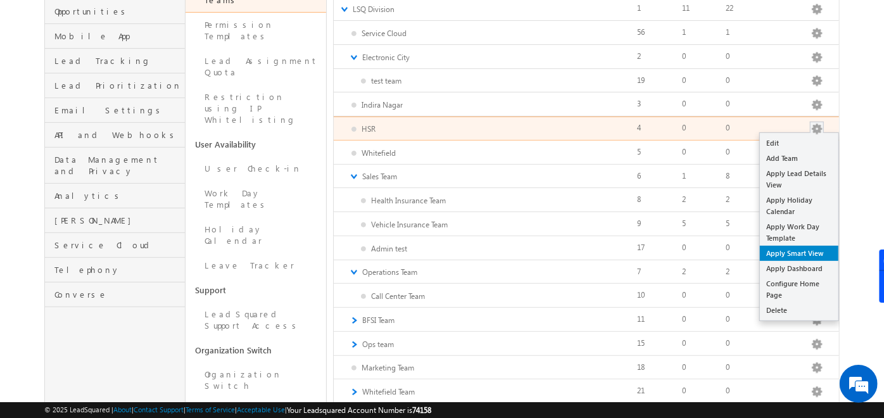
click at [800, 250] on link "Apply Smart View" at bounding box center [799, 253] width 79 height 15
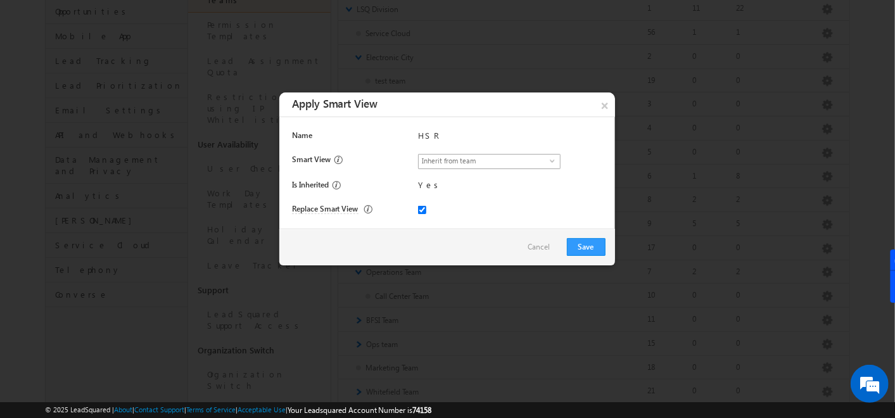
scroll to position [0, 0]
click at [547, 162] on span "Inherit from team" at bounding box center [484, 161] width 131 height 12
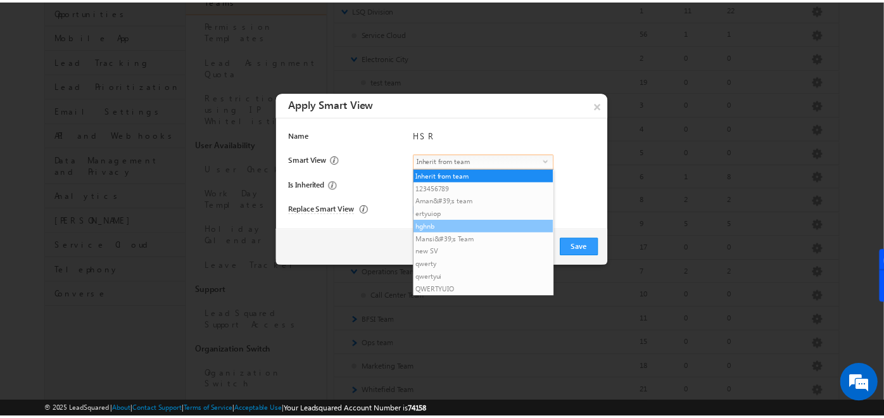
scroll to position [157, 0]
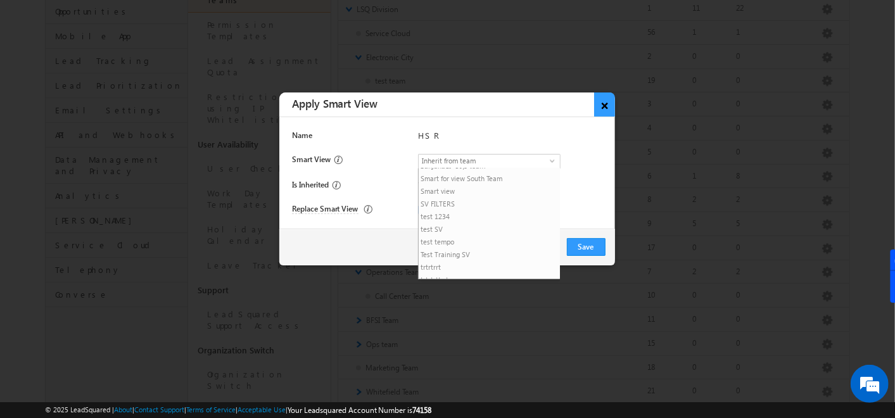
click at [611, 105] on button "×" at bounding box center [604, 104] width 21 height 24
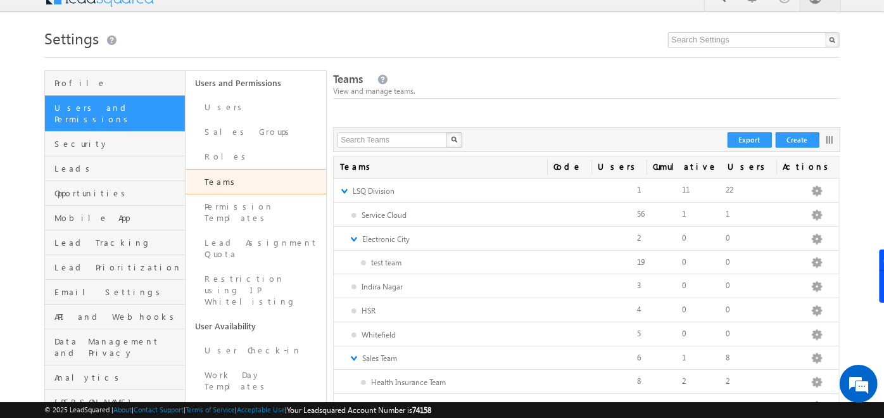
scroll to position [0, 0]
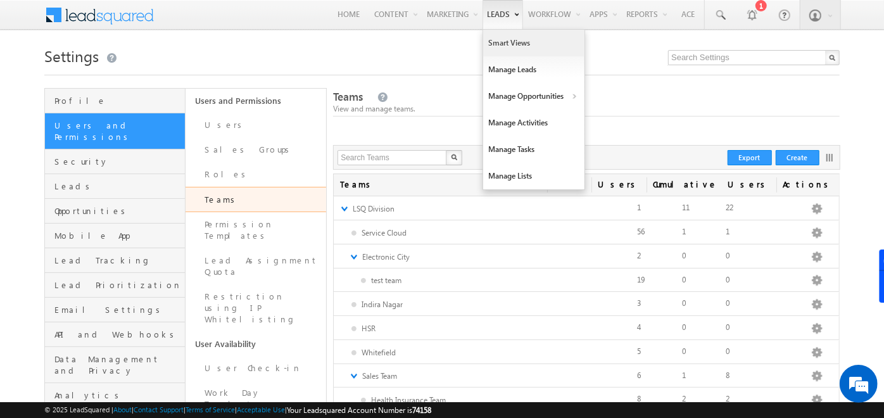
click at [508, 41] on link "Smart Views" at bounding box center [533, 43] width 101 height 27
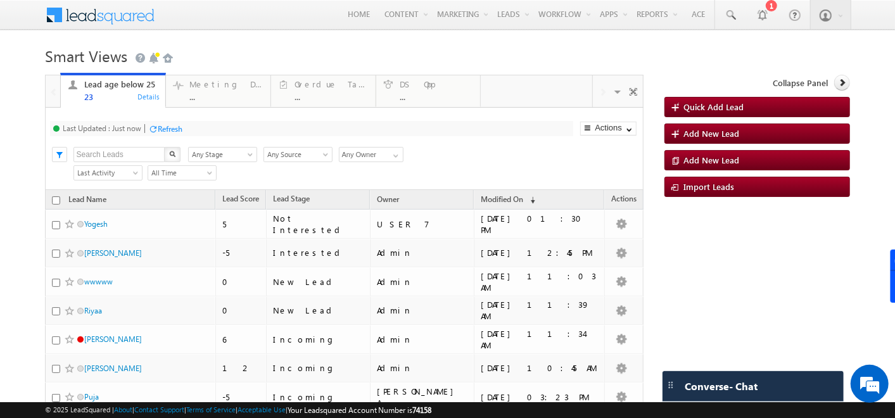
click at [72, 22] on span at bounding box center [109, 14] width 92 height 22
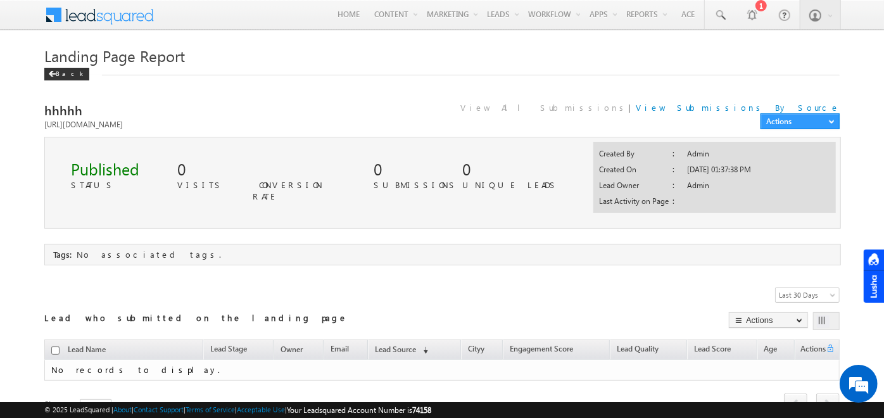
scroll to position [12, 0]
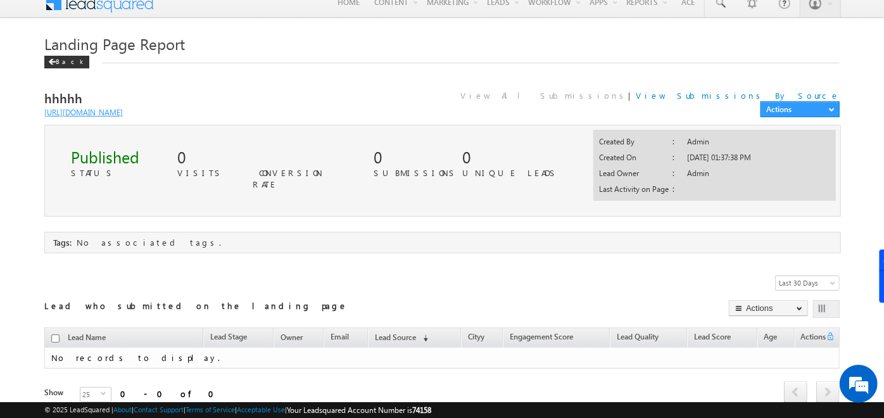
click at [123, 110] on link "[URL][DOMAIN_NAME]" at bounding box center [83, 113] width 79 height 10
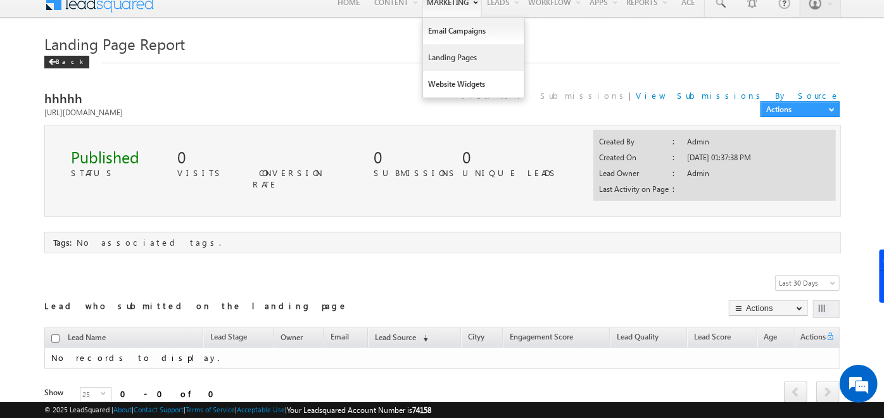
click at [439, 58] on link "Landing Pages" at bounding box center [473, 57] width 101 height 27
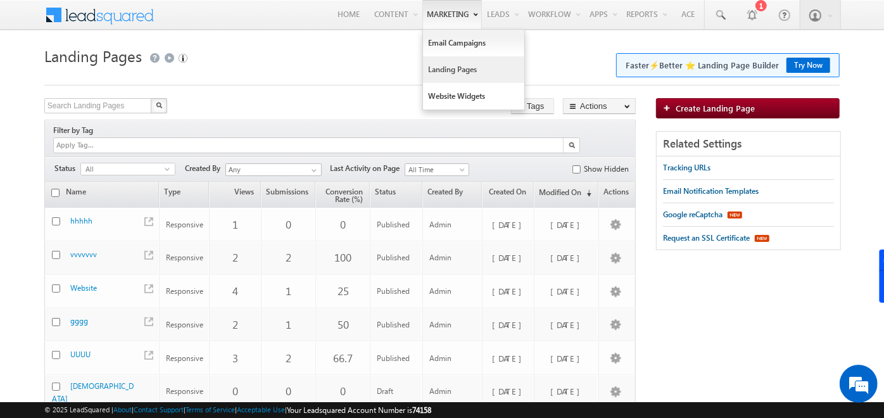
click at [452, 63] on link "Landing Pages" at bounding box center [473, 69] width 101 height 27
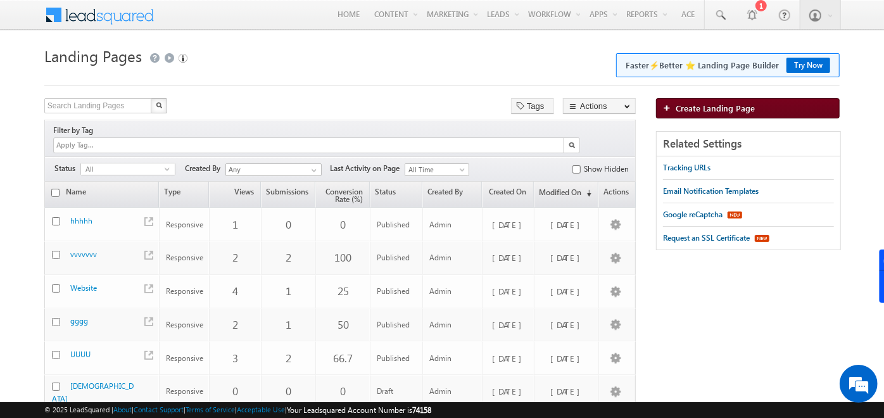
click at [699, 106] on span "Create Landing Page" at bounding box center [715, 108] width 79 height 11
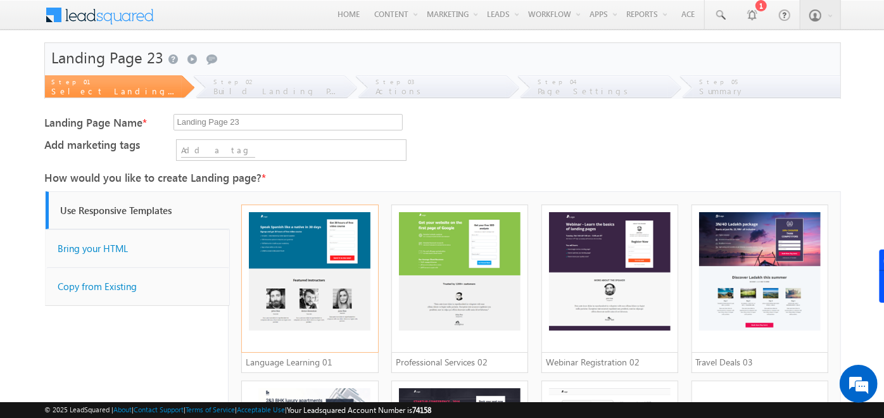
drag, startPoint x: 275, startPoint y: 117, endPoint x: 30, endPoint y: 141, distance: 245.7
type input "[GEOGRAPHIC_DATA]"
click at [220, 152] on input at bounding box center [218, 150] width 74 height 13
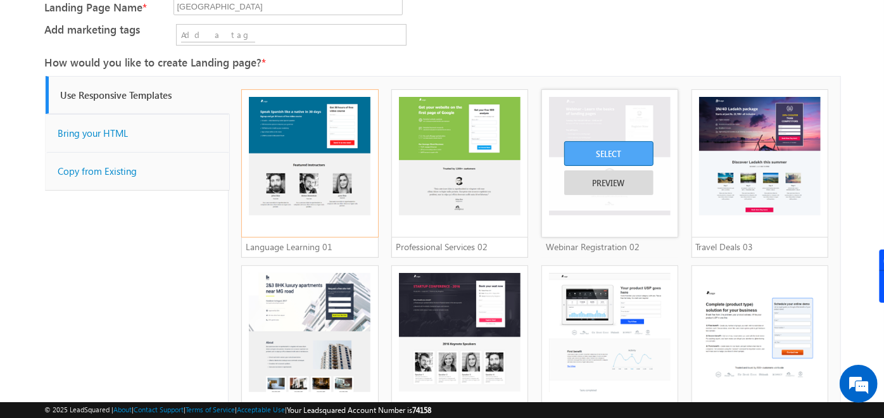
click at [630, 155] on div "SELECT" at bounding box center [608, 153] width 89 height 25
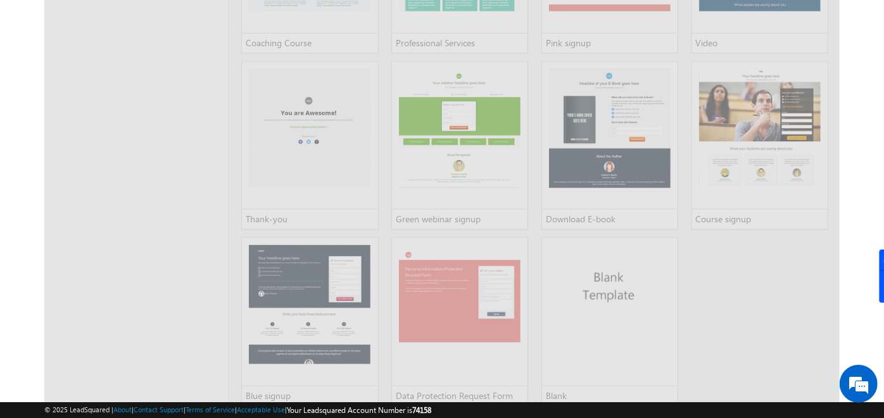
scroll to position [1121, 0]
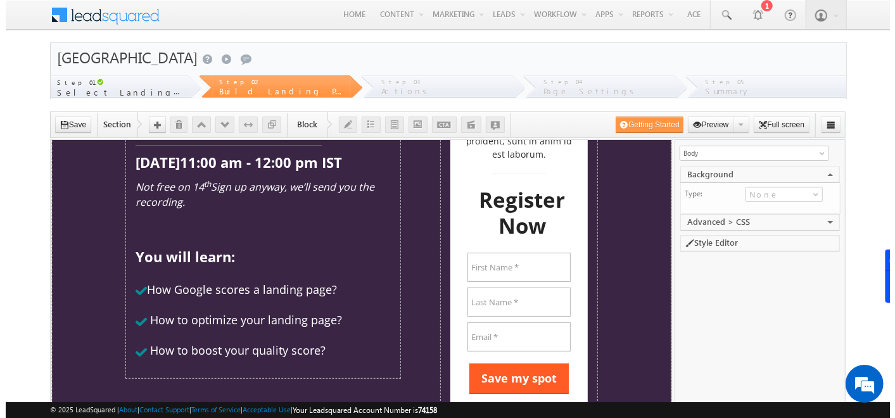
scroll to position [224, 0]
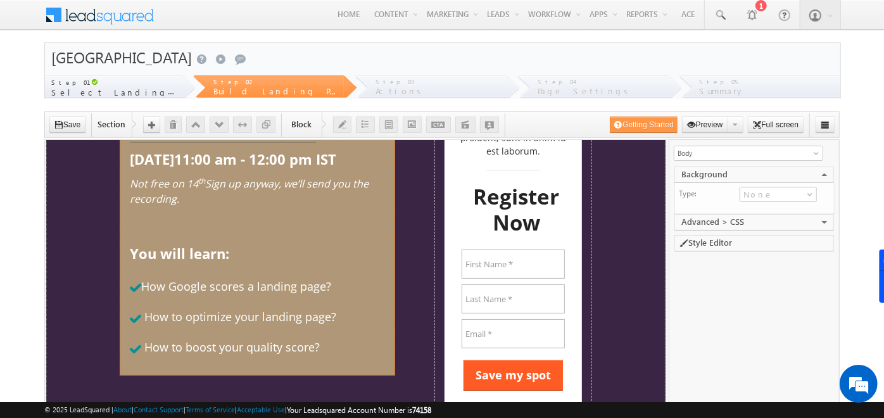
click at [234, 296] on div "Webinar - Learn the basics of landing pages [DATE]11:00 am - 12:00 pm IST Not f…" at bounding box center [256, 191] width 255 height 367
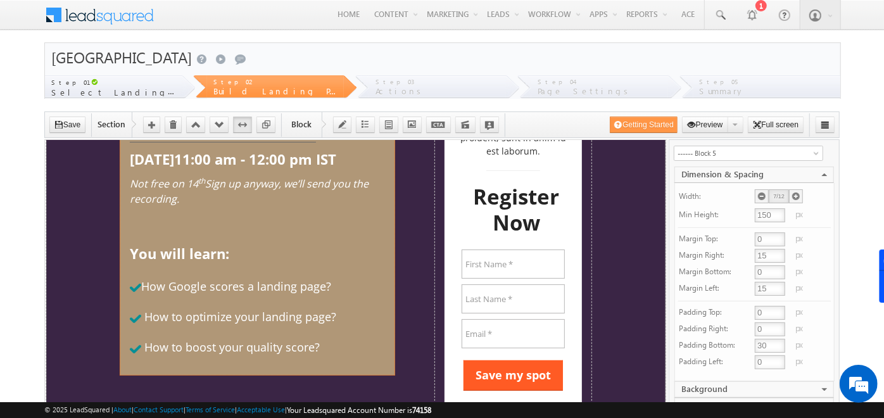
click at [234, 296] on div "Webinar - Learn the basics of landing pages Tuesday, Feb 14th @11:00 am - 12:00…" at bounding box center [256, 191] width 255 height 367
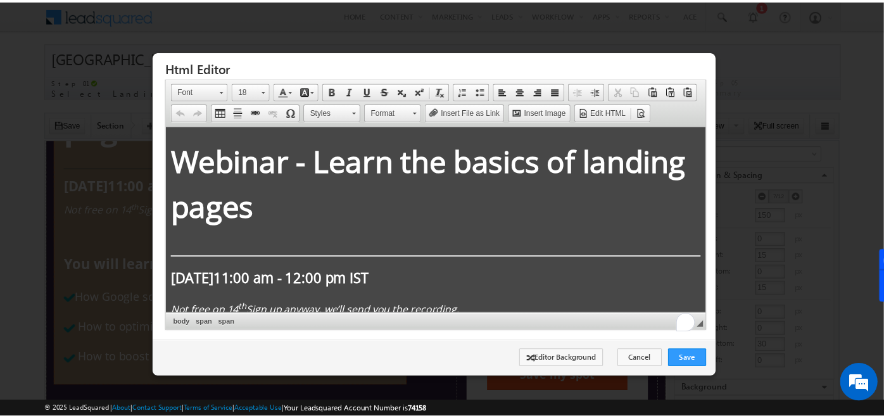
scroll to position [0, 0]
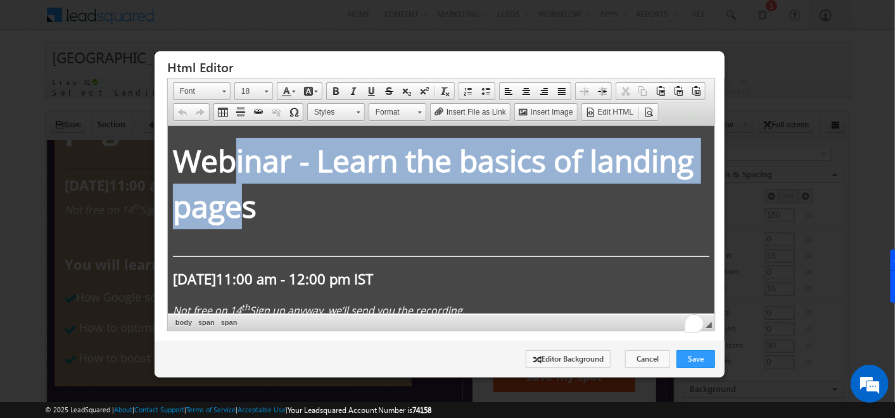
drag, startPoint x: 346, startPoint y: 198, endPoint x: 212, endPoint y: 154, distance: 140.6
click at [212, 154] on span "Webinar - Learn the basics of landing pages" at bounding box center [432, 182] width 521 height 87
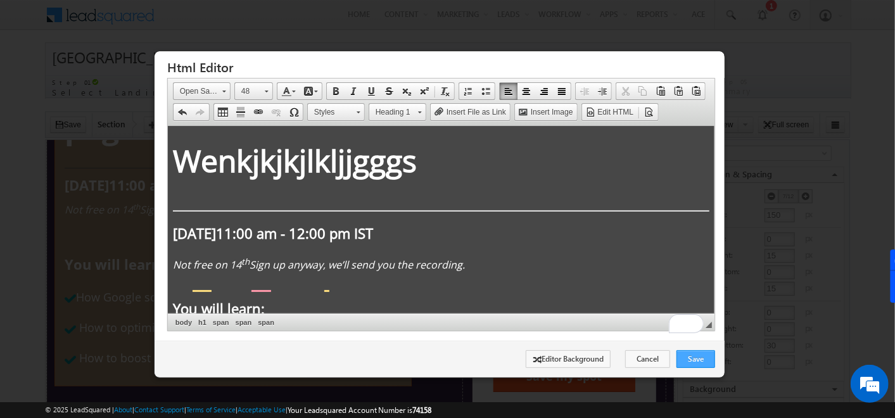
click at [704, 358] on link "Save" at bounding box center [696, 359] width 39 height 18
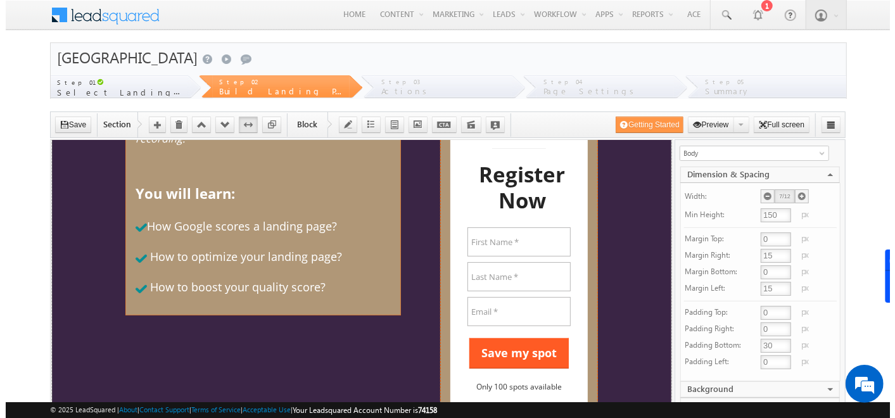
scroll to position [305, 0]
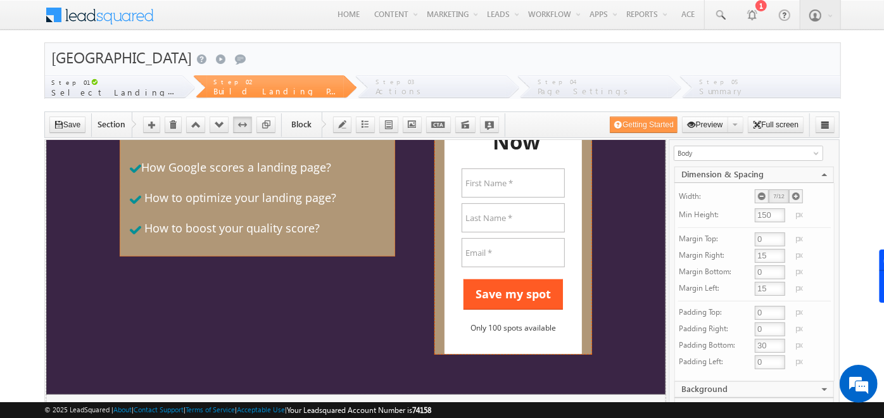
click at [552, 197] on div "Invalid! Required" at bounding box center [512, 199] width 103 height 4
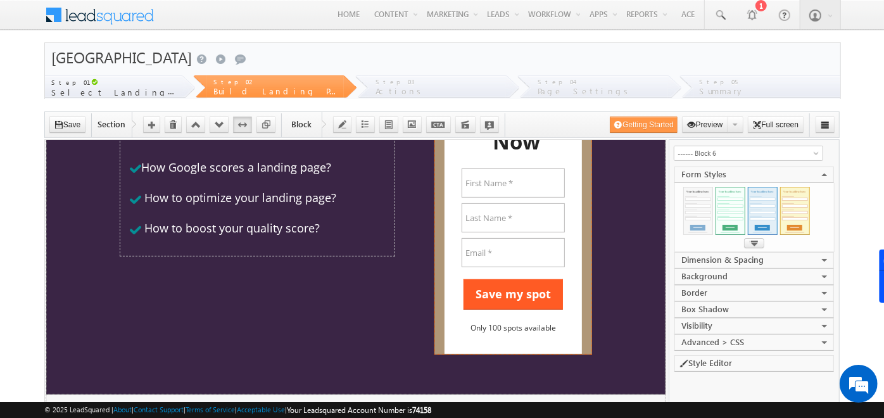
click at [552, 197] on div "Invalid! Required" at bounding box center [512, 199] width 103 height 4
select select "inside"
select select "Open Sans"
type input "#787676"
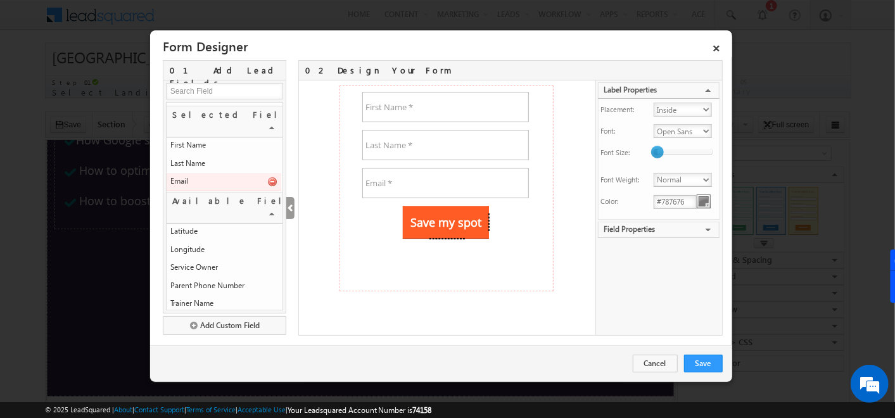
scroll to position [0, 0]
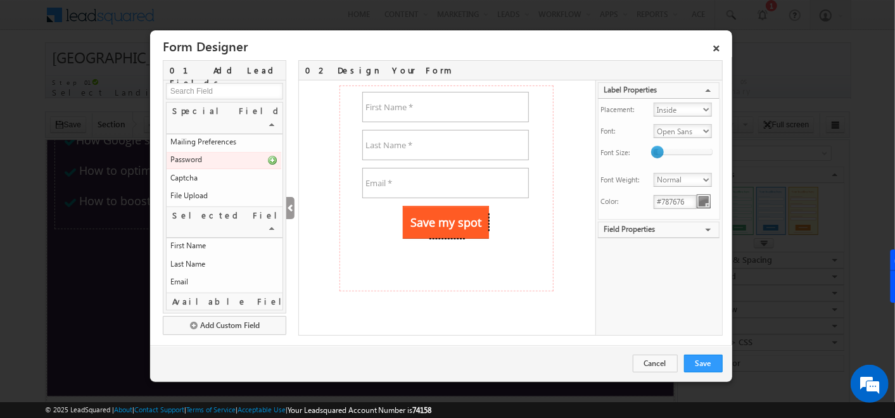
click at [227, 97] on input at bounding box center [224, 91] width 117 height 16
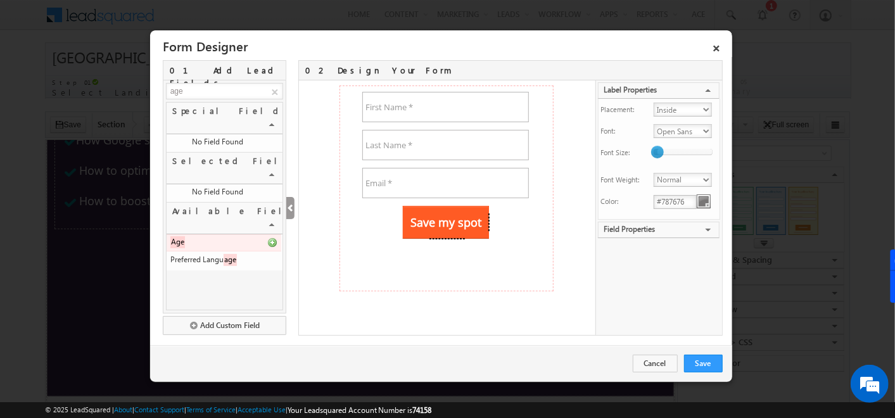
click at [271, 238] on icon at bounding box center [272, 243] width 10 height 10
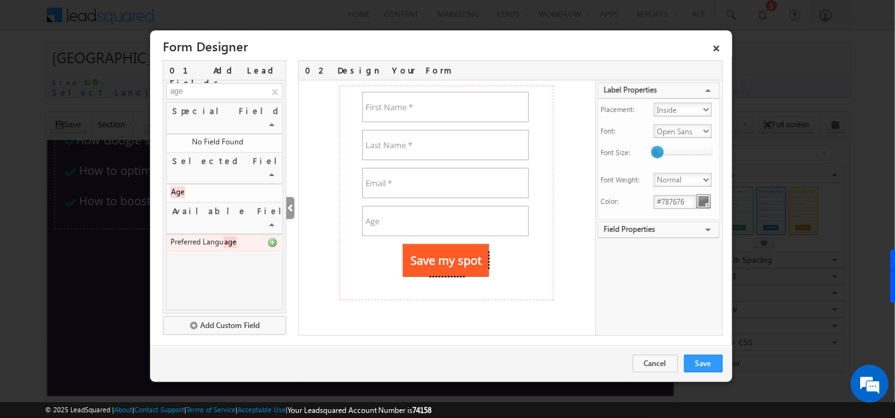
click at [271, 238] on icon at bounding box center [272, 243] width 10 height 10
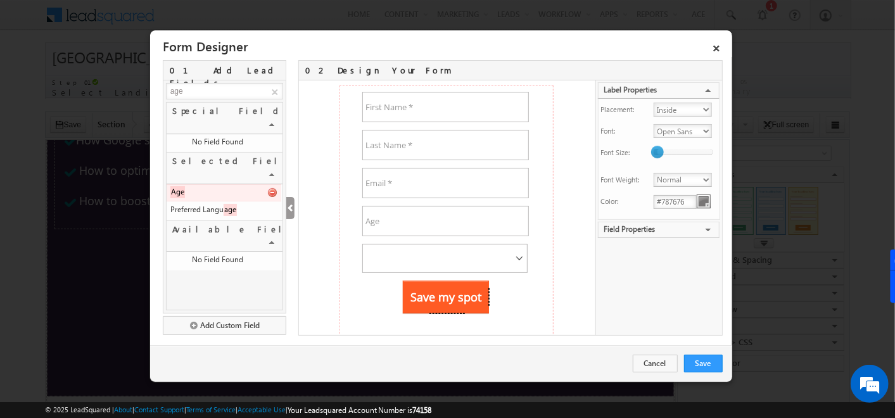
drag, startPoint x: 191, startPoint y: 92, endPoint x: 144, endPoint y: 102, distance: 47.2
click at [144, 102] on body "Menu Admin soumy ahosk oti7@ gmail .com" at bounding box center [447, 421] width 895 height 843
type input "c"
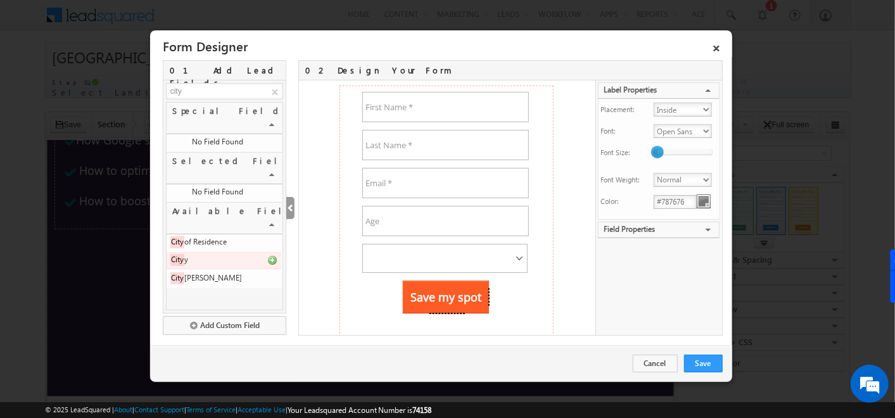
type input "city"
click at [271, 255] on icon at bounding box center [272, 260] width 10 height 10
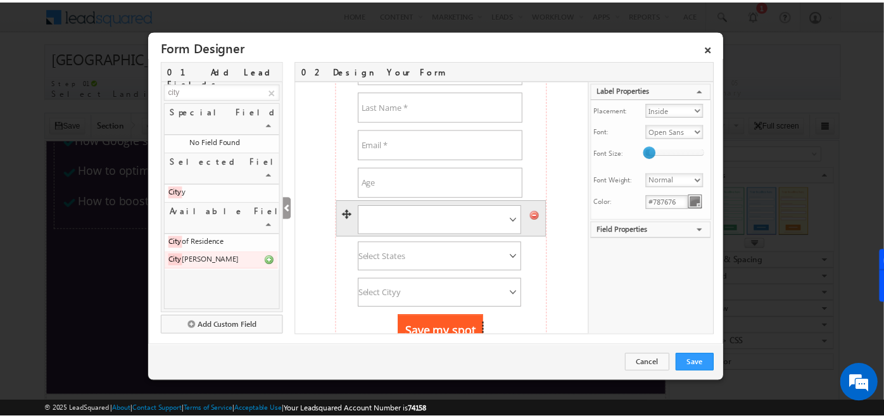
scroll to position [39, 0]
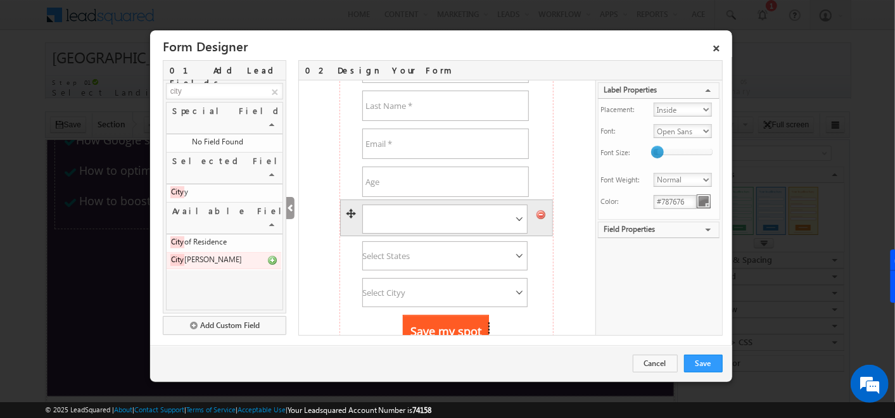
click at [536, 215] on icon at bounding box center [541, 215] width 10 height 10
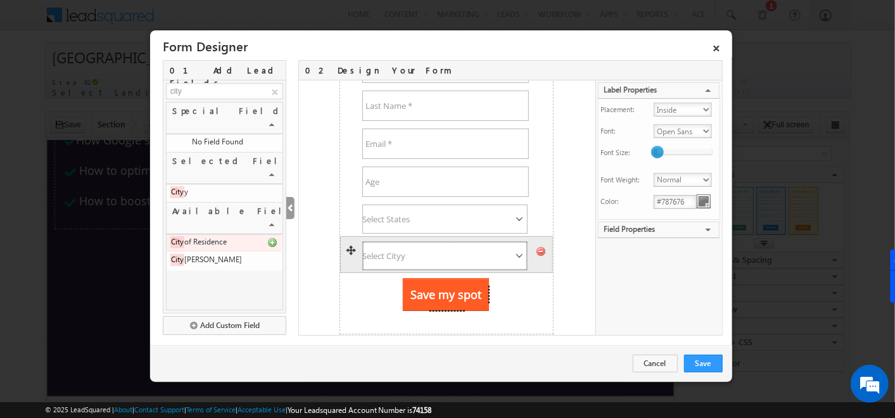
click at [413, 253] on select "Select Cityy" at bounding box center [445, 255] width 166 height 29
type input "Cityy"
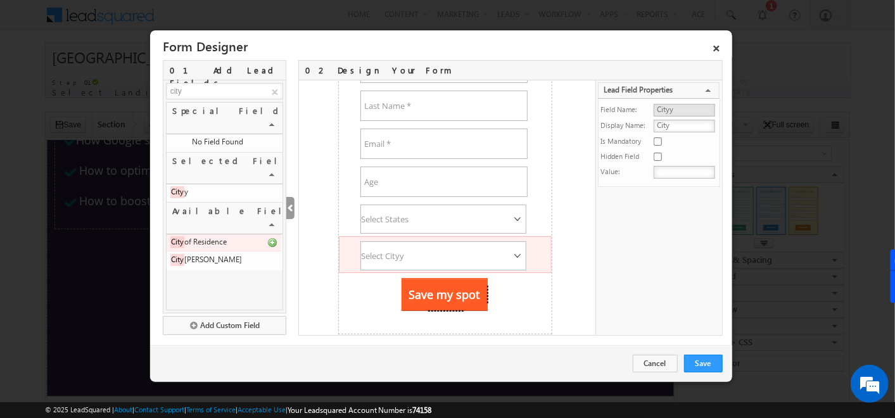
type input "City"
click at [570, 208] on div "MXVAR[{OutputMessage}] MXVAR[{OutputErrorMessage}] Invalid! Required Invalid! R…" at bounding box center [445, 207] width 293 height 255
click at [702, 366] on link "Save" at bounding box center [703, 364] width 39 height 18
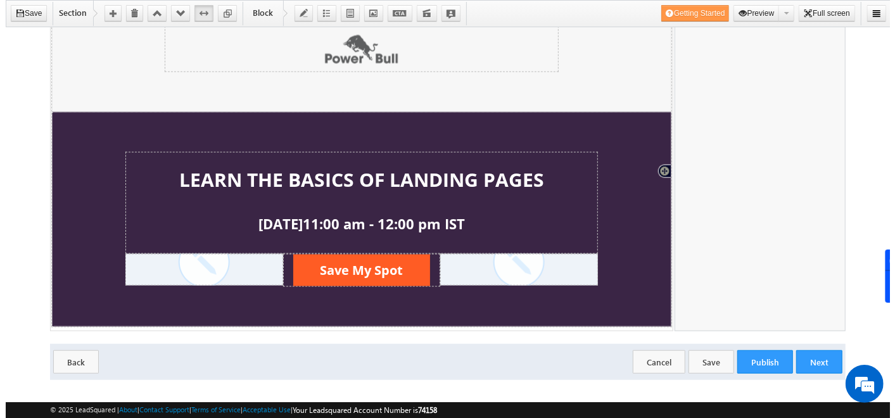
scroll to position [428, 0]
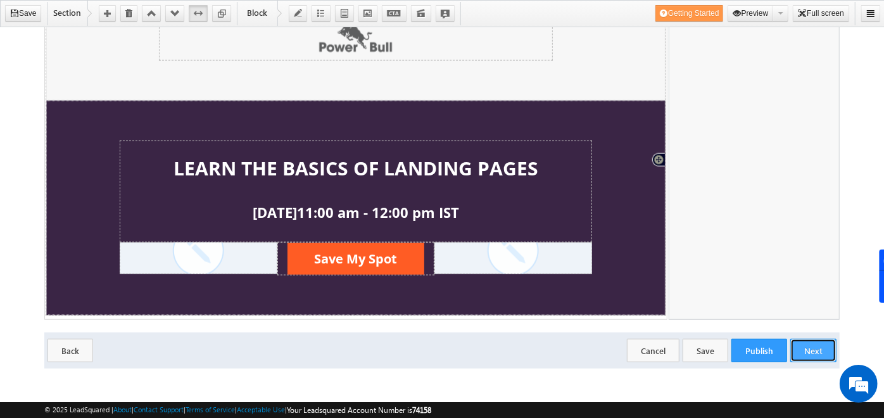
click at [815, 349] on button "Next" at bounding box center [814, 350] width 46 height 23
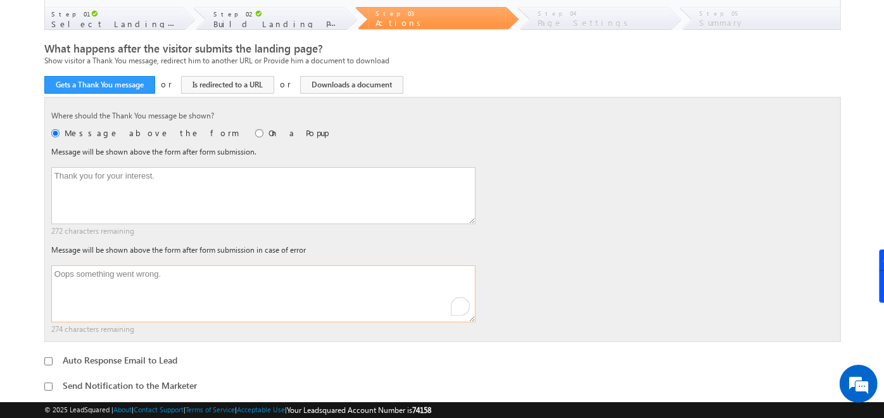
drag, startPoint x: 204, startPoint y: 279, endPoint x: 0, endPoint y: 276, distance: 204.0
click at [0, 277] on html "Menu Admin [PERSON_NAME] ahosk oti7@ gmail" at bounding box center [442, 302] width 884 height 740
click at [144, 284] on textarea "Oops something went wrong." at bounding box center [263, 293] width 424 height 57
drag, startPoint x: 165, startPoint y: 182, endPoint x: 10, endPoint y: 196, distance: 155.2
click at [10, 196] on body "Menu Admin soumy ahosk oti7@ gmail" at bounding box center [442, 286] width 884 height 708
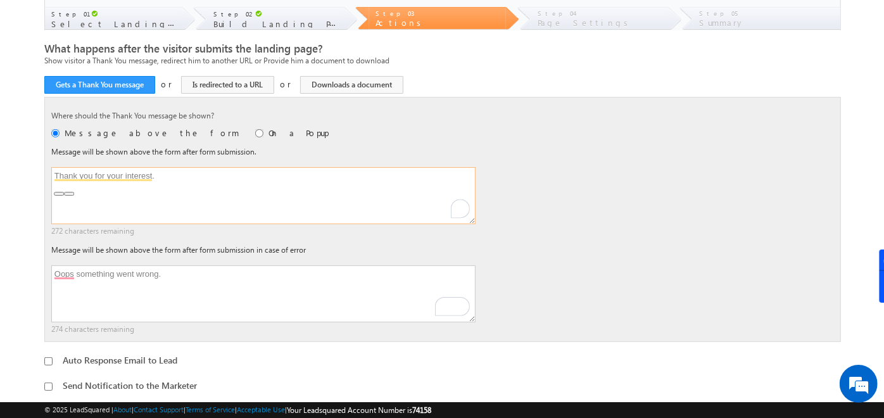
scroll to position [261, 0]
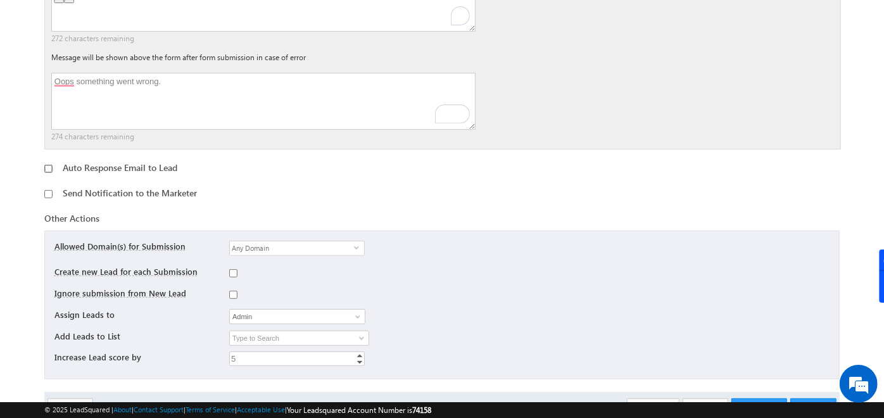
click at [47, 167] on input "checkbox" at bounding box center [48, 169] width 8 height 8
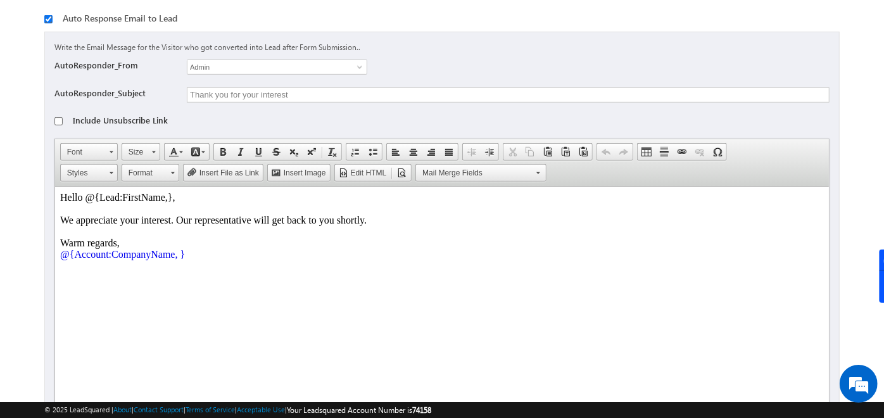
scroll to position [411, 0]
click at [51, 17] on input "checkbox" at bounding box center [48, 19] width 8 height 8
checkbox input "false"
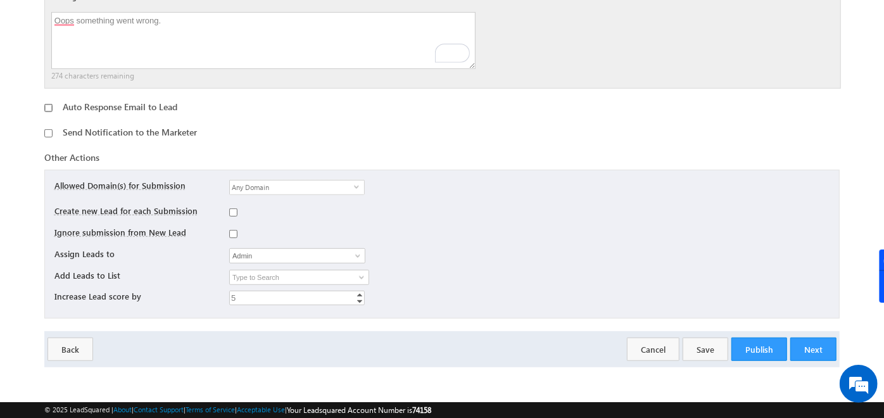
scroll to position [319, 0]
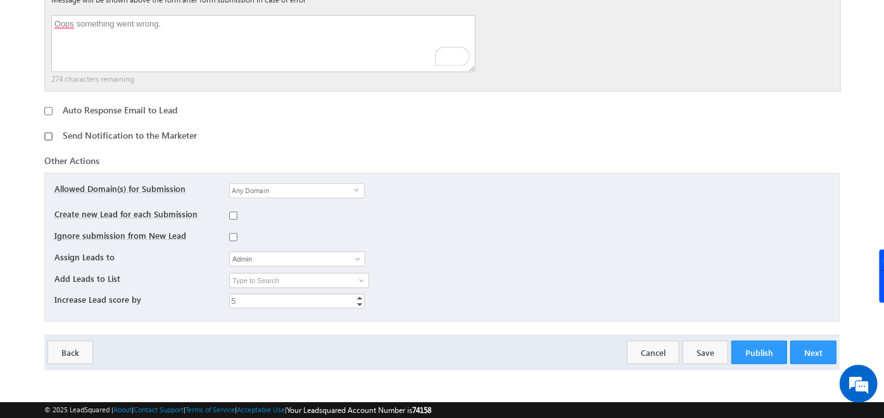
click at [49, 137] on input "checkbox" at bounding box center [48, 136] width 8 height 8
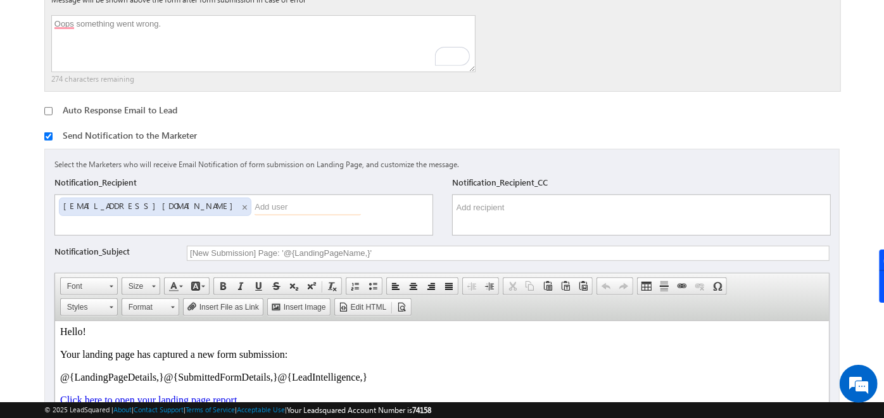
click at [255, 210] on input "text" at bounding box center [308, 207] width 106 height 15
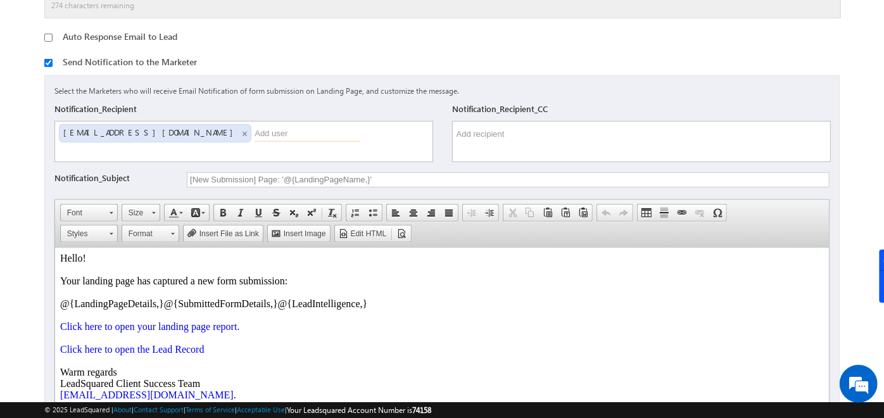
scroll to position [391, 0]
click at [48, 65] on input "checkbox" at bounding box center [48, 64] width 8 height 8
checkbox input "false"
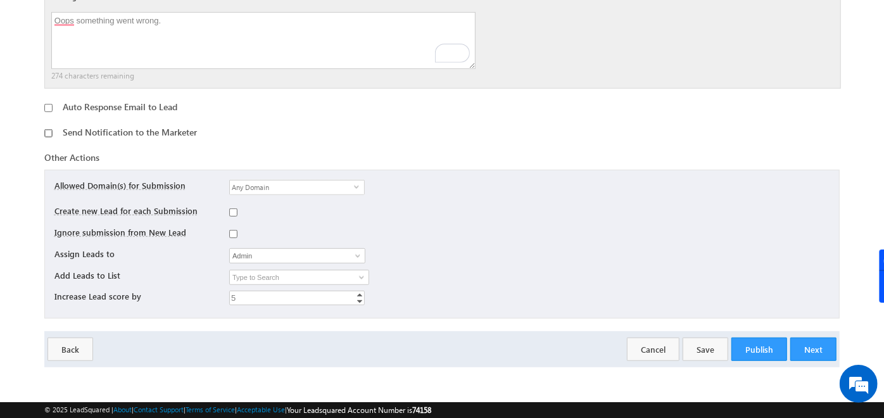
scroll to position [319, 0]
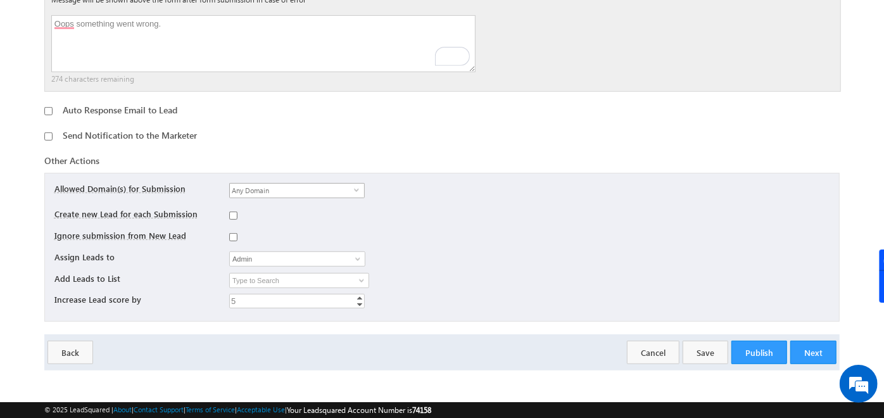
click at [297, 186] on span "Any Domain" at bounding box center [292, 191] width 124 height 14
click at [446, 163] on div "Other Actions" at bounding box center [442, 164] width 796 height 18
click at [300, 186] on span "Any Domain" at bounding box center [292, 191] width 124 height 14
click at [396, 186] on div "Any Domain select all" at bounding box center [517, 194] width 577 height 22
click at [231, 214] on input "checkbox" at bounding box center [233, 216] width 8 height 8
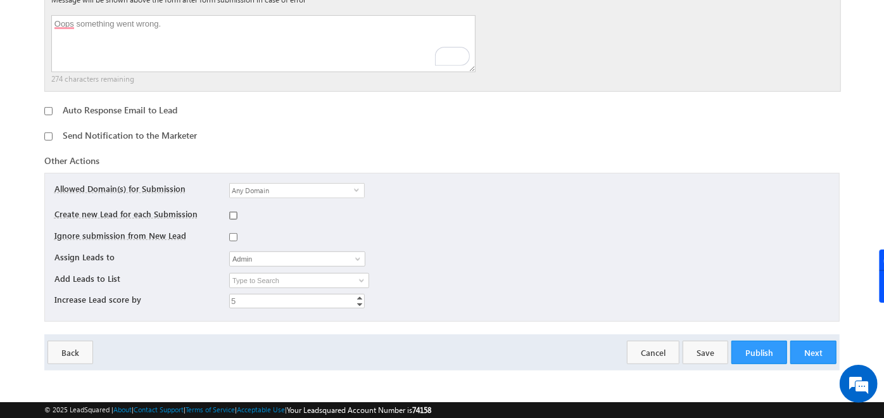
checkbox input "true"
click at [233, 233] on input "checkbox" at bounding box center [233, 237] width 8 height 8
checkbox input "true"
click at [231, 215] on input "checkbox" at bounding box center [233, 216] width 8 height 8
checkbox input "true"
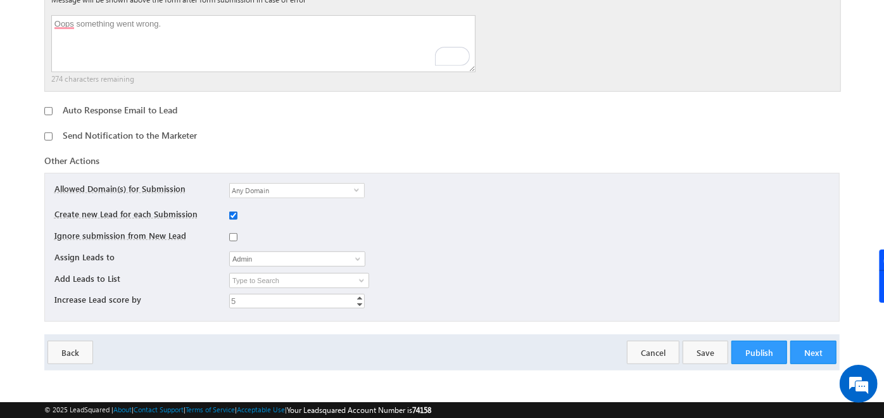
checkbox input "false"
click at [278, 257] on input "Admin" at bounding box center [297, 259] width 136 height 15
click at [360, 257] on span at bounding box center [358, 259] width 10 height 10
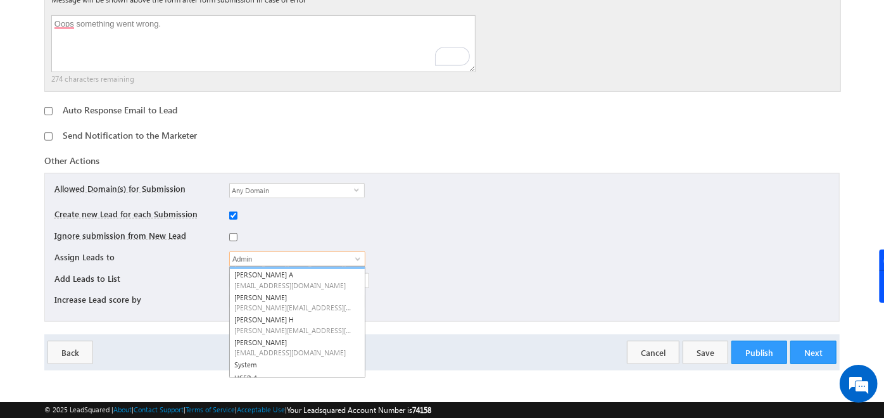
scroll to position [0, 0]
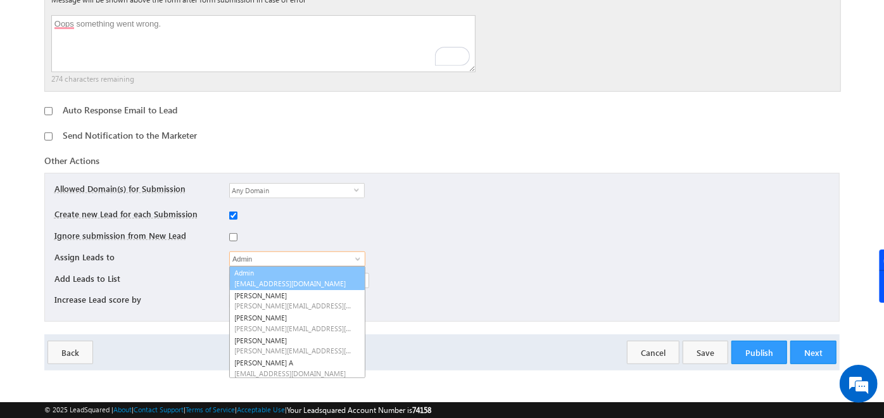
click at [262, 274] on link "Admin soumyahoskoti7@gmail.com" at bounding box center [297, 278] width 136 height 24
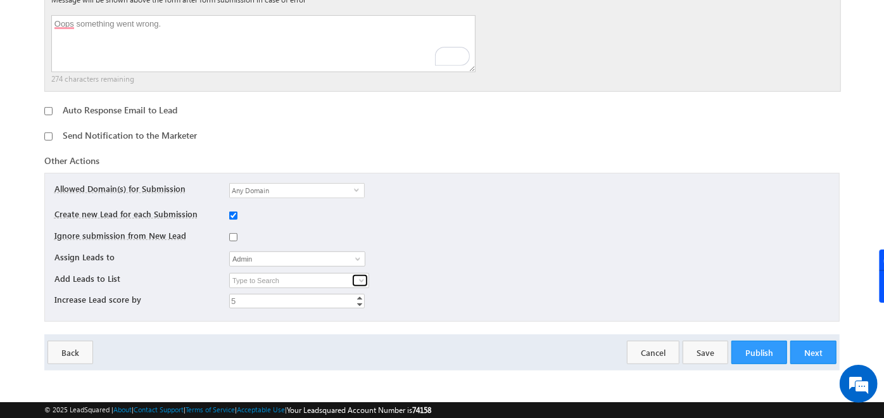
click at [366, 279] on span at bounding box center [362, 281] width 10 height 10
click at [442, 246] on div "Allowed Domain(s) for Submission Any Domain select all Add Custom Domain(s) for…" at bounding box center [442, 247] width 796 height 149
click at [538, 273] on div "c8903369-0bca-11ef-807d-02e22ea38447 Starred Leads age above 20 pune Dynamic ma…" at bounding box center [517, 282] width 577 height 19
click at [807, 359] on button "Next" at bounding box center [814, 352] width 46 height 23
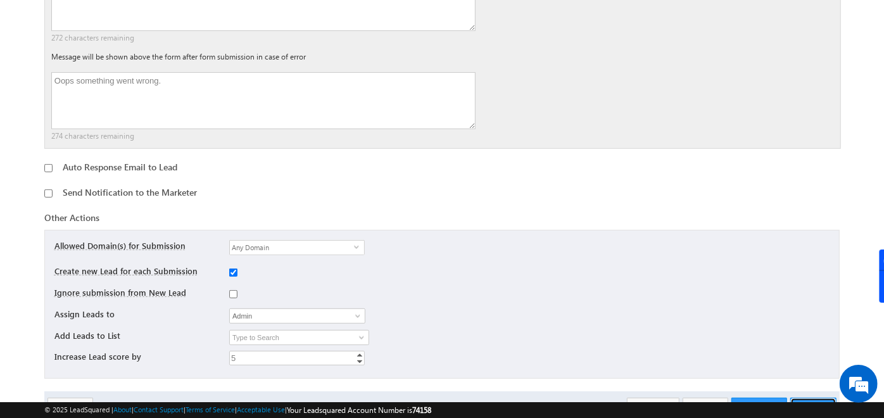
scroll to position [319, 0]
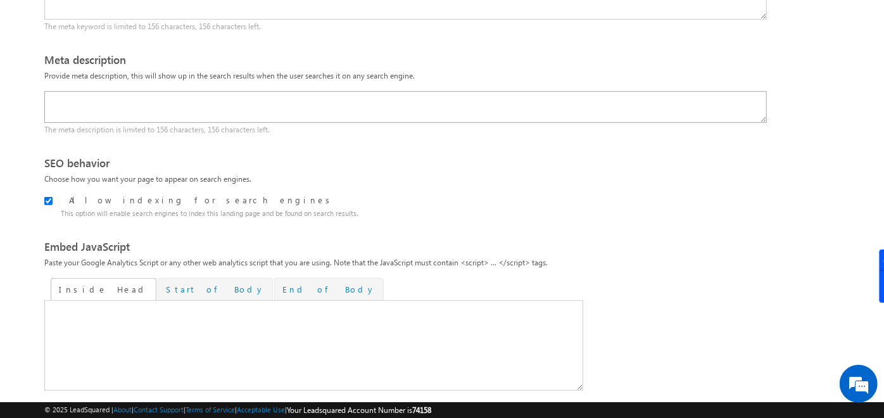
scroll to position [411, 0]
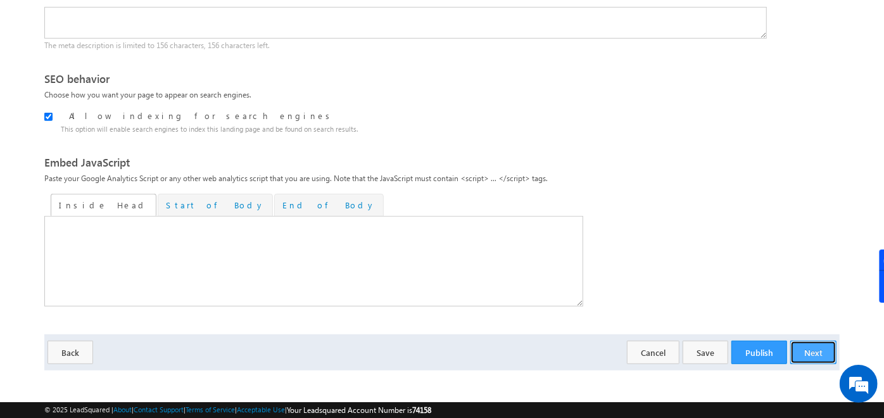
click at [826, 348] on button "Next" at bounding box center [814, 352] width 46 height 23
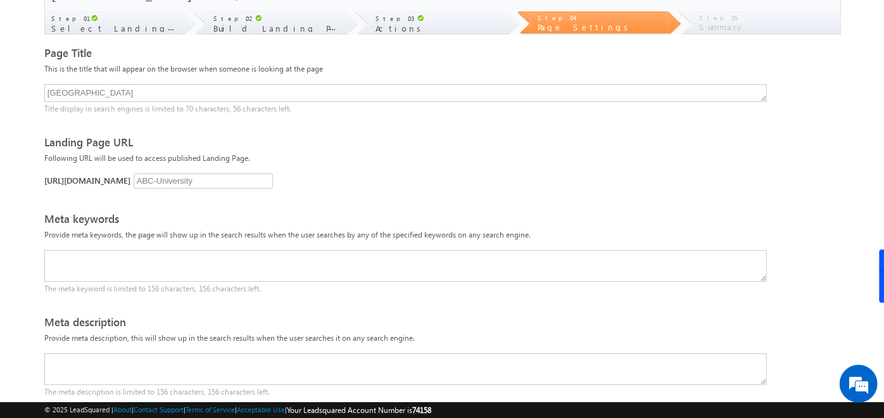
scroll to position [63, 0]
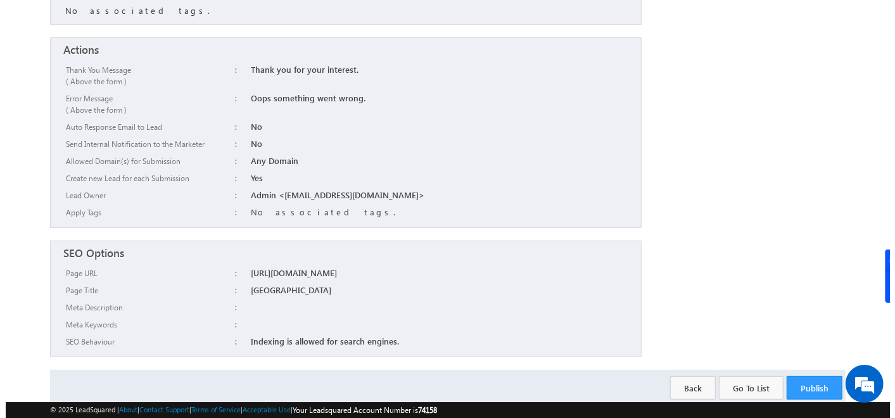
scroll to position [349, 0]
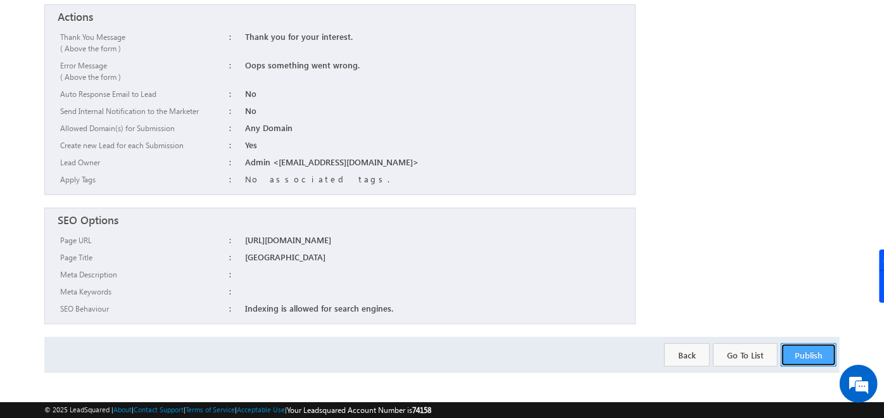
click at [791, 345] on button "Publish" at bounding box center [809, 354] width 56 height 23
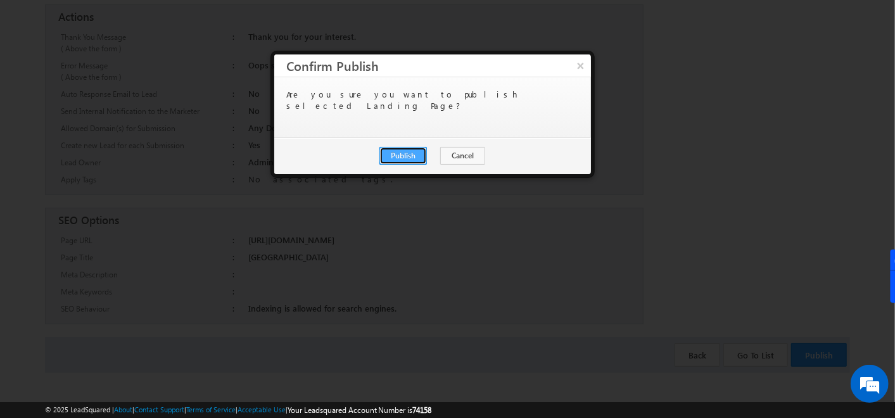
click at [396, 159] on button "Publish" at bounding box center [404, 156] width 48 height 18
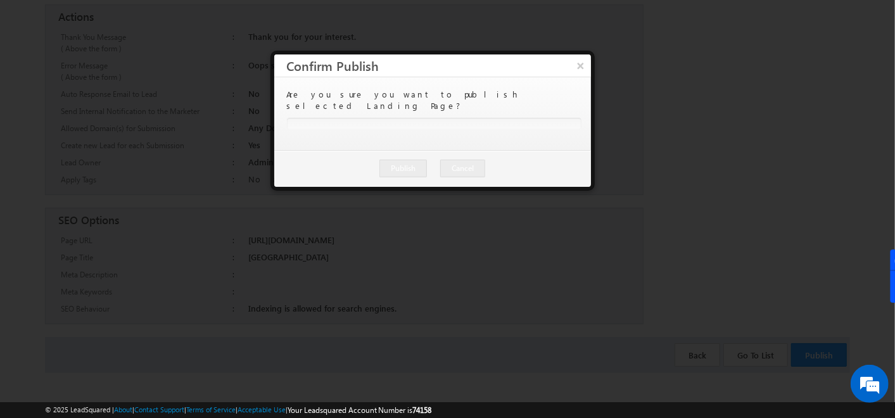
scroll to position [0, 0]
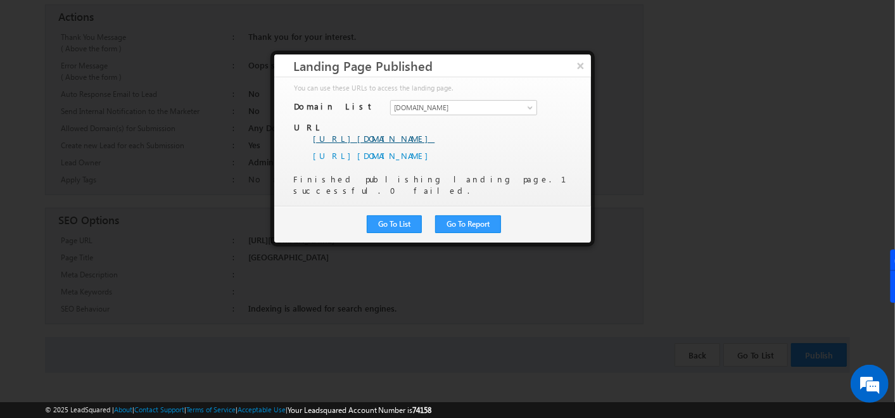
click at [435, 133] on link "[URL][DOMAIN_NAME]" at bounding box center [374, 138] width 122 height 11
click at [389, 215] on button "Go To List" at bounding box center [394, 224] width 55 height 18
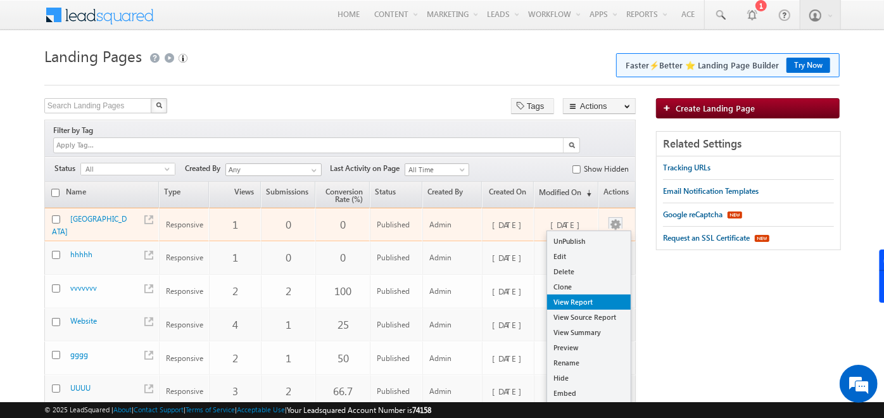
click at [569, 295] on link "View Report" at bounding box center [589, 302] width 84 height 15
checkbox input "true"
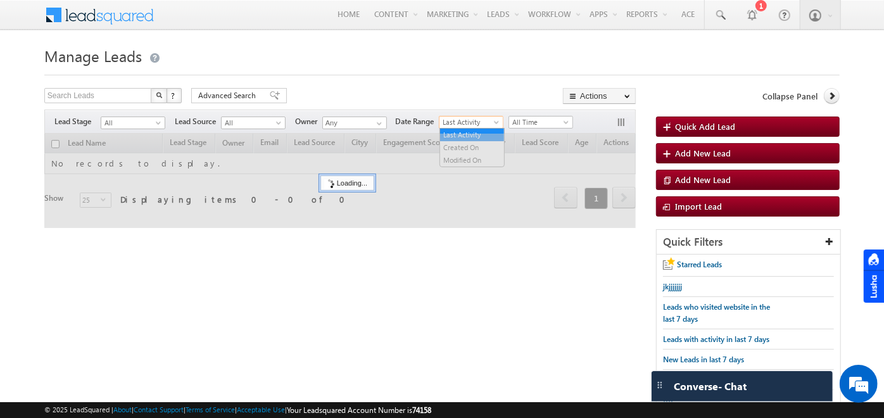
click at [494, 121] on span at bounding box center [498, 125] width 10 height 10
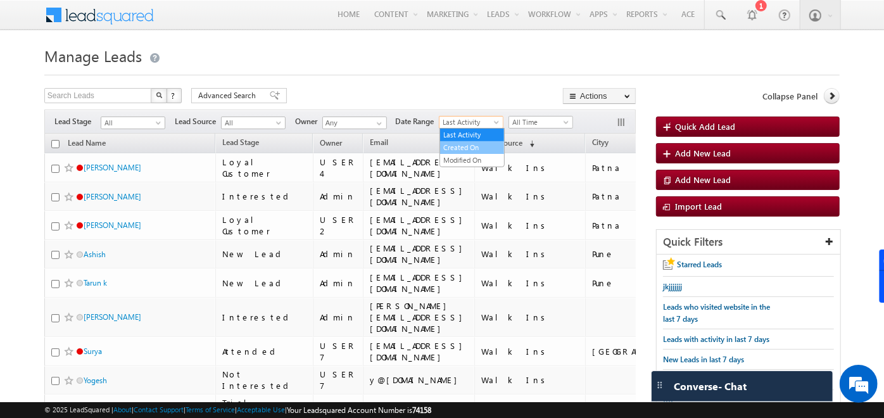
click at [469, 145] on link "Created On" at bounding box center [472, 147] width 64 height 11
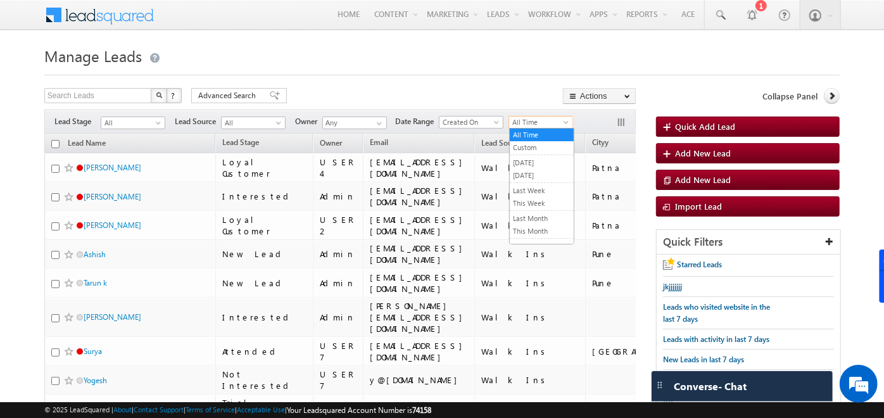
click at [550, 123] on span "All Time" at bounding box center [539, 122] width 60 height 11
click at [536, 172] on link "[DATE]" at bounding box center [542, 175] width 64 height 11
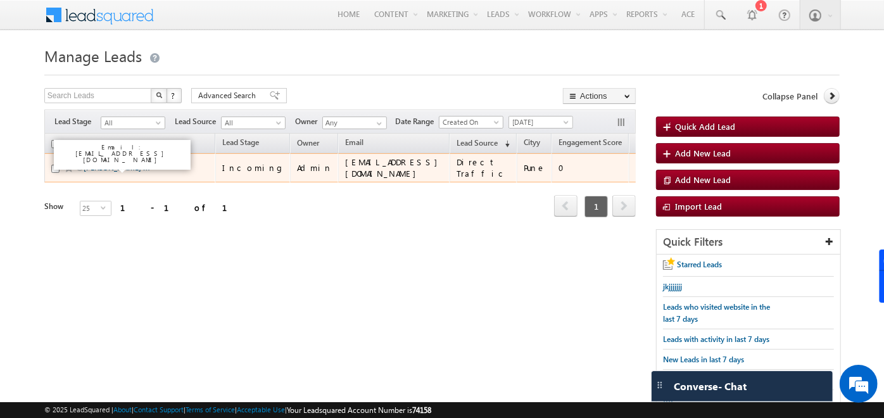
click at [105, 165] on link "Tanisha m" at bounding box center [117, 168] width 66 height 10
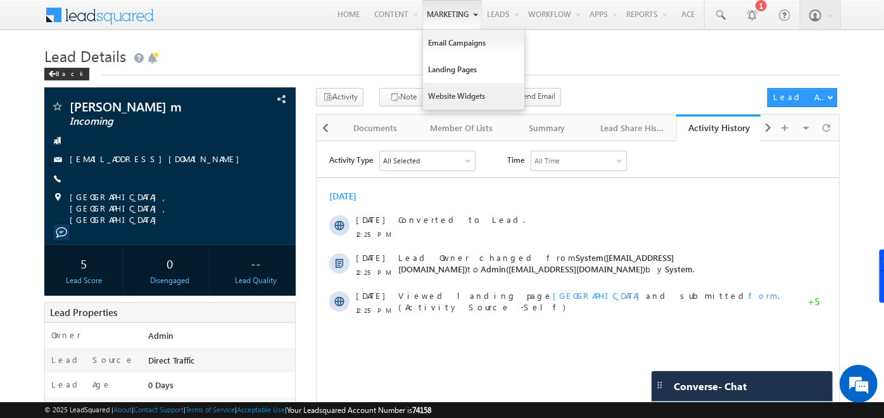
click at [456, 83] on link "Website Widgets" at bounding box center [473, 96] width 101 height 27
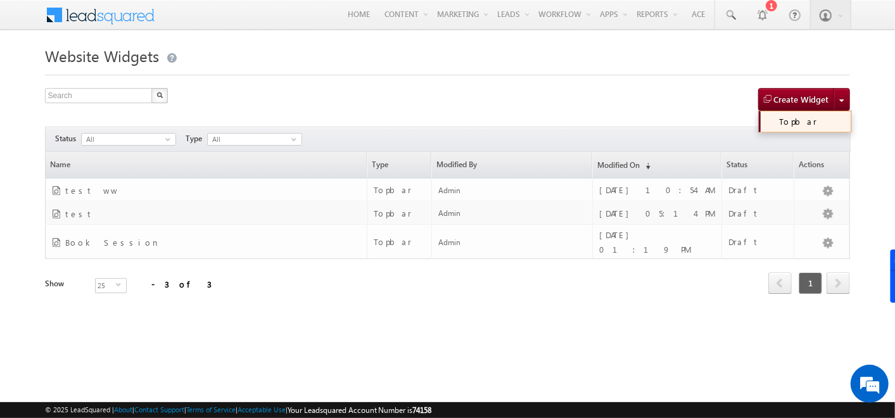
click at [818, 115] on link "Topbar" at bounding box center [805, 122] width 92 height 22
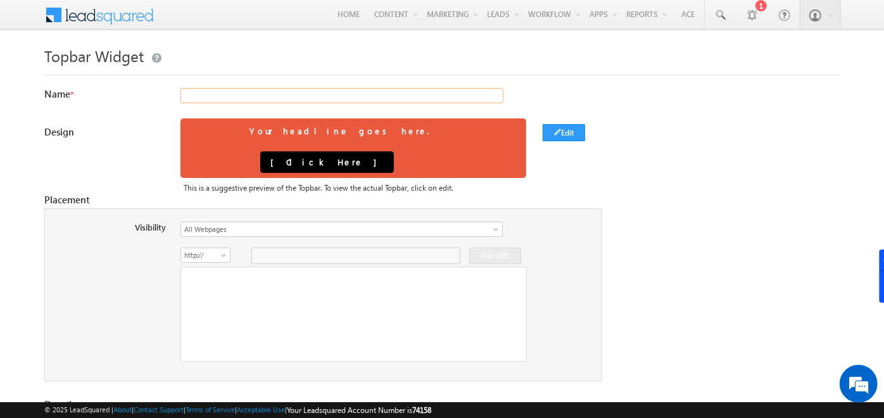
click at [476, 92] on input "text" at bounding box center [342, 95] width 323 height 15
type input "hhkhkj"
click at [554, 135] on button "Edit" at bounding box center [564, 132] width 42 height 17
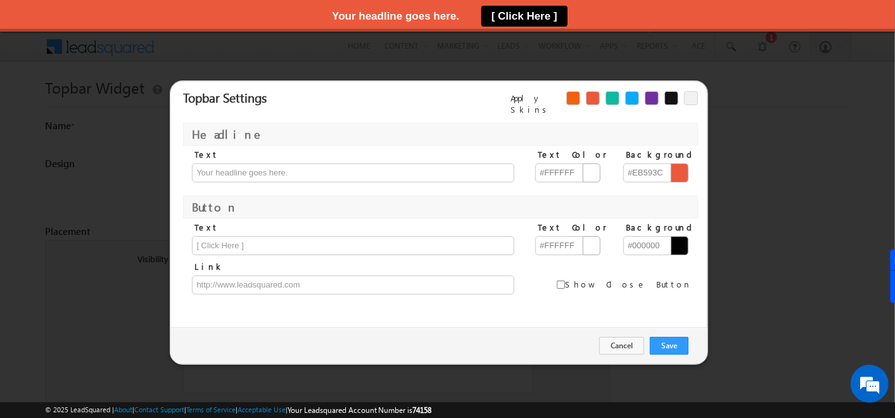
click at [633, 105] on div at bounding box center [639, 100] width 13 height 18
click at [631, 96] on div at bounding box center [632, 98] width 14 height 14
type input "#ffffff"
type input "#09a9f9"
type input "#ffffff"
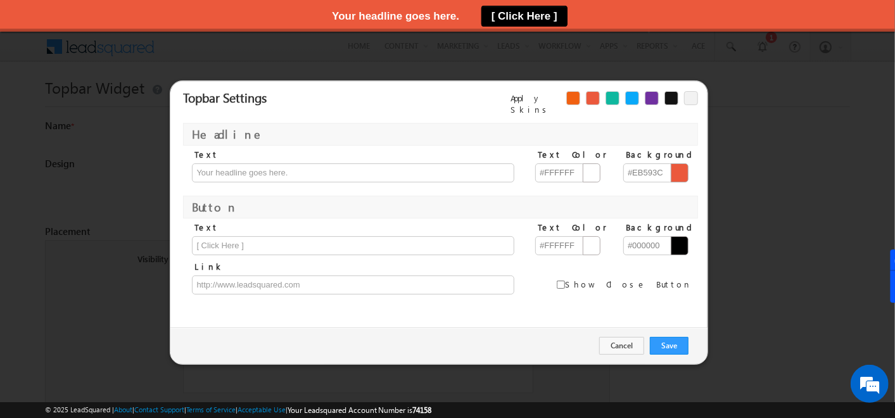
type input "#121212"
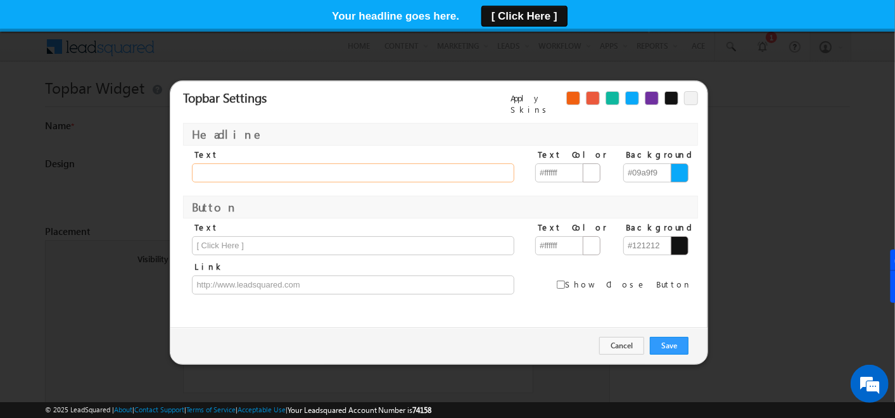
click at [436, 163] on input "text" at bounding box center [353, 172] width 322 height 19
type input "Book your session Now"
click at [280, 241] on input "text" at bounding box center [353, 245] width 322 height 19
type input "Book Session"
click at [323, 276] on input "text" at bounding box center [353, 285] width 322 height 19
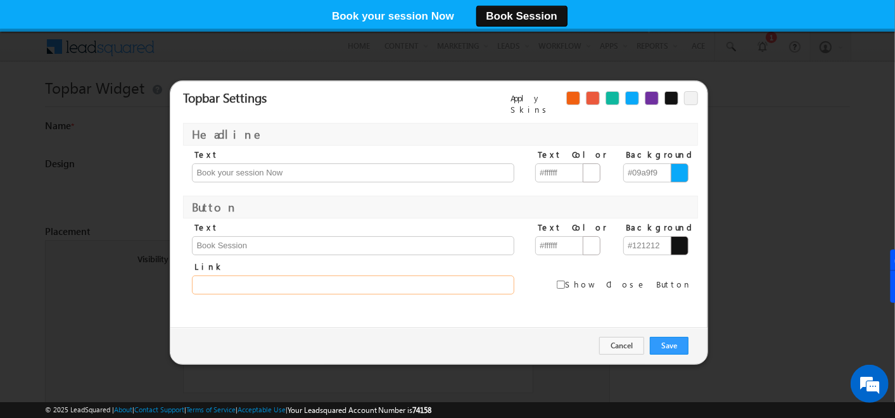
type input "https://in21.leadsquared.com/"
click at [666, 340] on button "Save" at bounding box center [669, 346] width 39 height 18
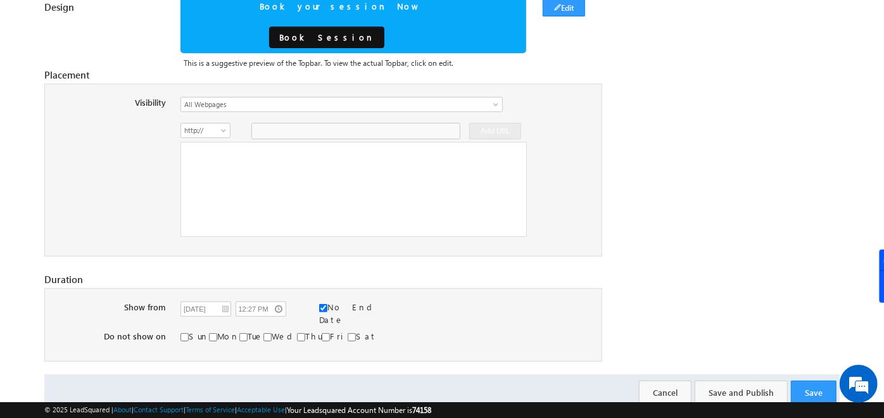
scroll to position [125, 0]
click at [324, 304] on input "checkbox" at bounding box center [323, 308] width 8 height 8
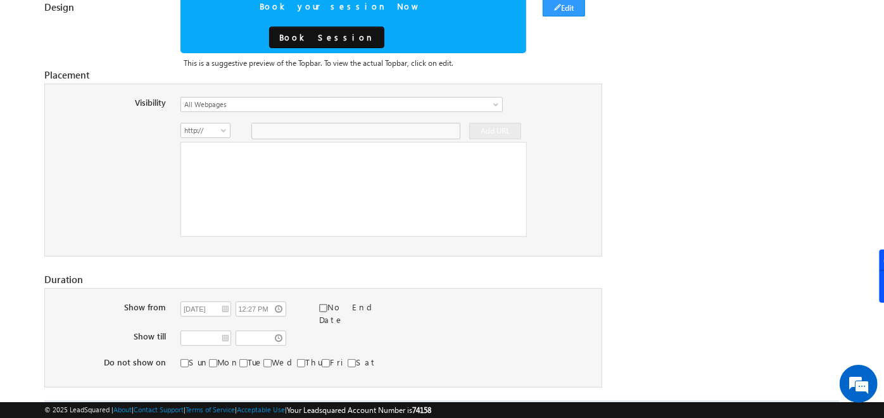
click at [326, 304] on input "checkbox" at bounding box center [323, 308] width 8 height 8
checkbox input "true"
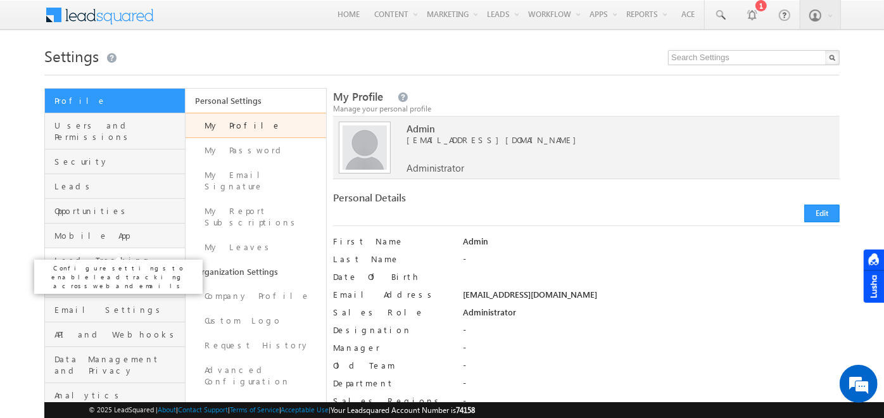
click at [78, 255] on span "Lead Tracking" at bounding box center [117, 260] width 127 height 11
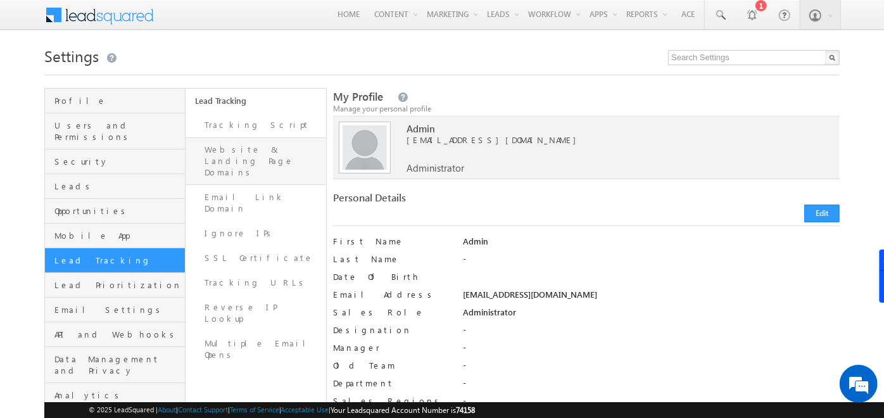
click at [253, 148] on link "Website & Landing Page Domains" at bounding box center [256, 161] width 141 height 48
